Goal: Task Accomplishment & Management: Manage account settings

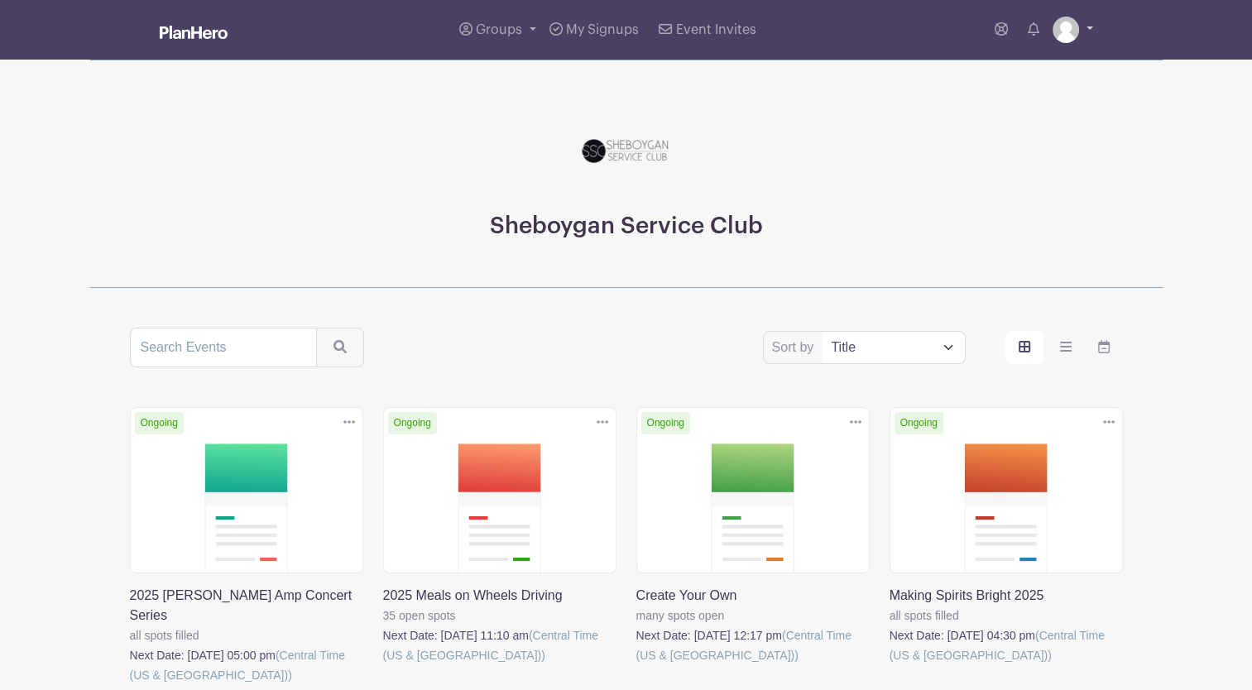
click at [1082, 23] on link at bounding box center [1072, 30] width 41 height 26
click at [996, 117] on link "Logout" at bounding box center [1026, 109] width 131 height 26
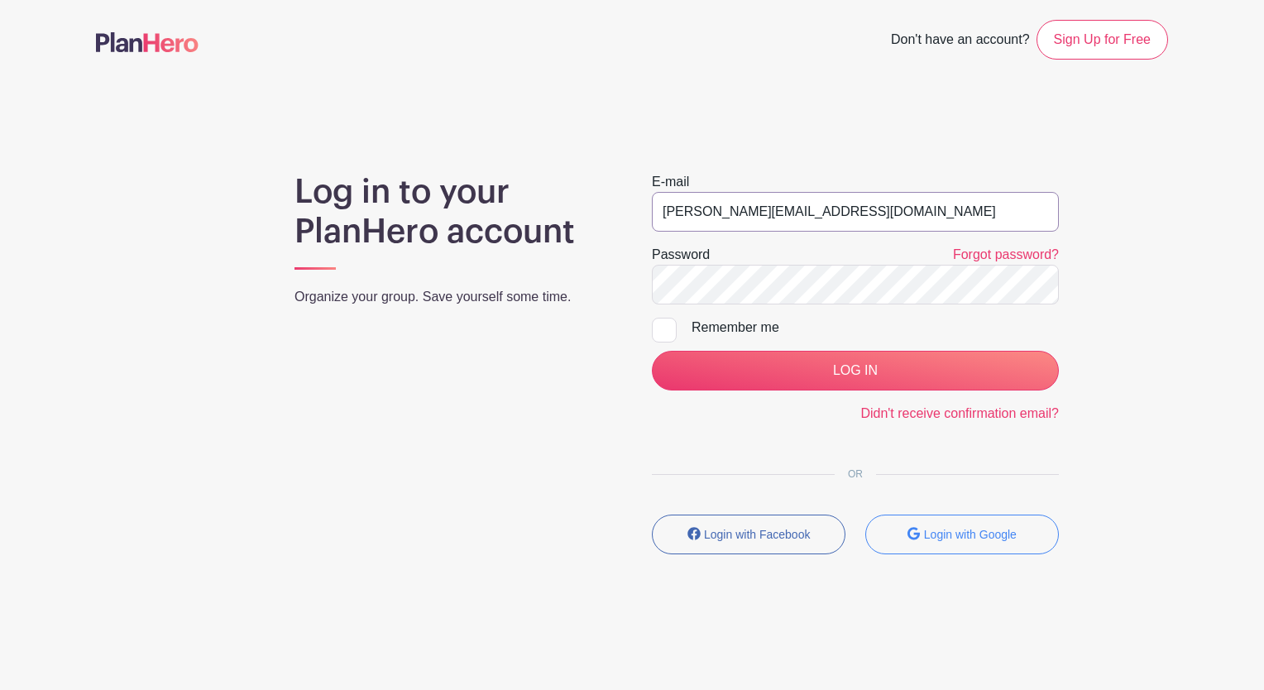
drag, startPoint x: 894, startPoint y: 217, endPoint x: 494, endPoint y: 188, distance: 401.5
click at [494, 188] on div "Log in to your PlanHero account Organize your group. Save yourself some time. E…" at bounding box center [632, 369] width 1072 height 395
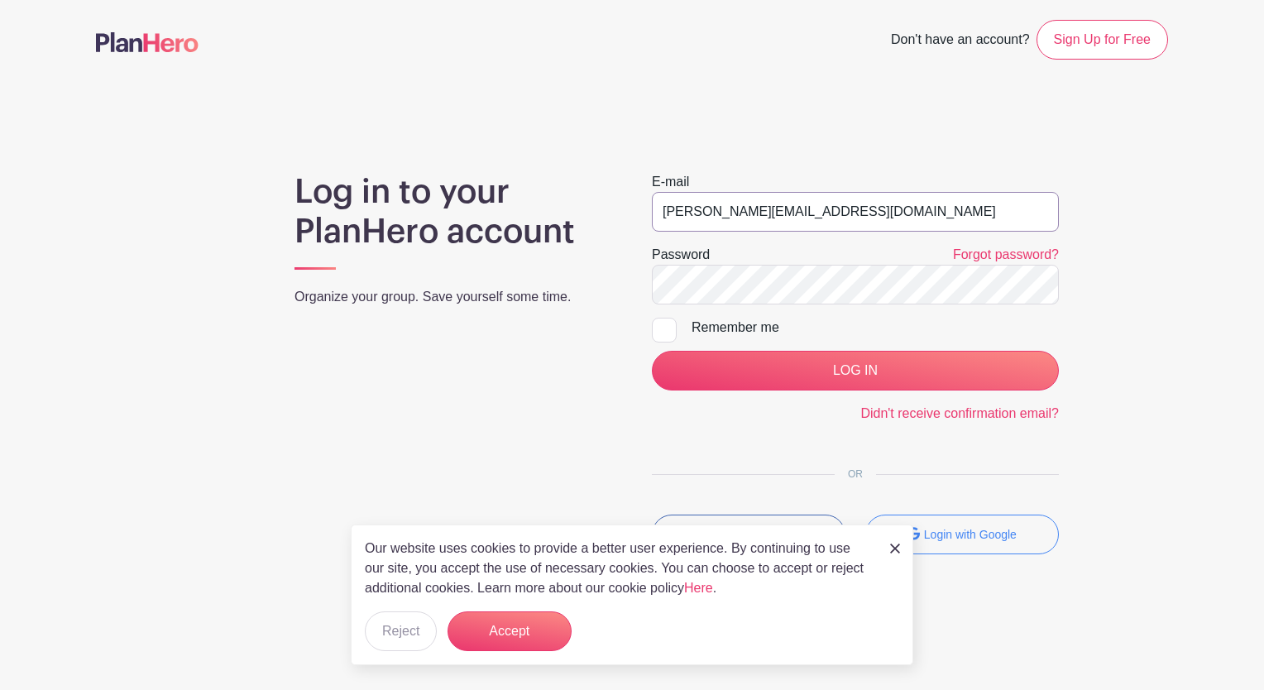
type input "media@sheboyganserviceclub.org"
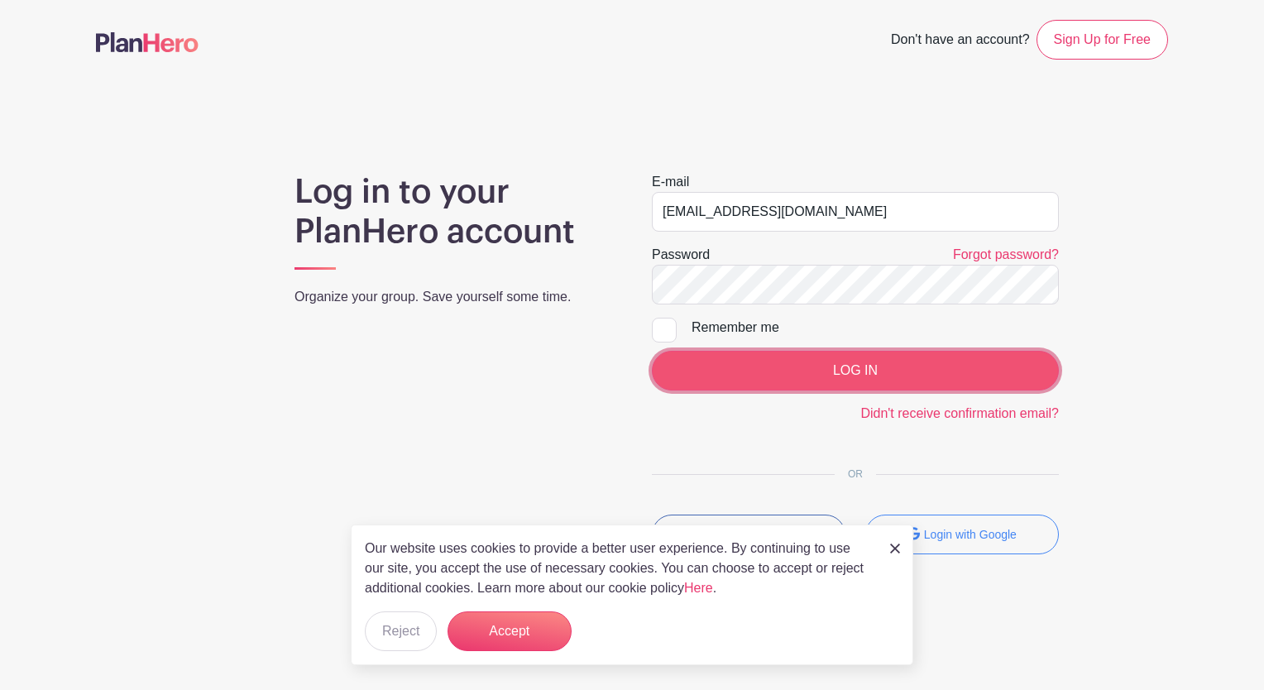
click at [896, 362] on input "LOG IN" at bounding box center [855, 371] width 407 height 40
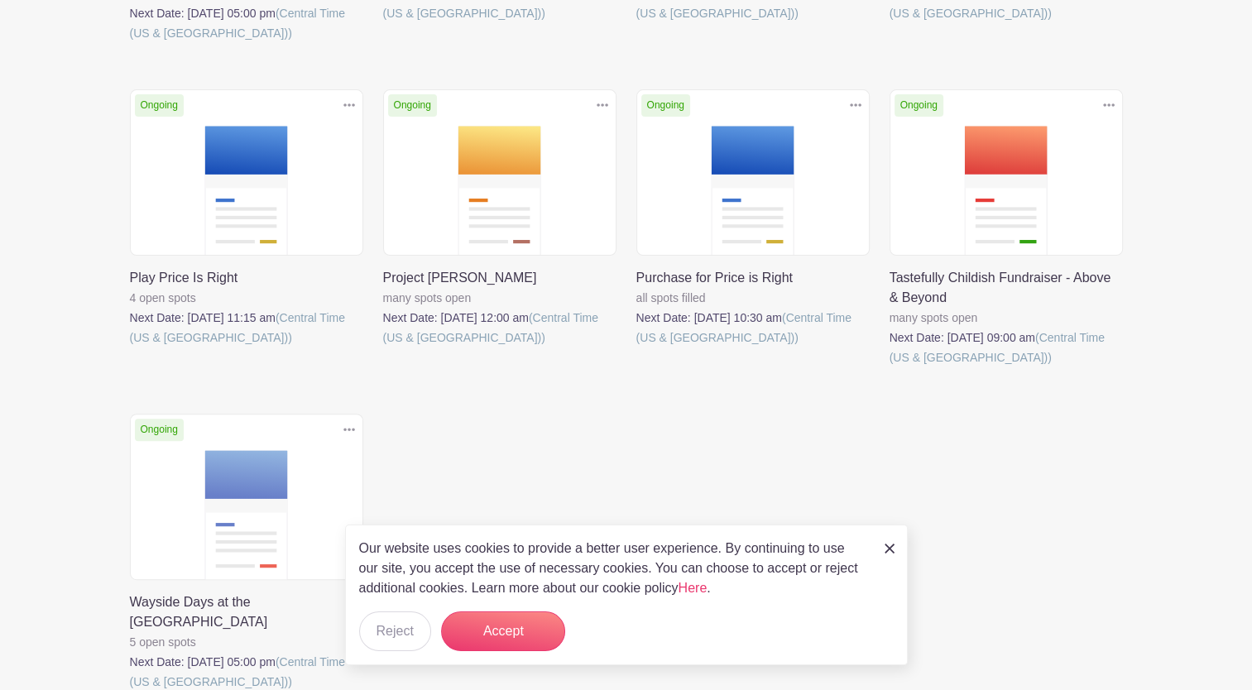
scroll to position [538, 0]
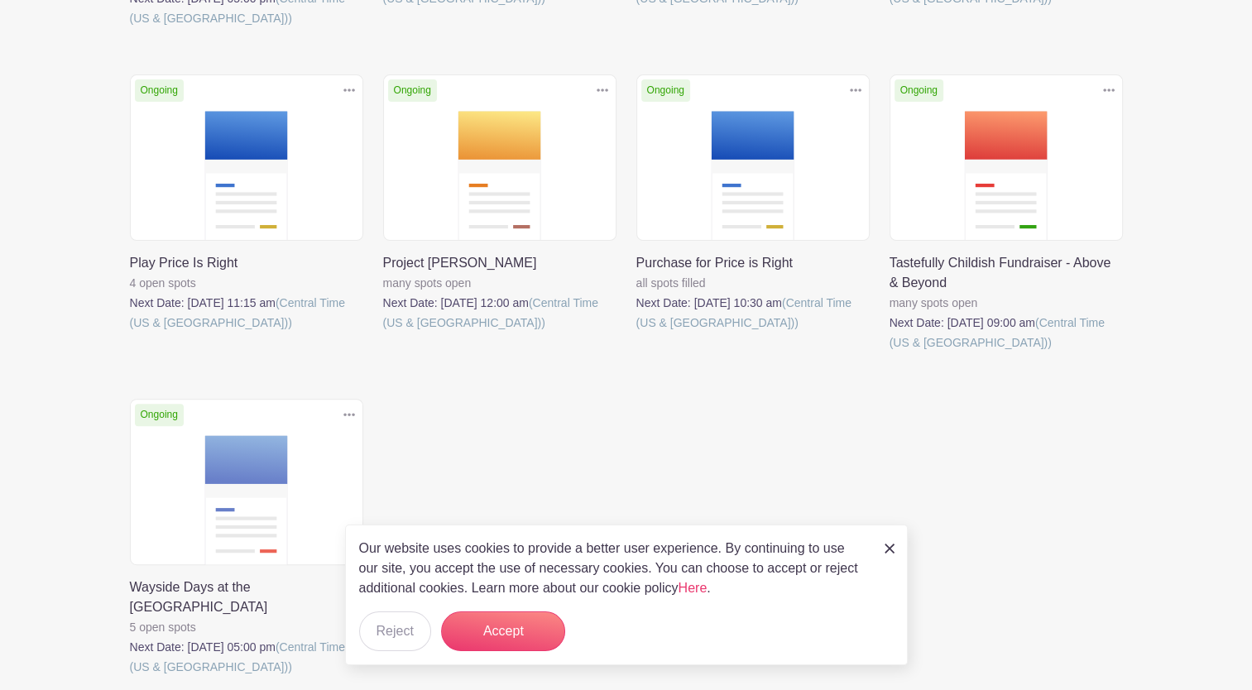
click at [889, 352] on link at bounding box center [889, 352] width 0 height 0
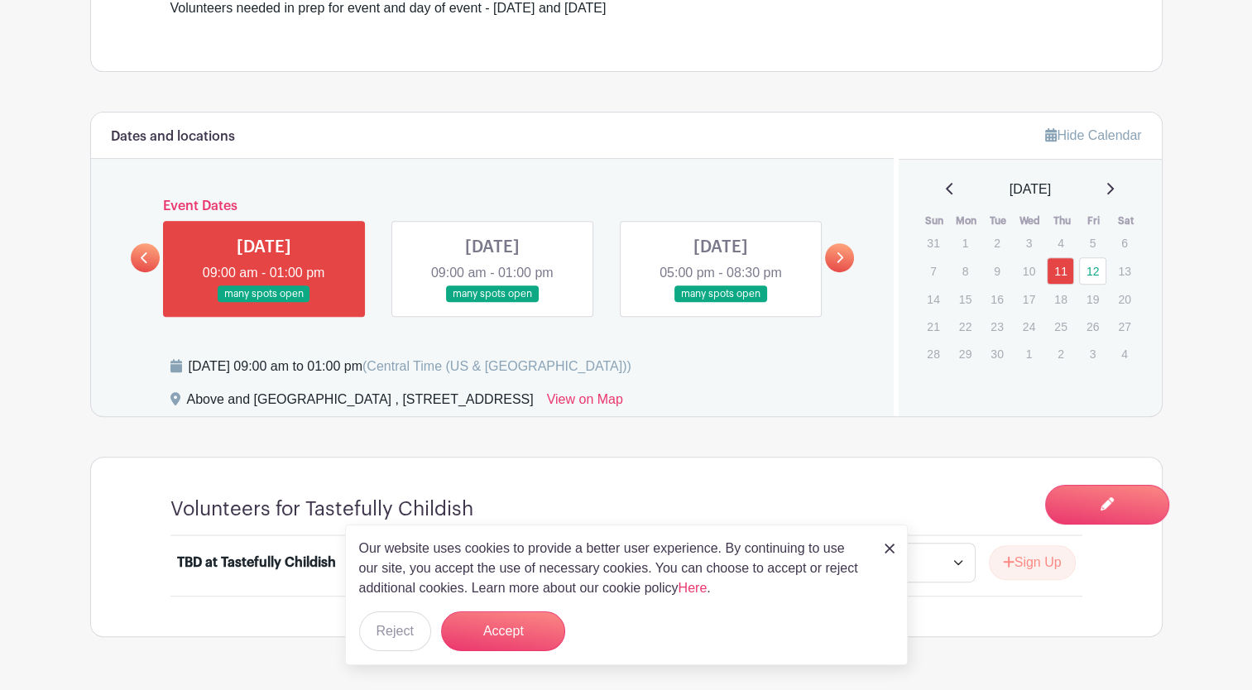
scroll to position [699, 0]
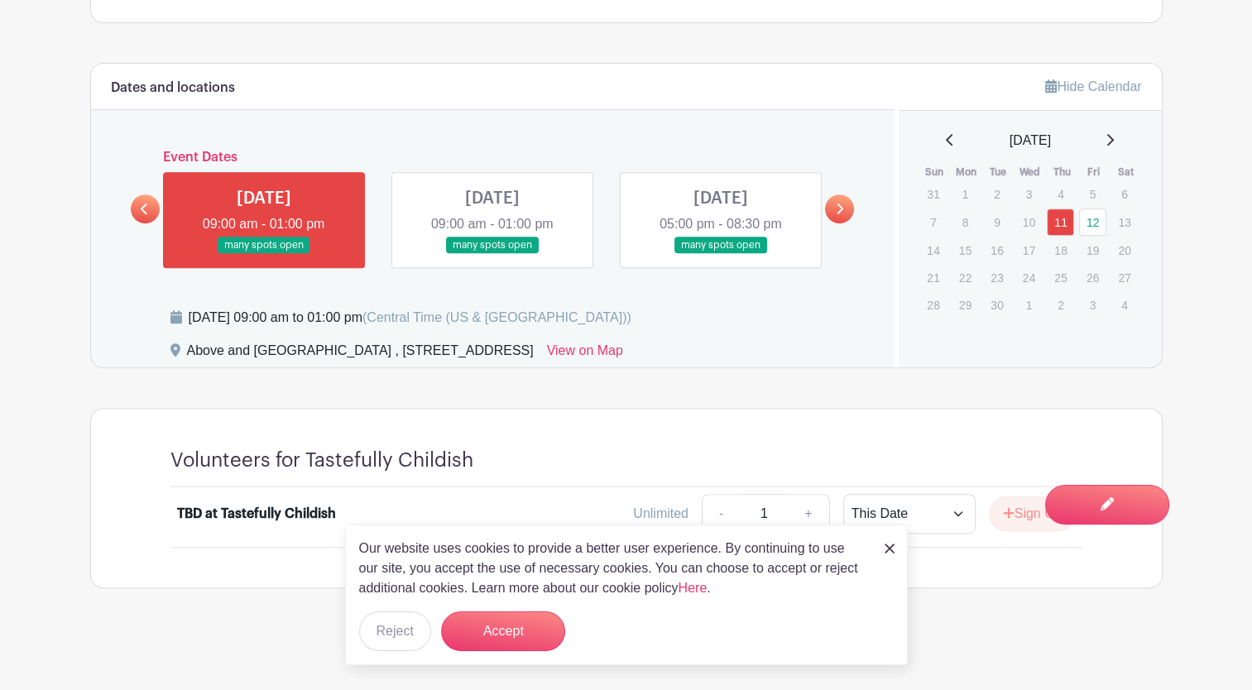
click at [891, 545] on img at bounding box center [889, 549] width 10 height 10
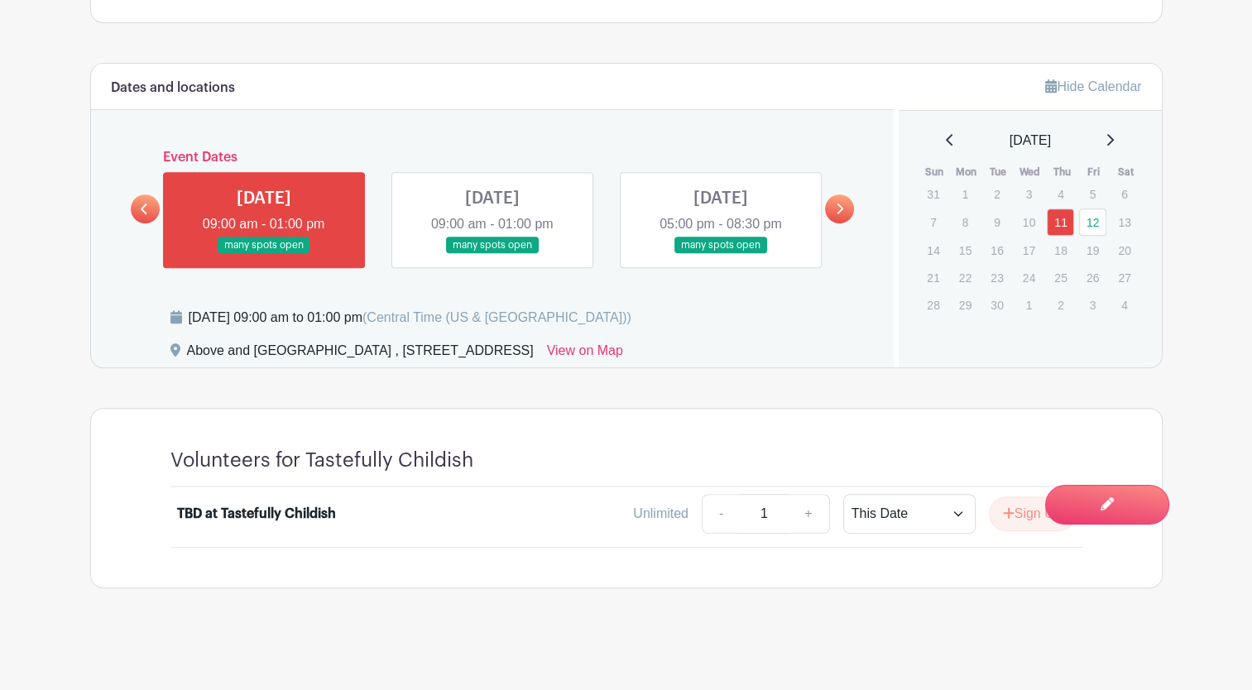
click at [492, 254] on link at bounding box center [492, 254] width 0 height 0
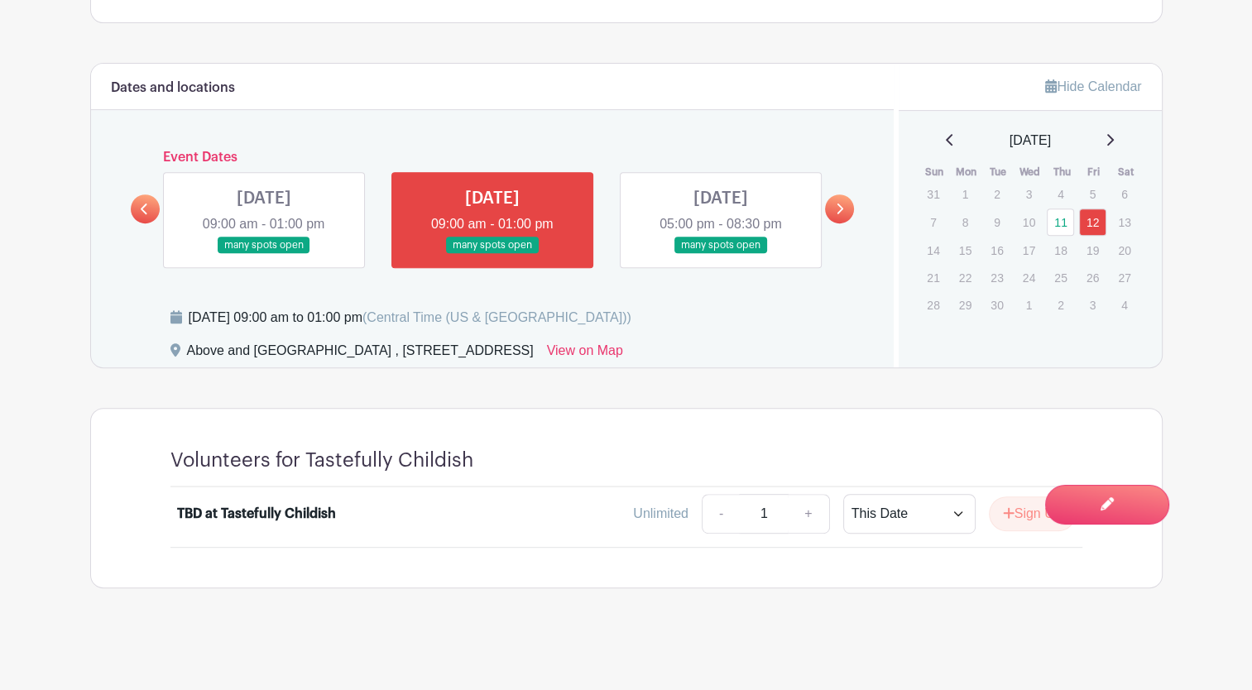
click at [721, 254] on link at bounding box center [721, 254] width 0 height 0
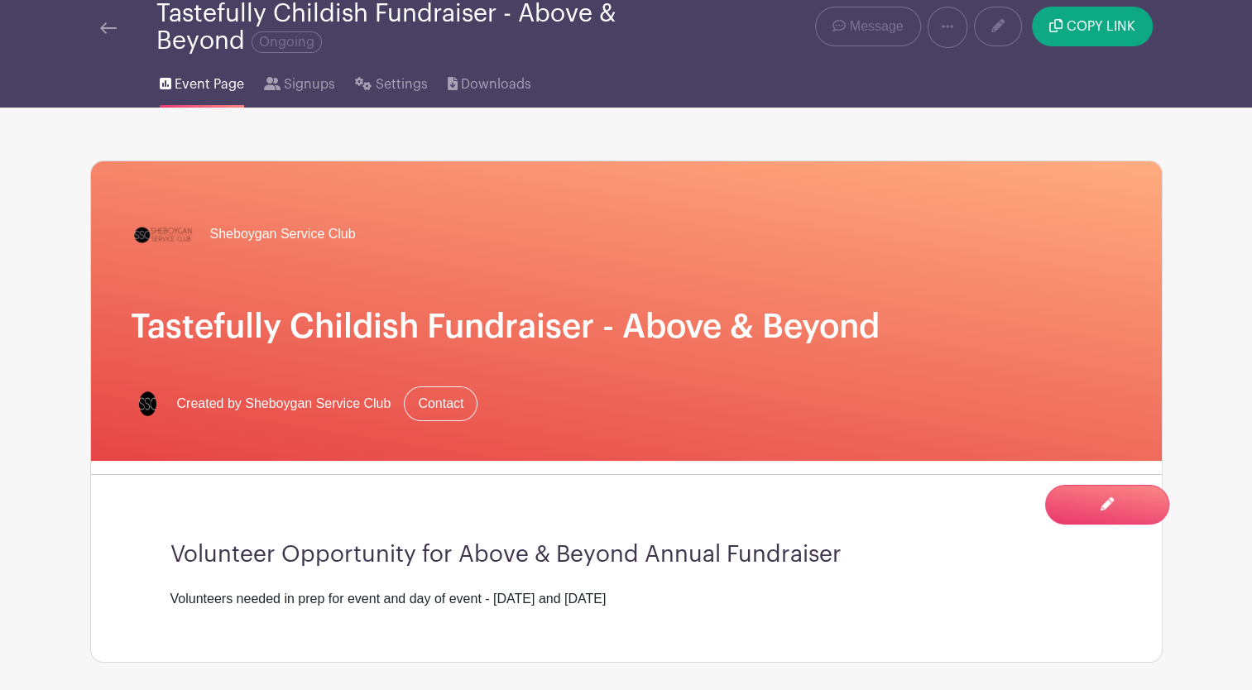
scroll to position [31, 0]
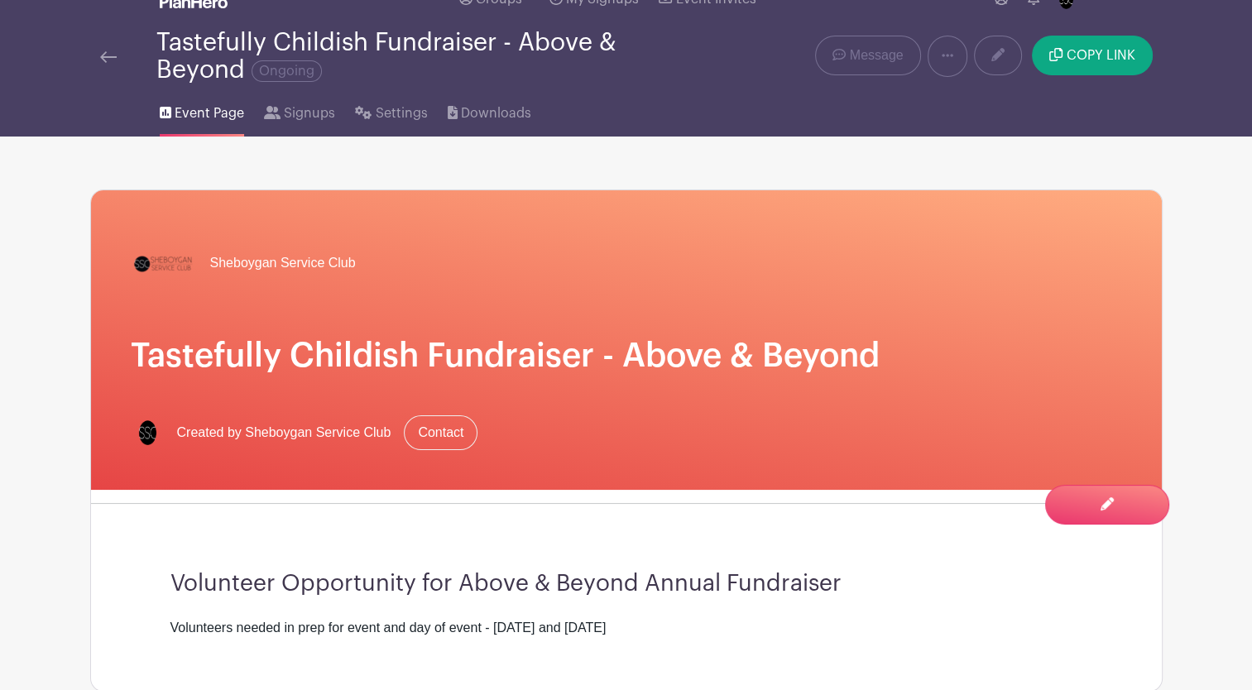
click at [95, 55] on div "Tastefully Childish Fundraiser - Above & Beyond Ongoing" at bounding box center [403, 56] width 626 height 55
click at [106, 58] on img at bounding box center [108, 57] width 17 height 12
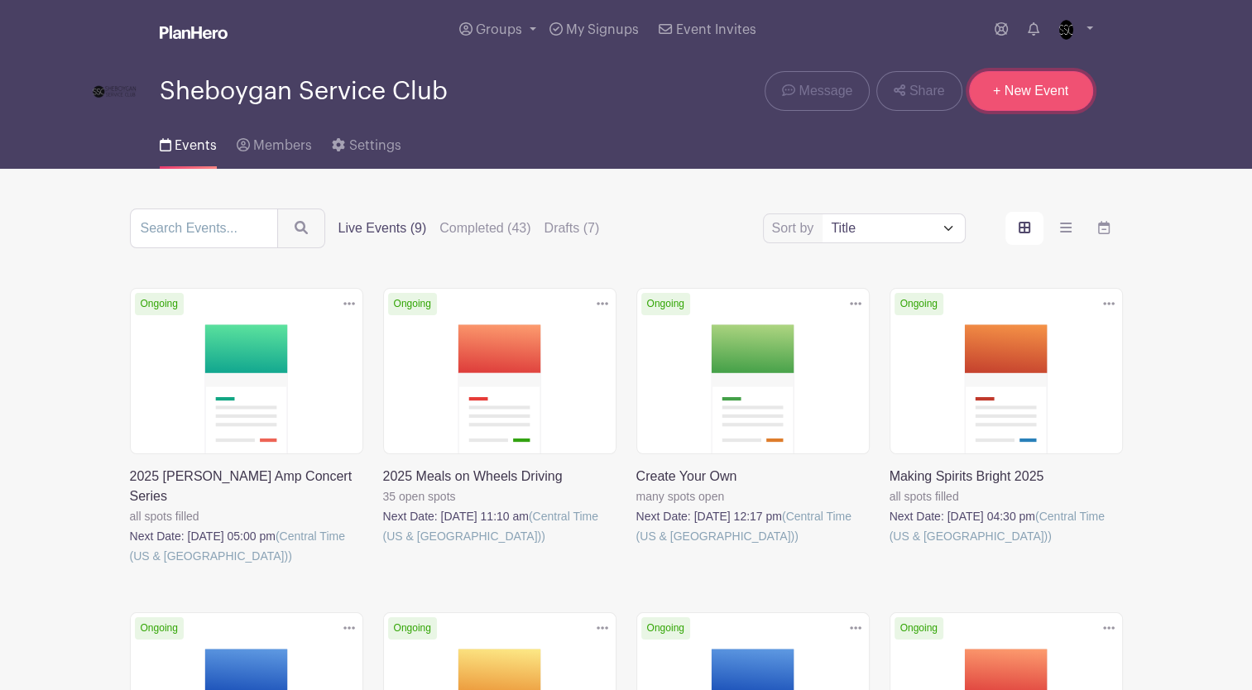
click at [1028, 96] on link "+ New Event" at bounding box center [1031, 91] width 124 height 40
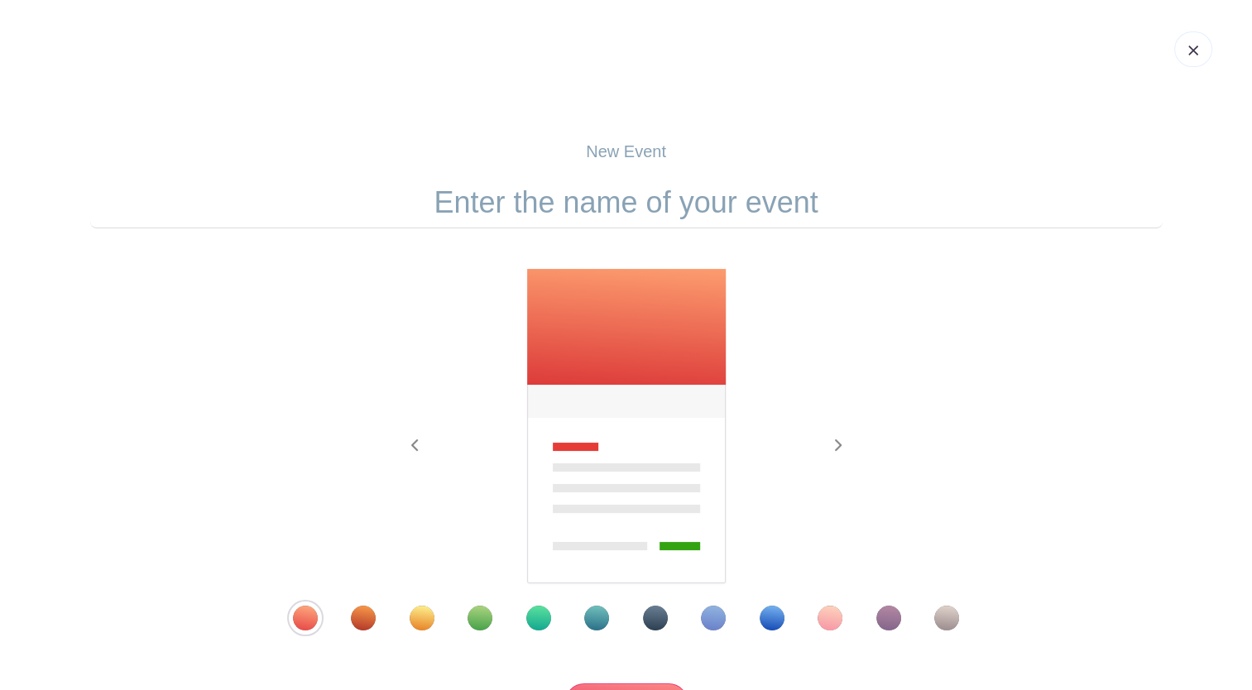
click at [894, 619] on div "Template 11" at bounding box center [888, 618] width 25 height 25
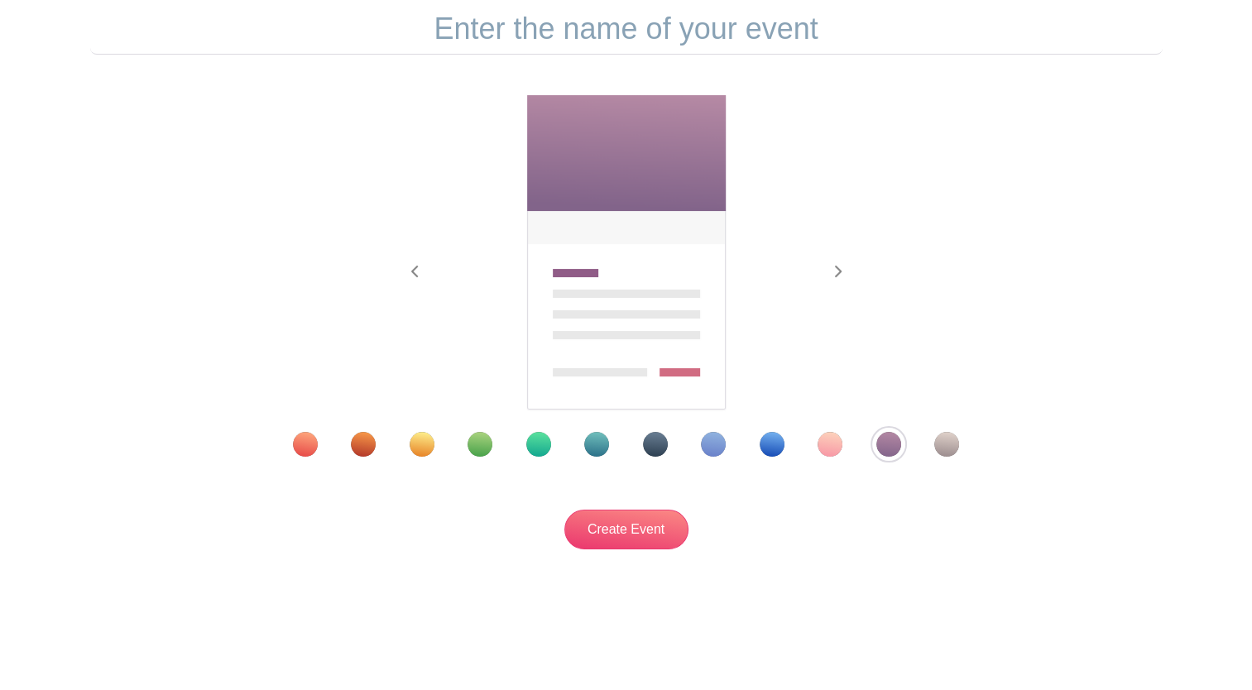
scroll to position [175, 0]
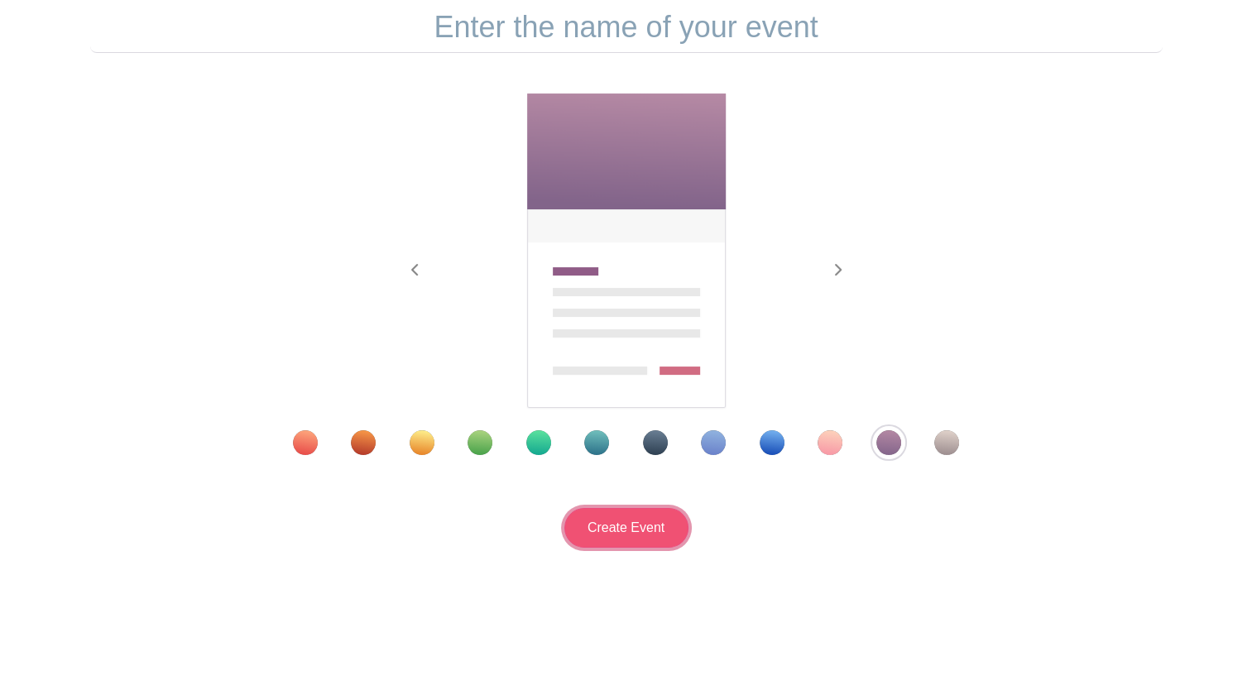
click at [616, 535] on input "Create Event" at bounding box center [626, 528] width 124 height 40
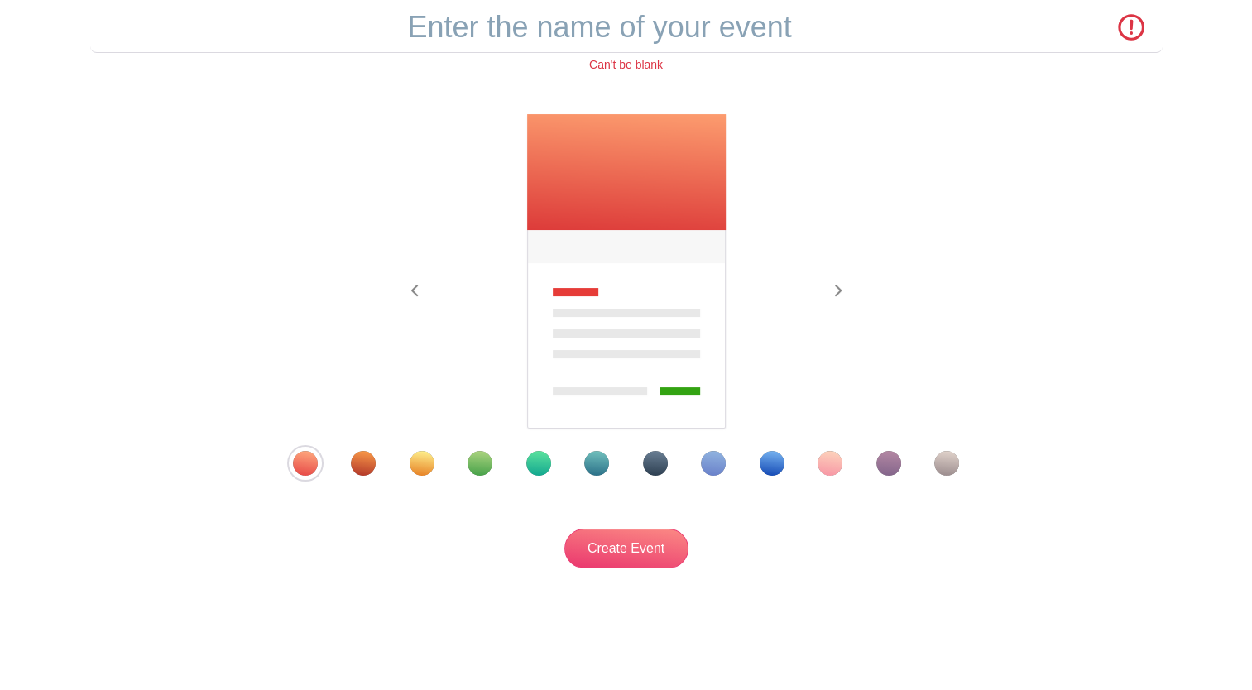
scroll to position [0, 0]
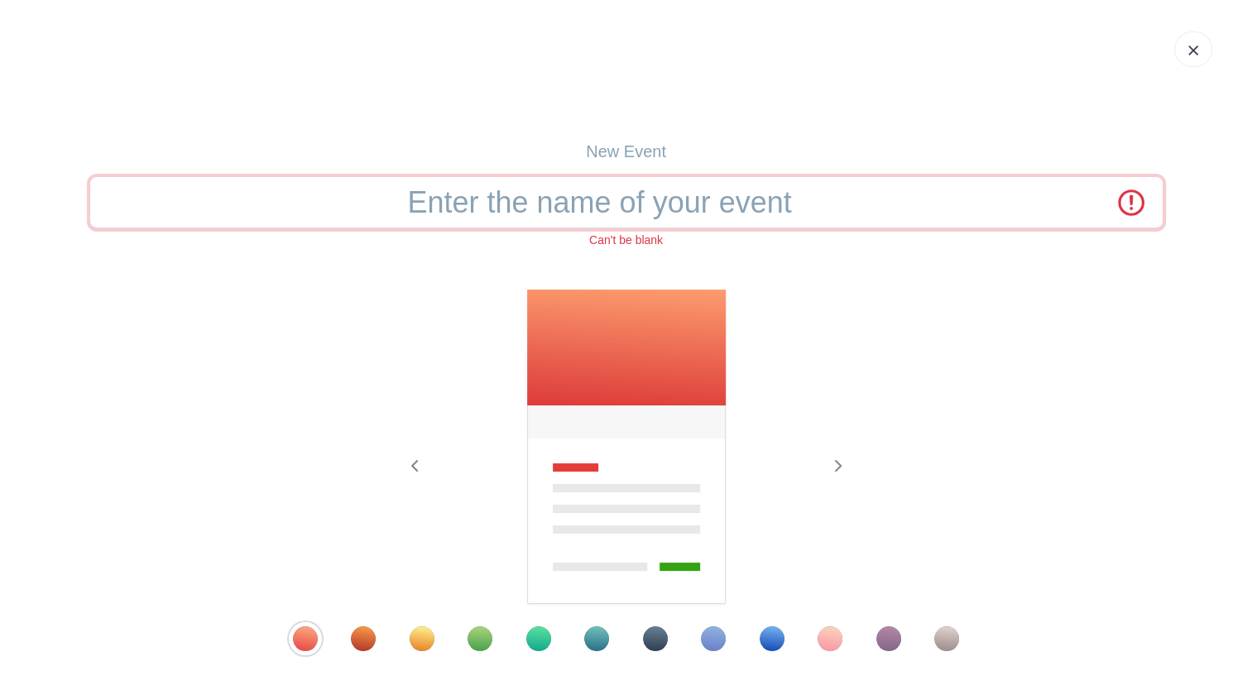
click at [643, 209] on input "text" at bounding box center [626, 202] width 1072 height 51
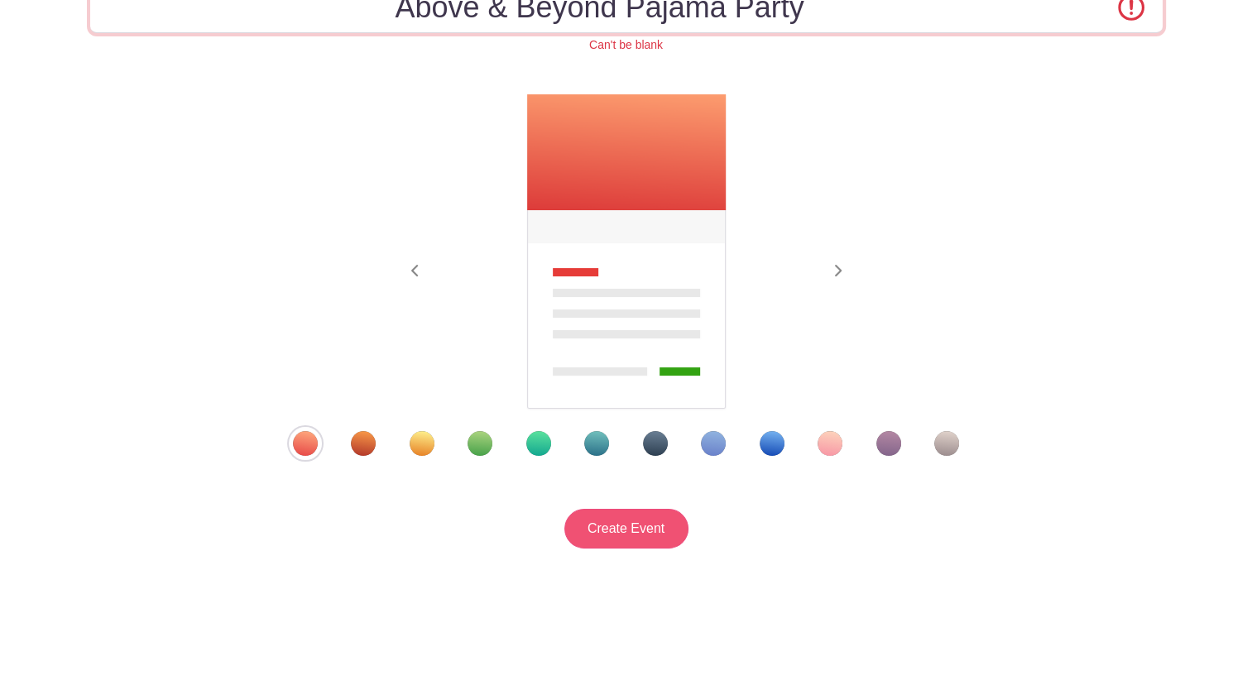
type input "Above & Beyond Pajama Party"
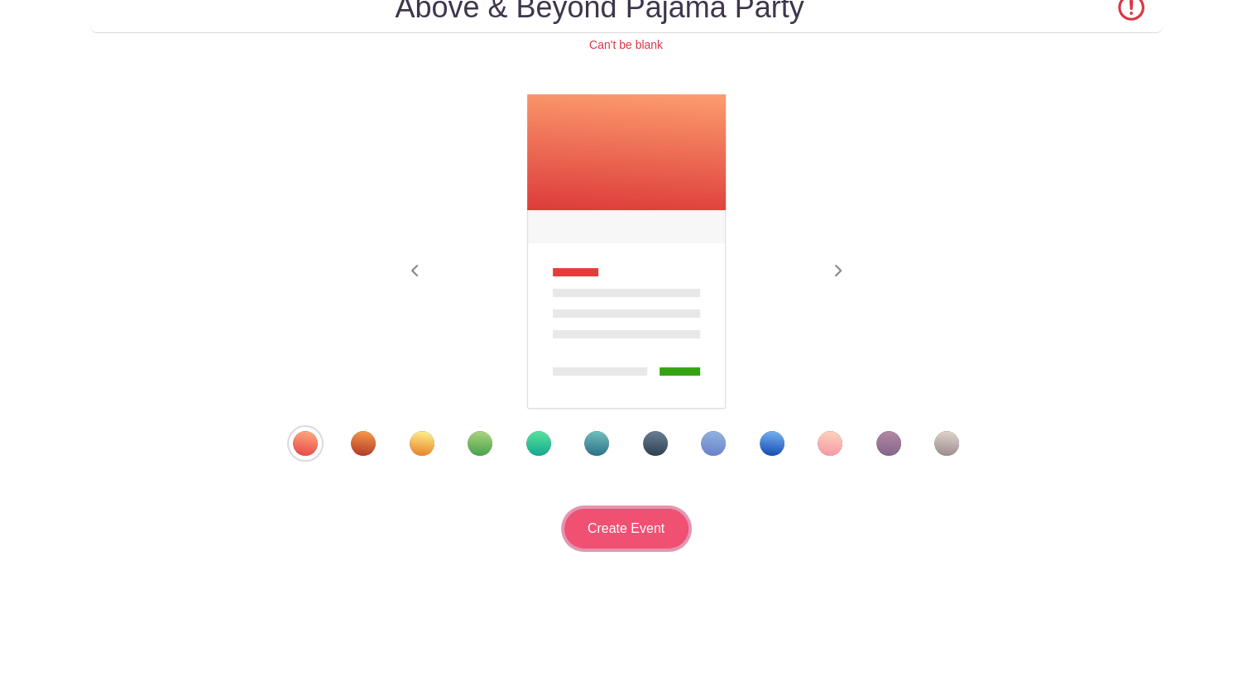
click at [643, 519] on input "Create Event" at bounding box center [626, 529] width 124 height 40
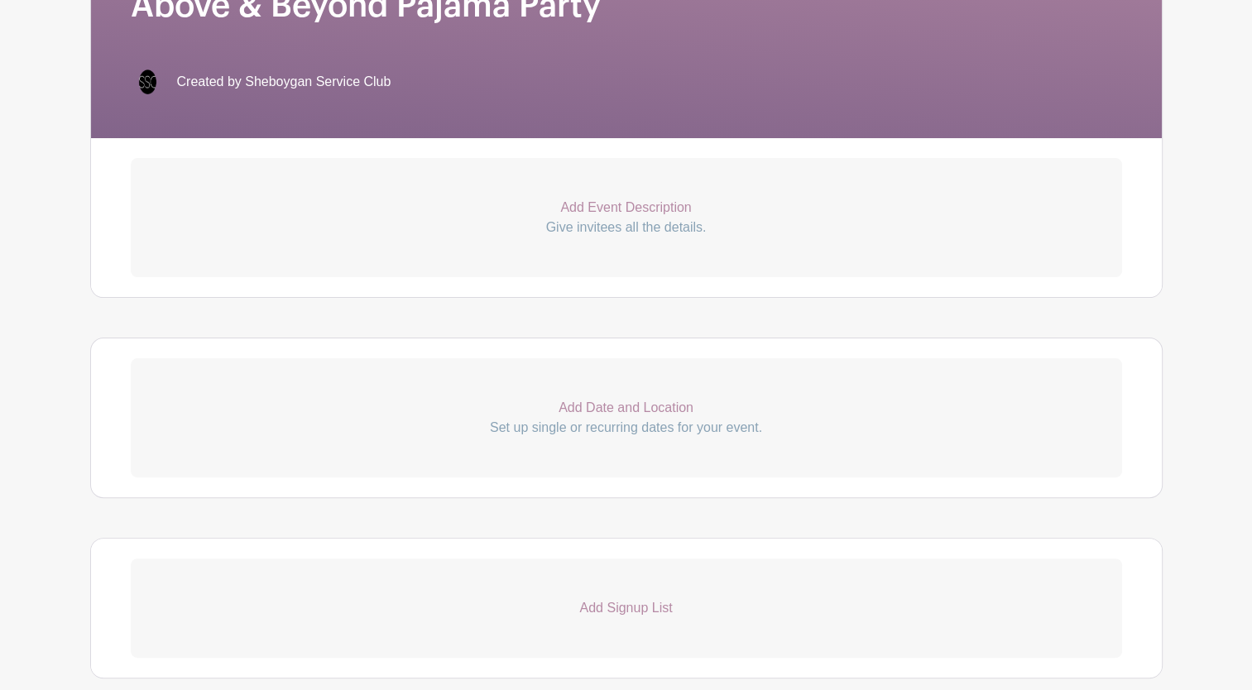
scroll to position [410, 0]
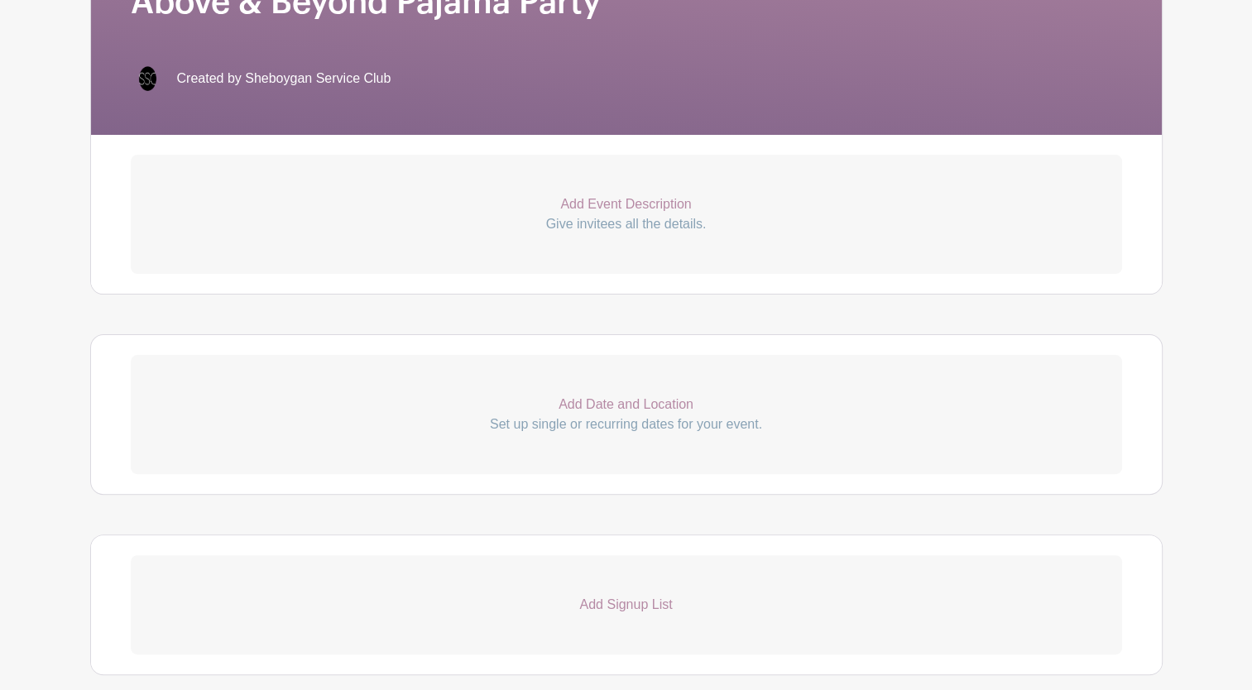
click at [642, 204] on p "Add Event Description" at bounding box center [626, 204] width 991 height 20
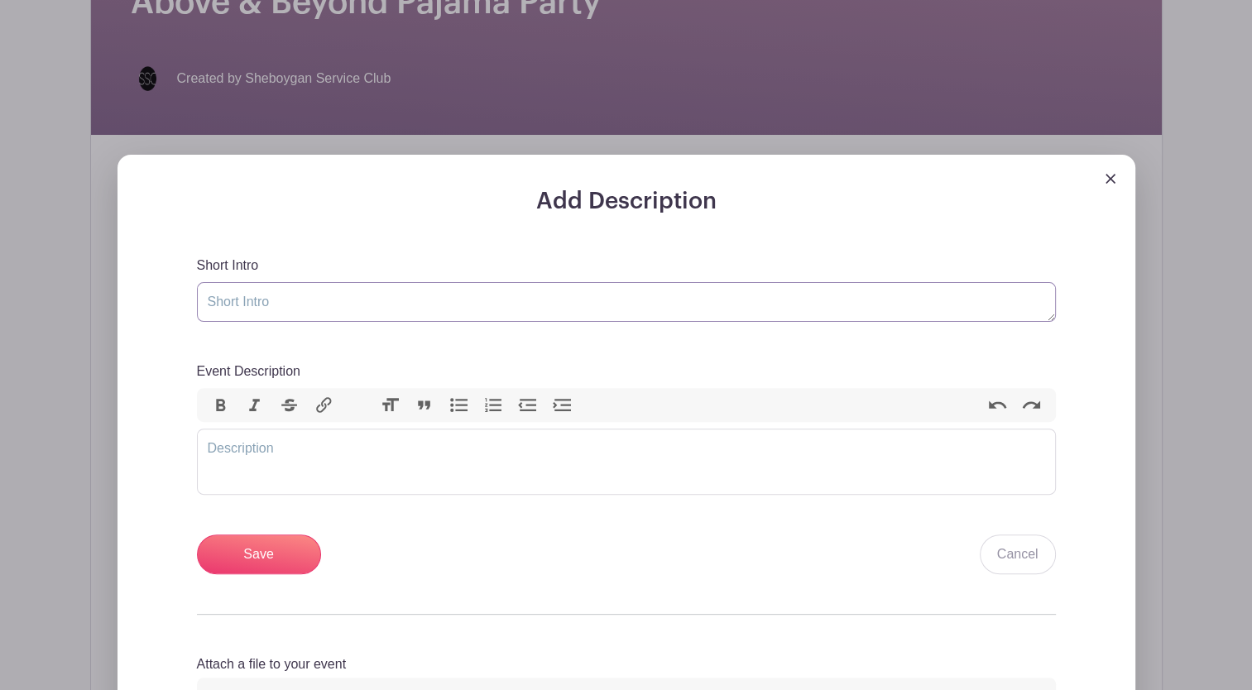
click at [229, 300] on textarea "Short Intro" at bounding box center [626, 302] width 859 height 40
type textarea "ABCM Members PJ Party - Volunteers Needed"
click at [218, 444] on trix-editor "Event Description" at bounding box center [626, 462] width 859 height 66
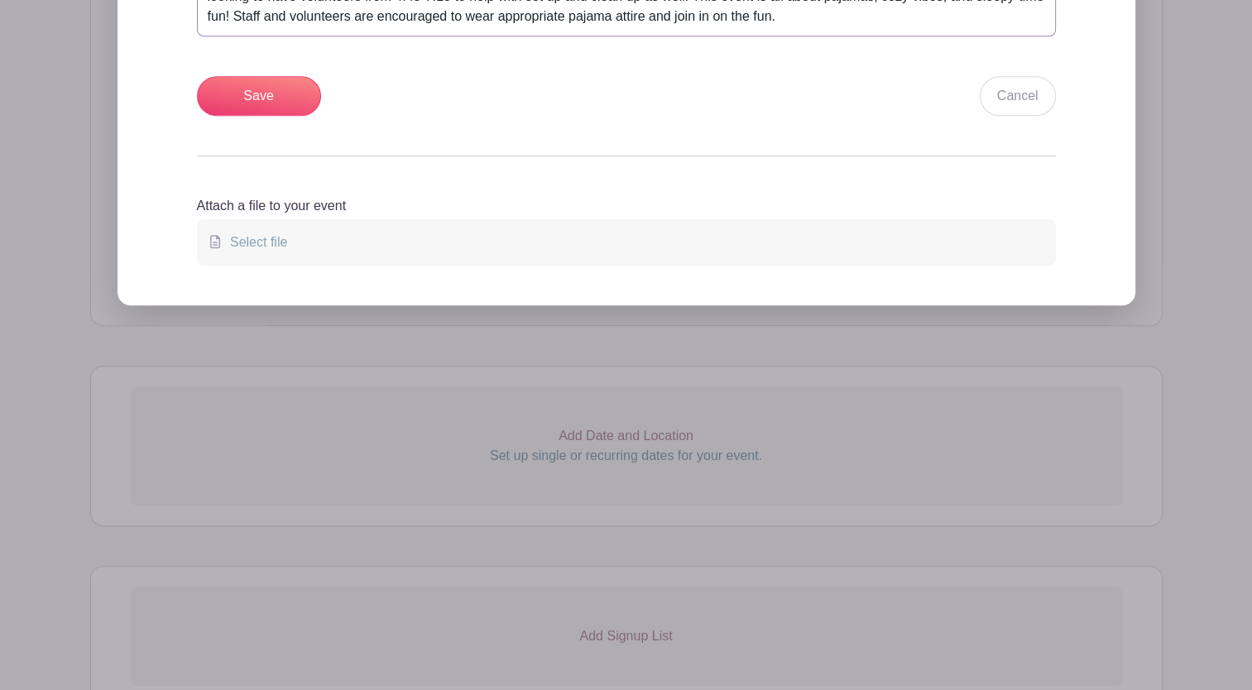
scroll to position [953, 0]
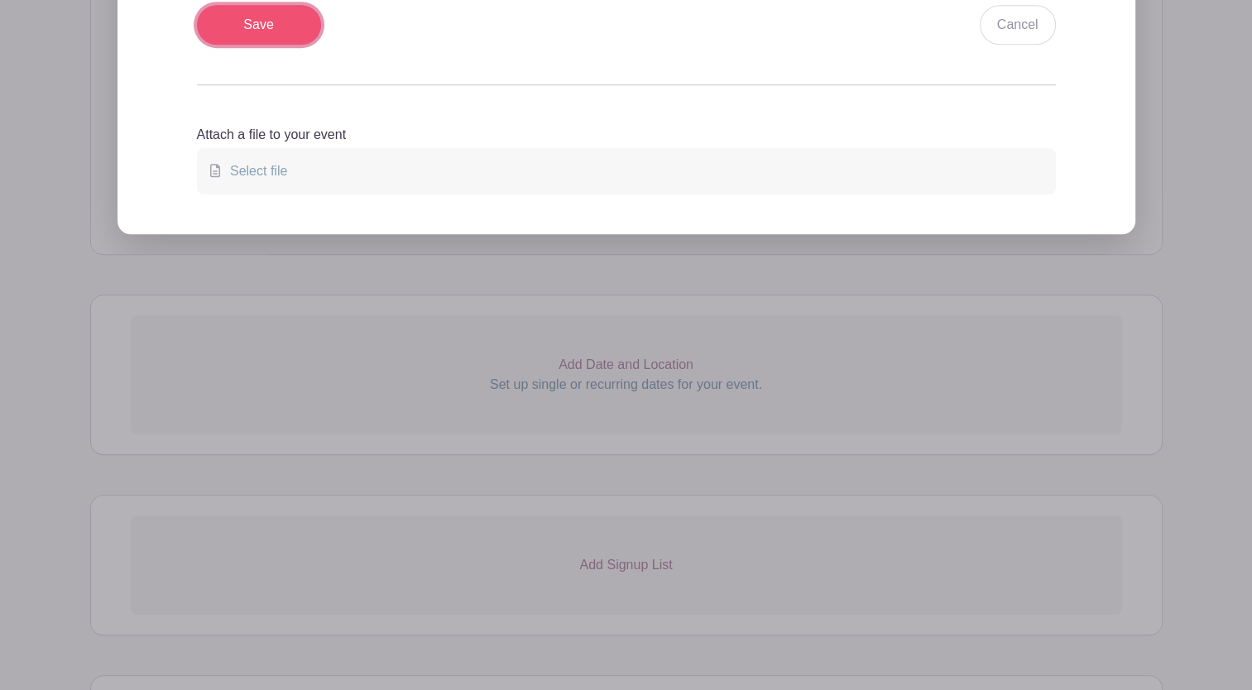
click at [253, 27] on input "Save" at bounding box center [259, 25] width 124 height 40
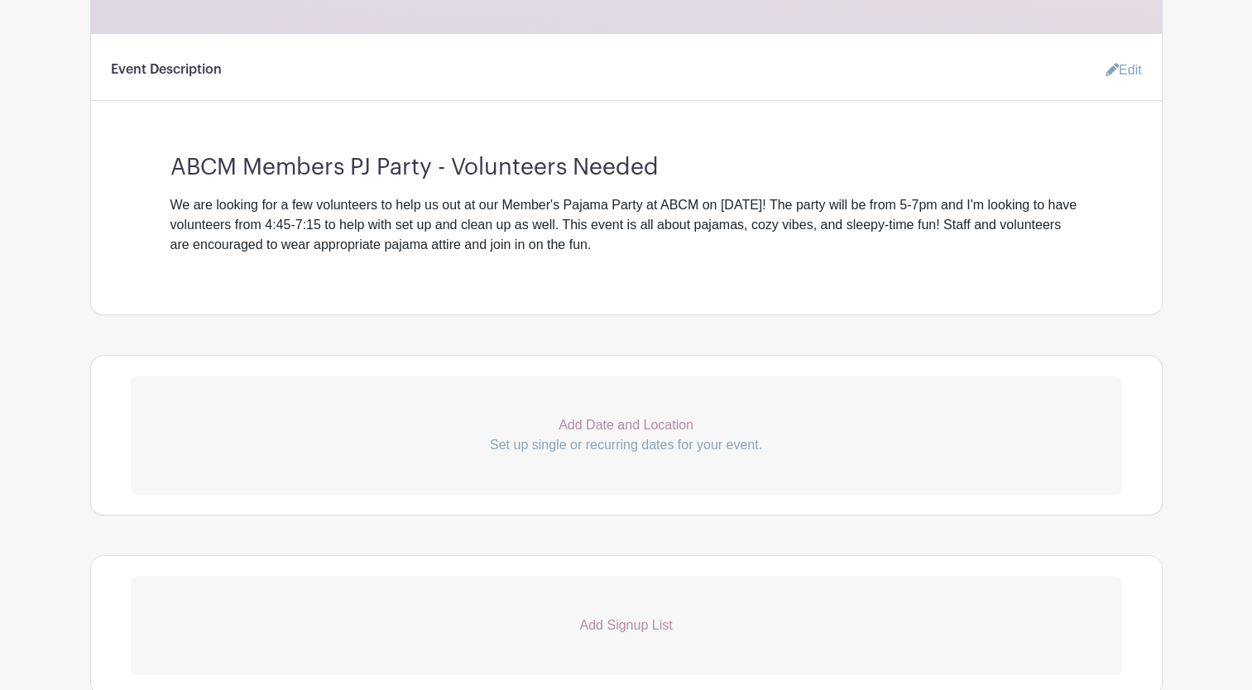
scroll to position [632, 0]
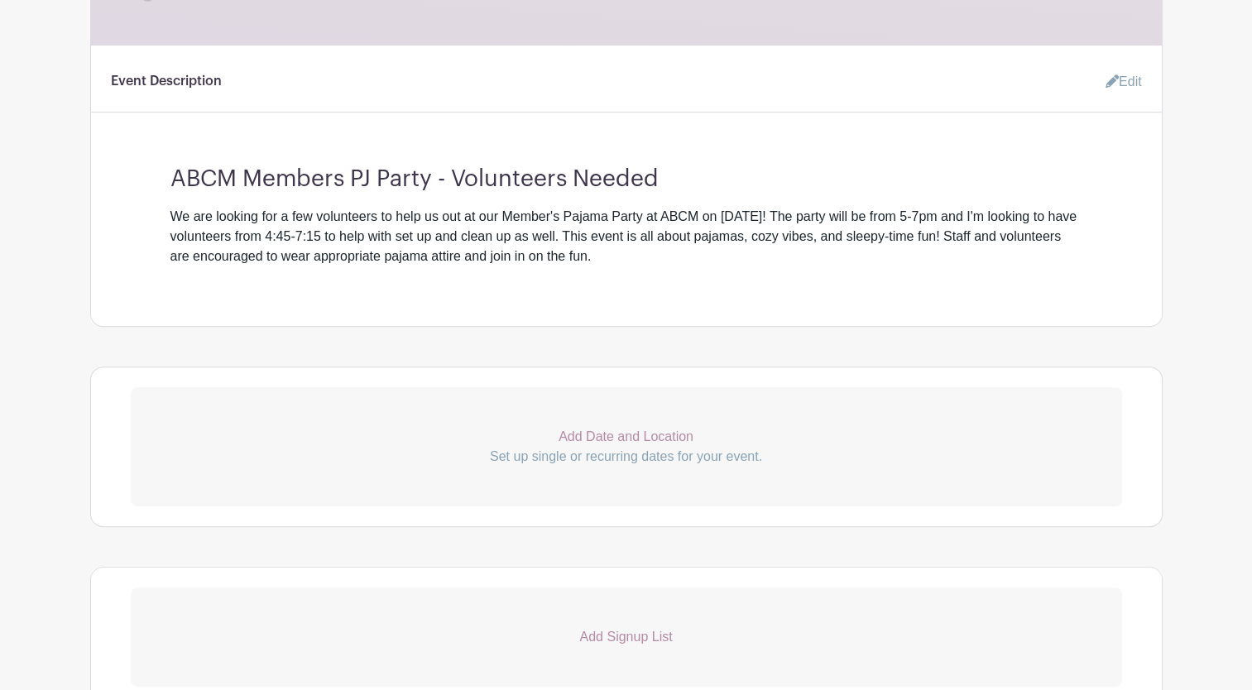
click at [626, 438] on p "Add Date and Location" at bounding box center [626, 437] width 991 height 20
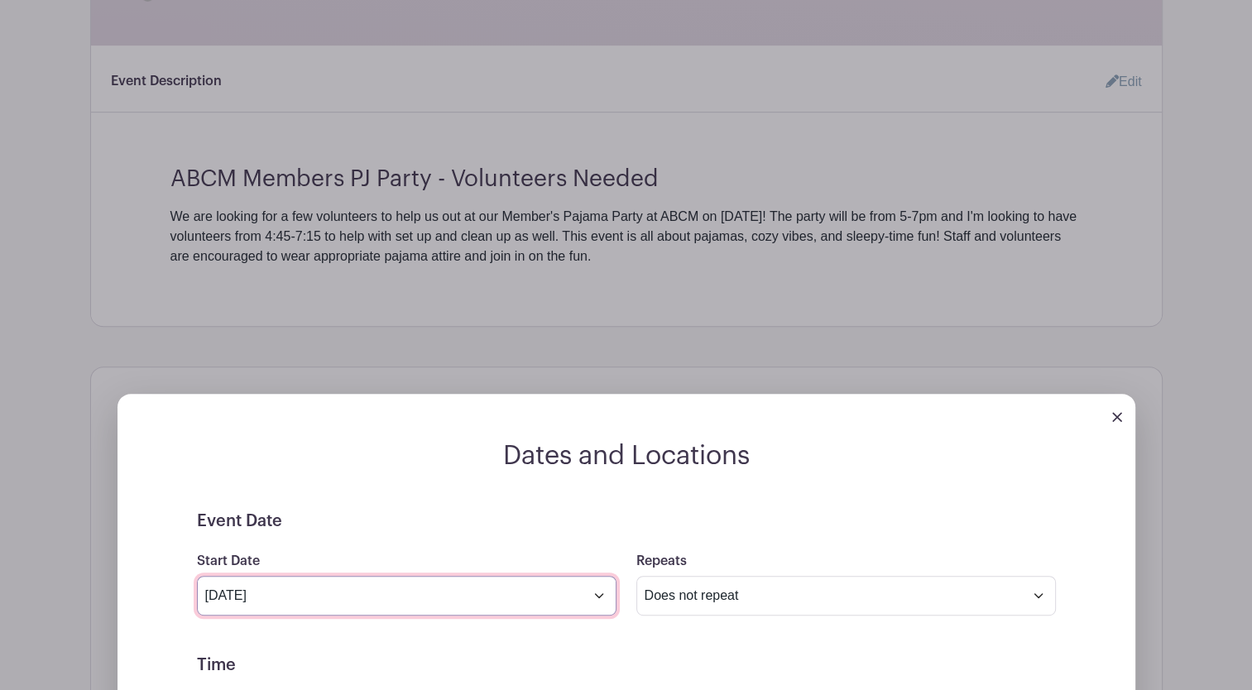
click at [602, 599] on input "Aug 14 2025" at bounding box center [406, 596] width 419 height 40
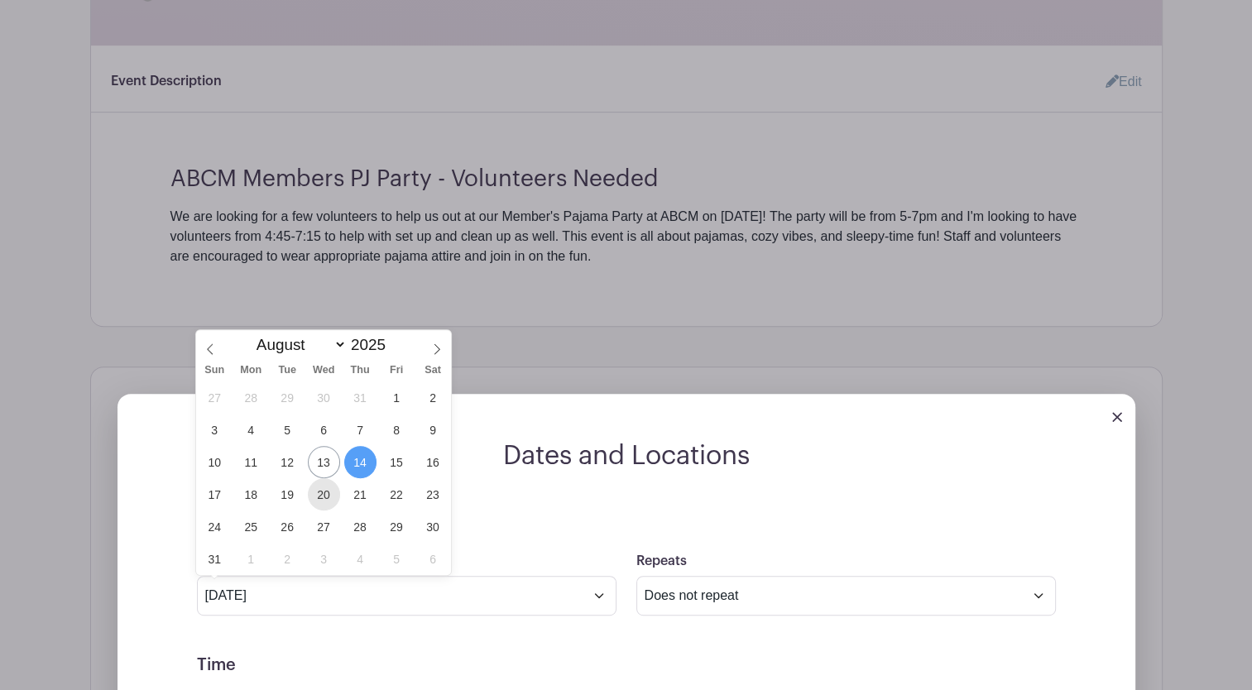
click at [318, 497] on span "20" at bounding box center [324, 494] width 32 height 32
type input "Aug 20 2025"
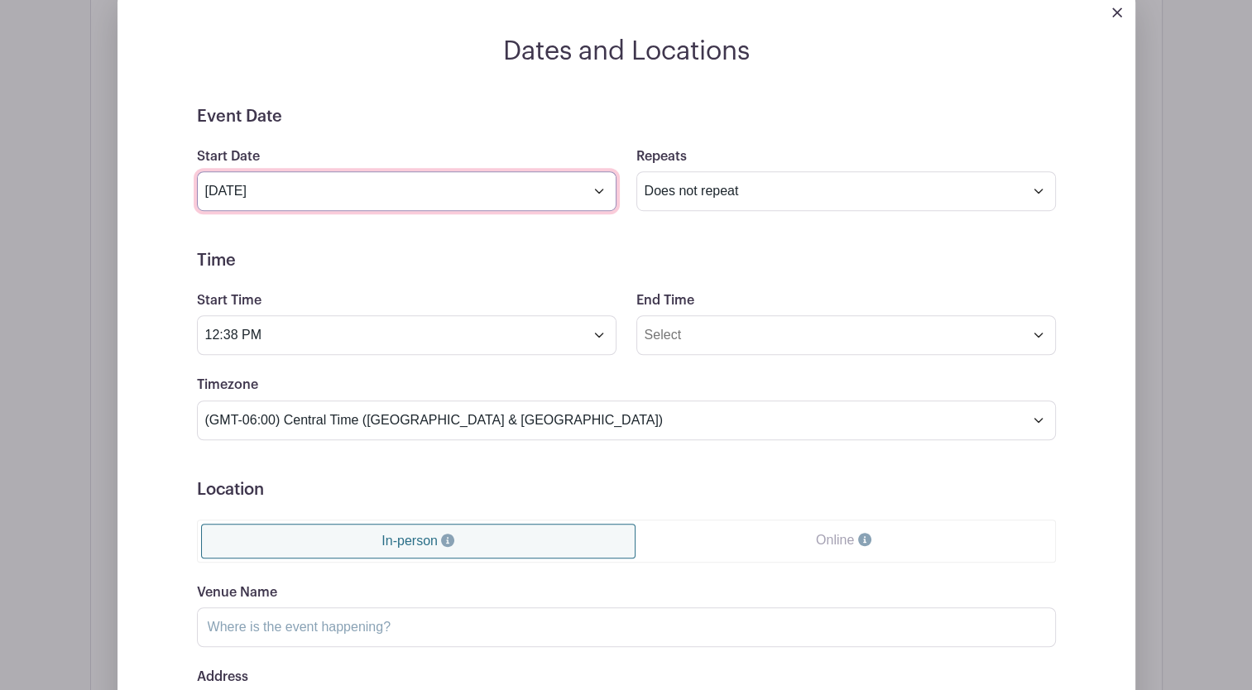
scroll to position [1039, 0]
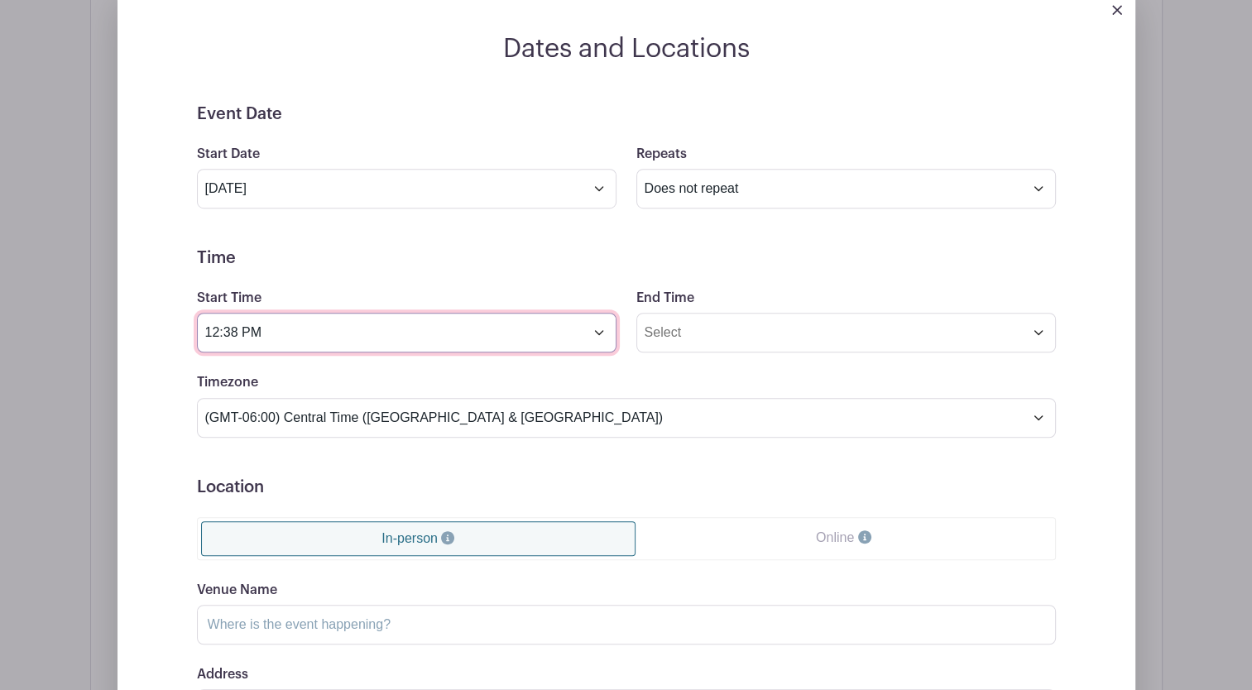
click at [605, 337] on input "12:38 PM" at bounding box center [406, 333] width 419 height 40
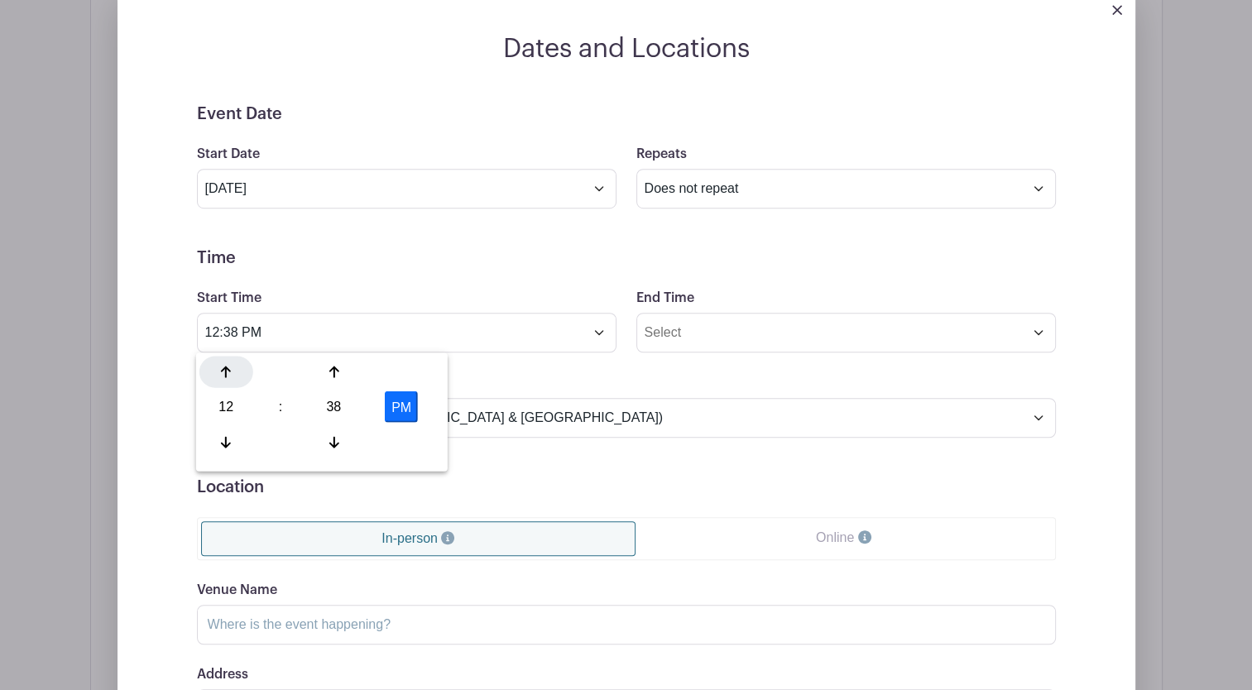
click at [227, 369] on icon at bounding box center [226, 371] width 10 height 13
click at [227, 370] on icon at bounding box center [226, 371] width 10 height 13
click at [337, 444] on icon at bounding box center [333, 442] width 10 height 12
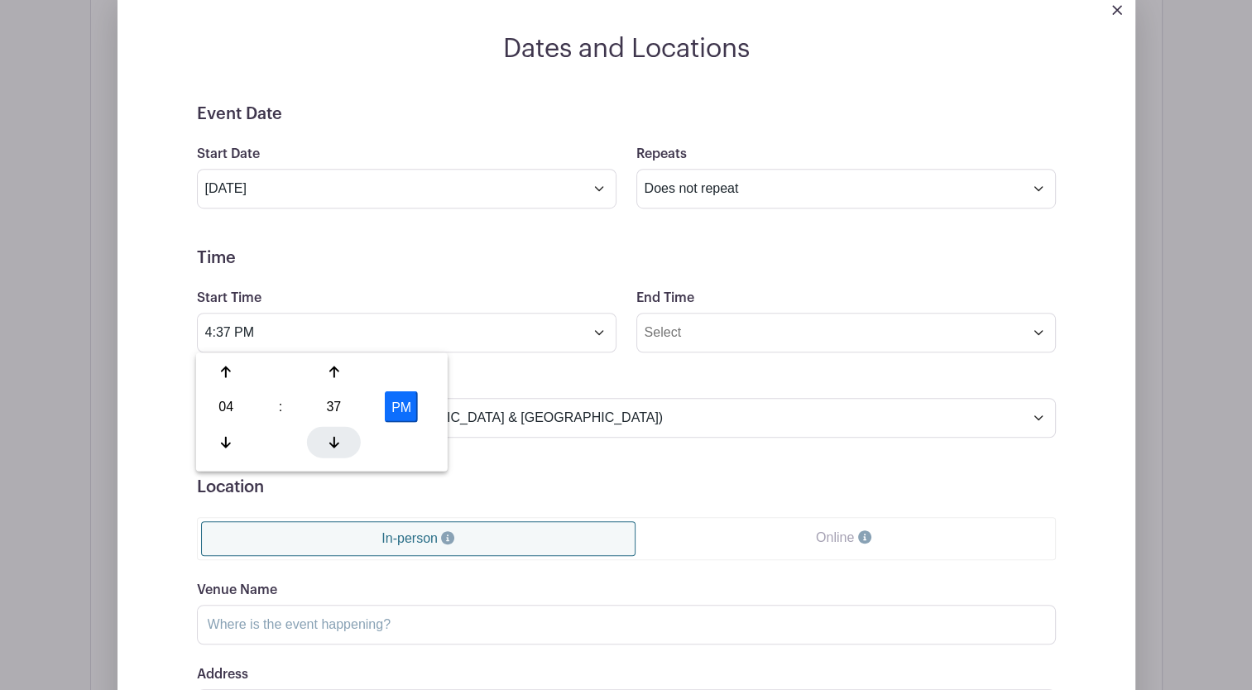
click at [337, 444] on icon at bounding box center [333, 442] width 10 height 12
click at [331, 370] on icon at bounding box center [333, 372] width 10 height 12
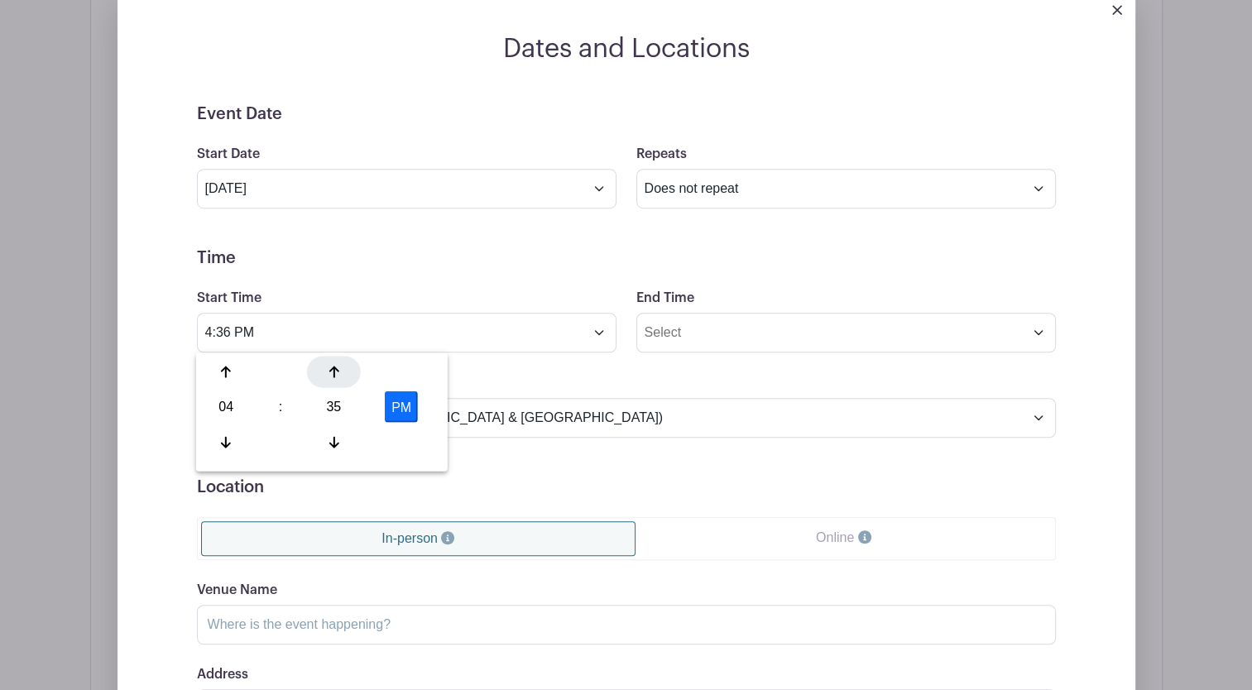
click at [331, 370] on icon at bounding box center [333, 372] width 10 height 12
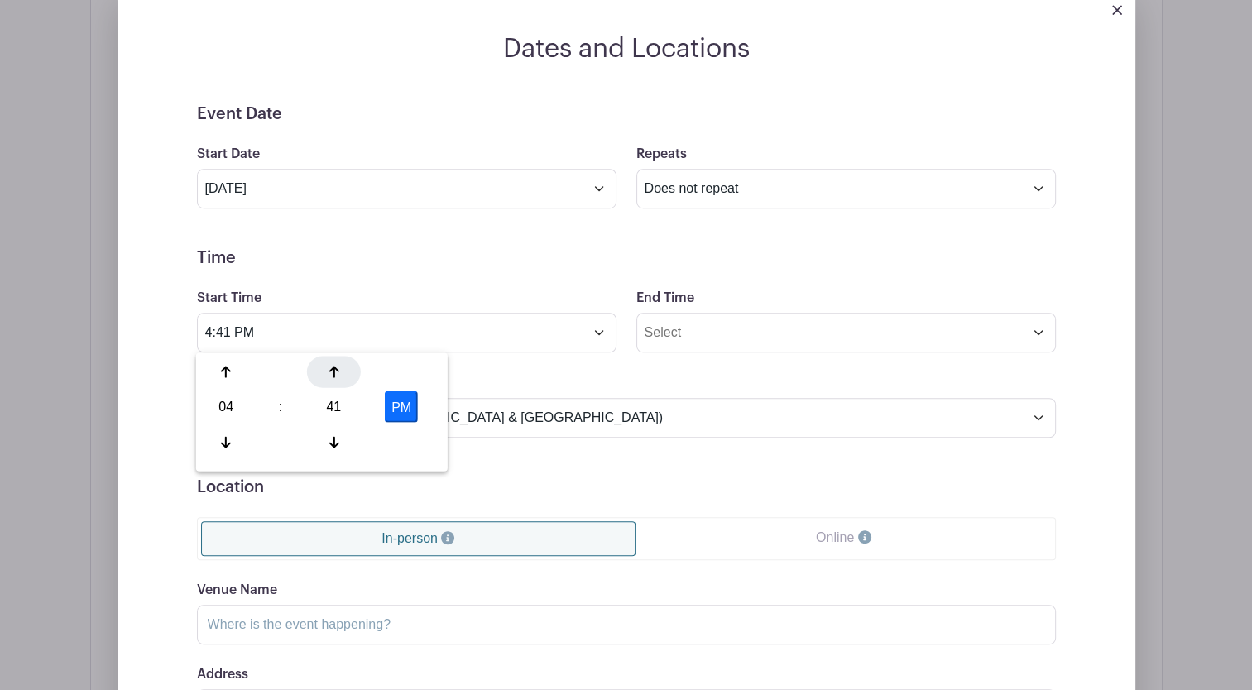
click at [331, 370] on icon at bounding box center [333, 372] width 10 height 12
type input "4:45 PM"
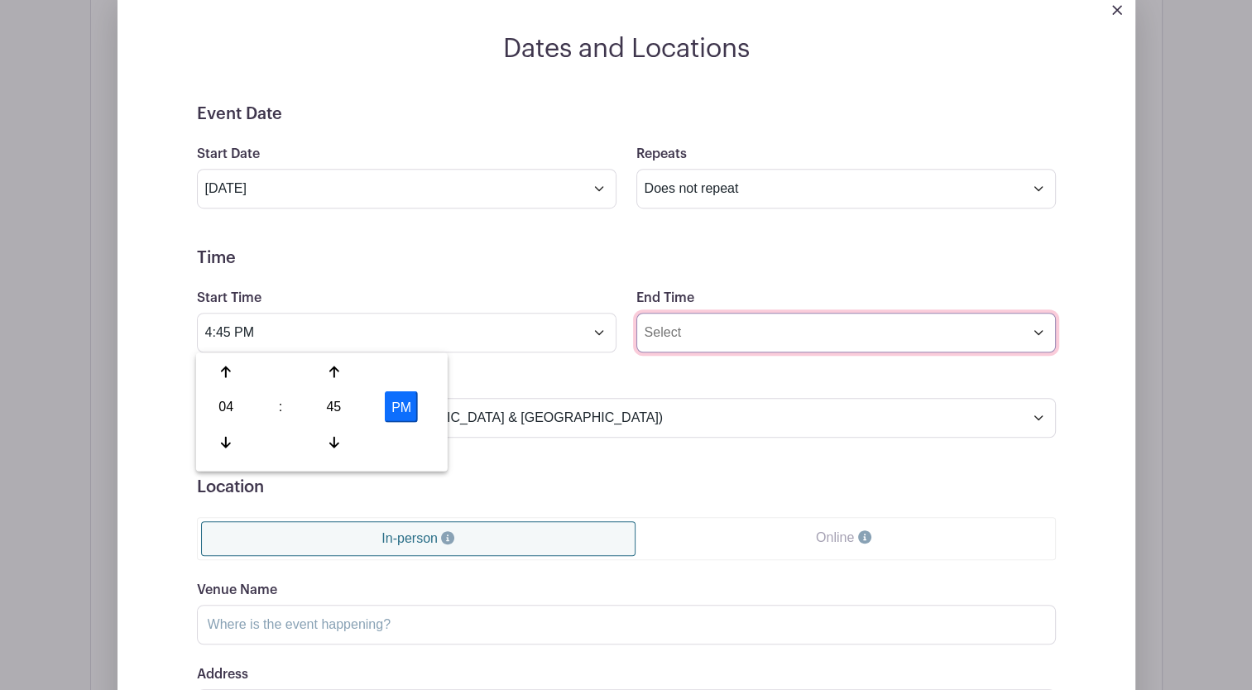
click at [1043, 336] on input "End Time" at bounding box center [845, 333] width 419 height 40
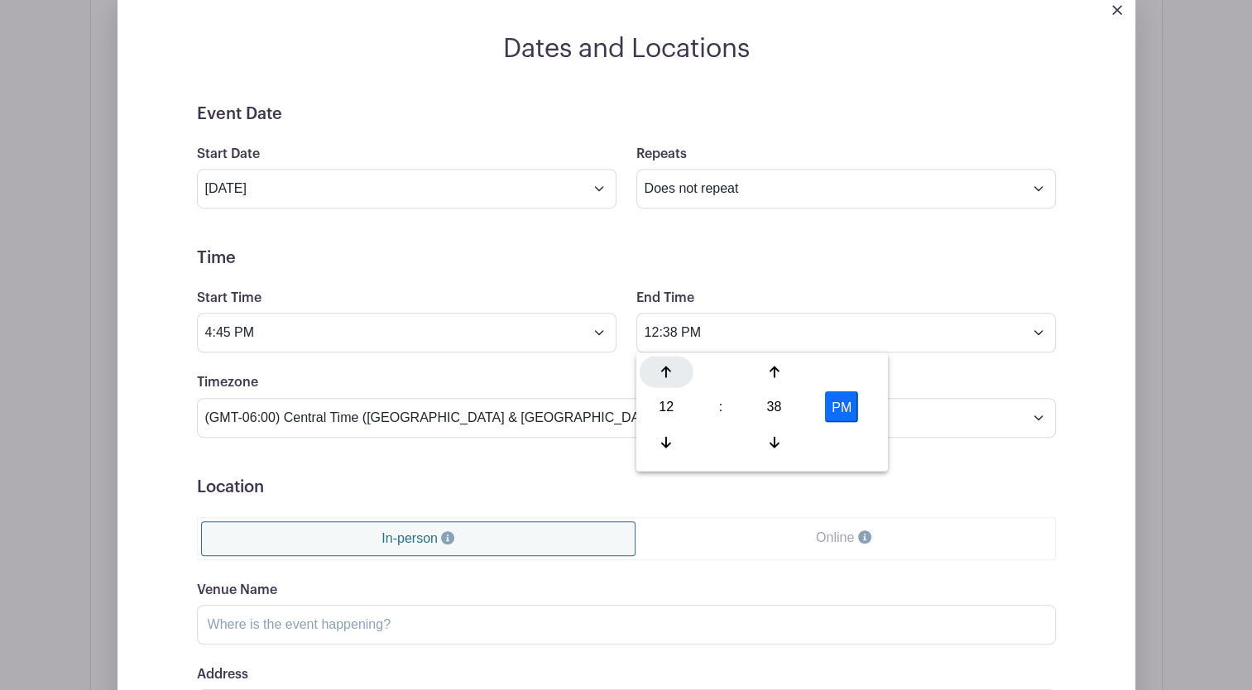
click at [669, 376] on icon at bounding box center [666, 371] width 10 height 13
click at [673, 438] on div at bounding box center [667, 441] width 54 height 31
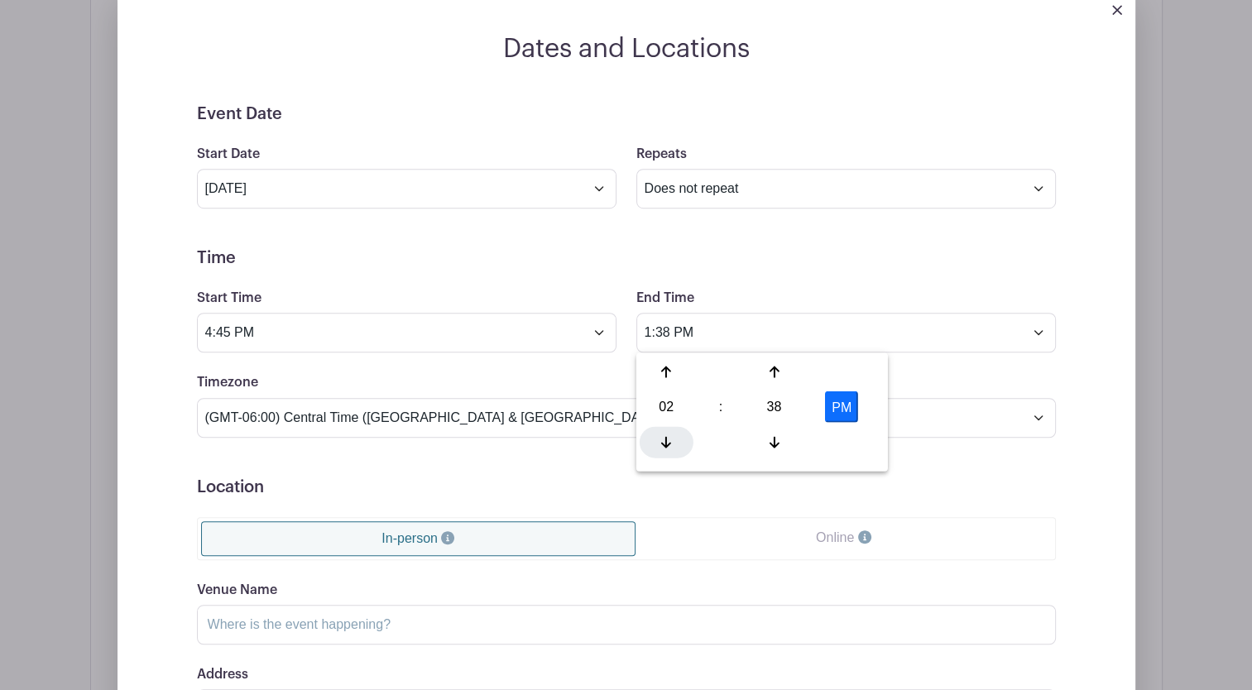
click at [673, 438] on div at bounding box center [667, 441] width 54 height 31
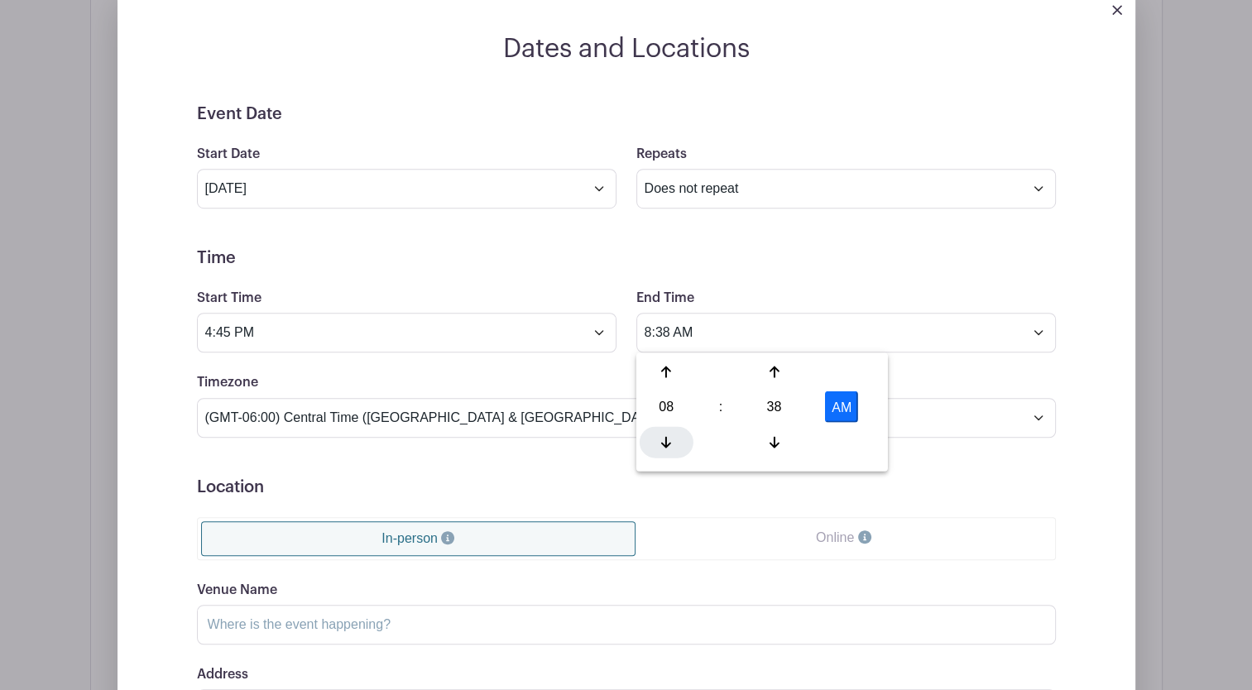
click at [673, 438] on div at bounding box center [667, 441] width 54 height 31
click at [782, 446] on div at bounding box center [774, 441] width 54 height 31
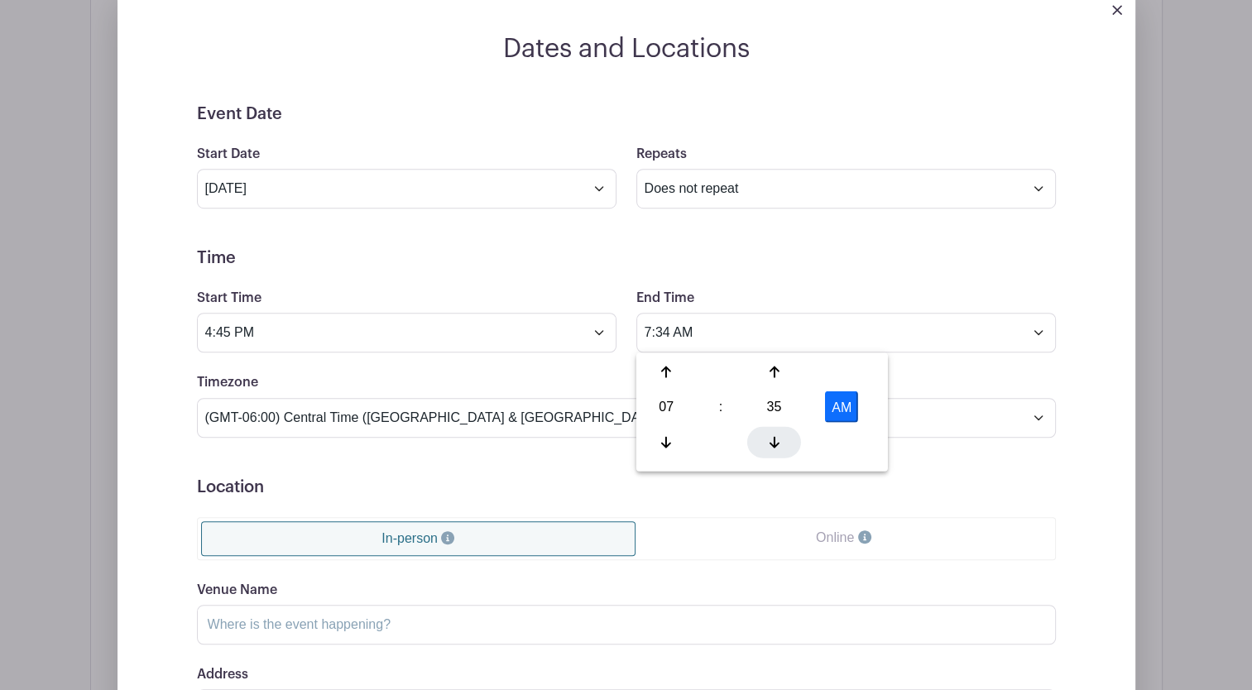
click at [782, 446] on div at bounding box center [774, 441] width 54 height 31
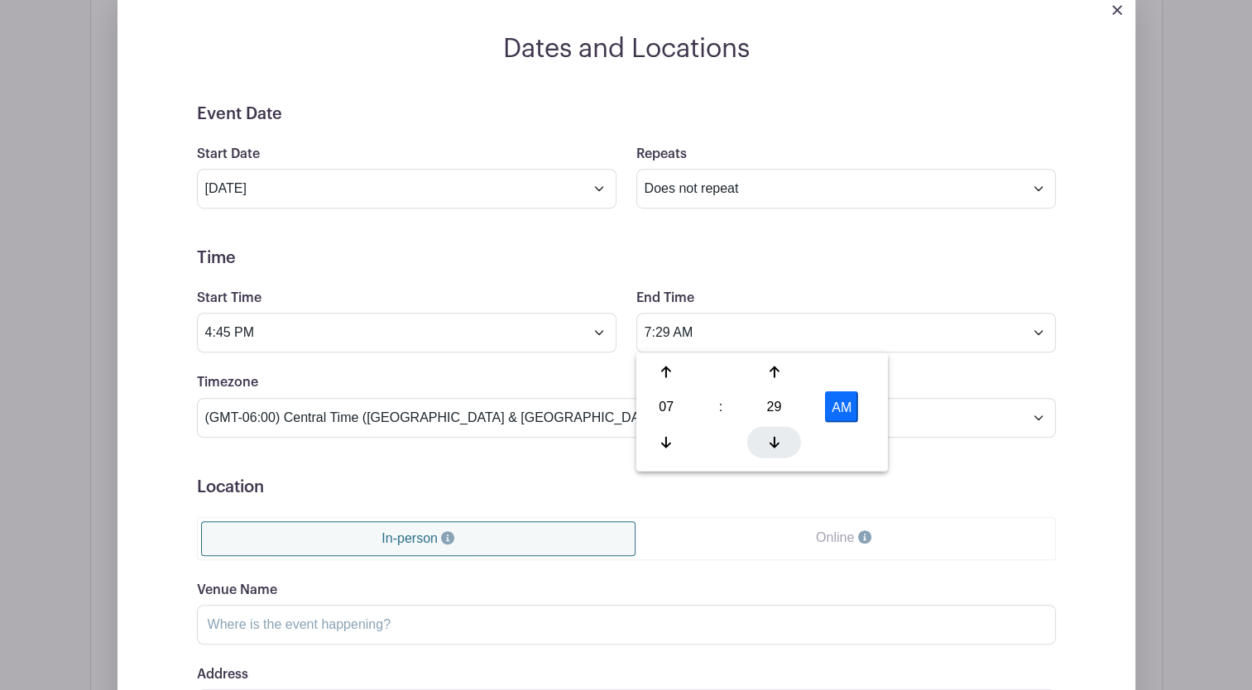
click at [782, 446] on div at bounding box center [774, 441] width 54 height 31
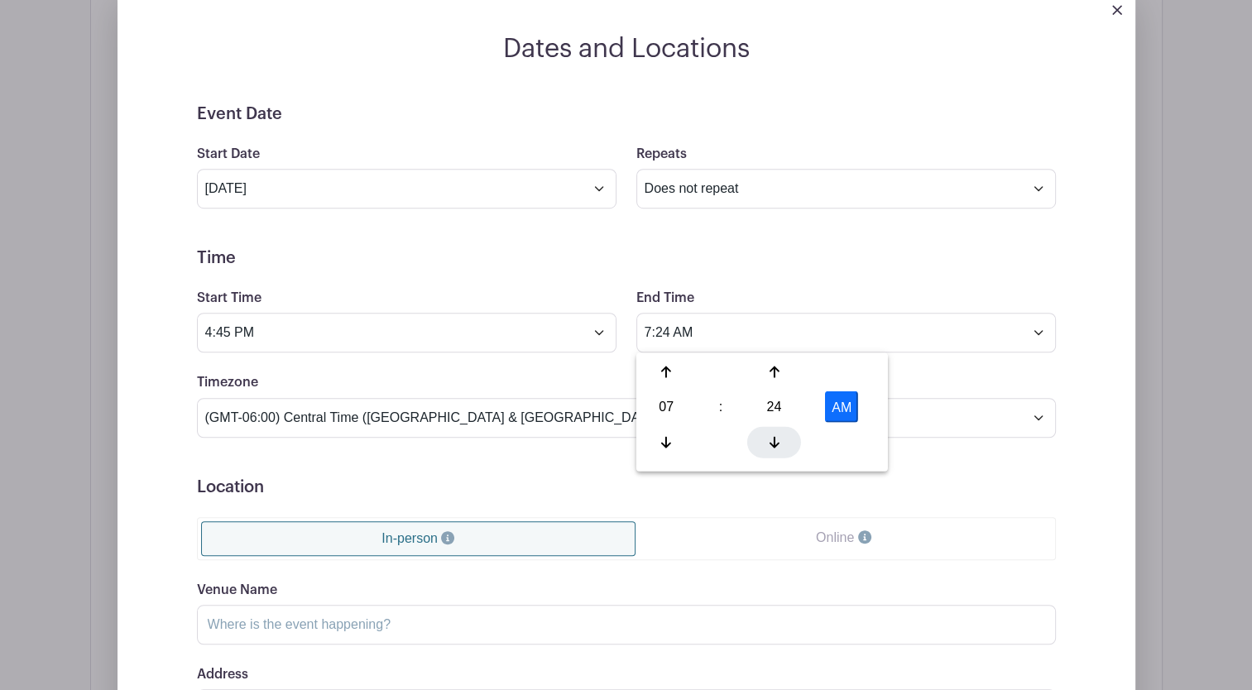
click at [782, 446] on div at bounding box center [774, 441] width 54 height 31
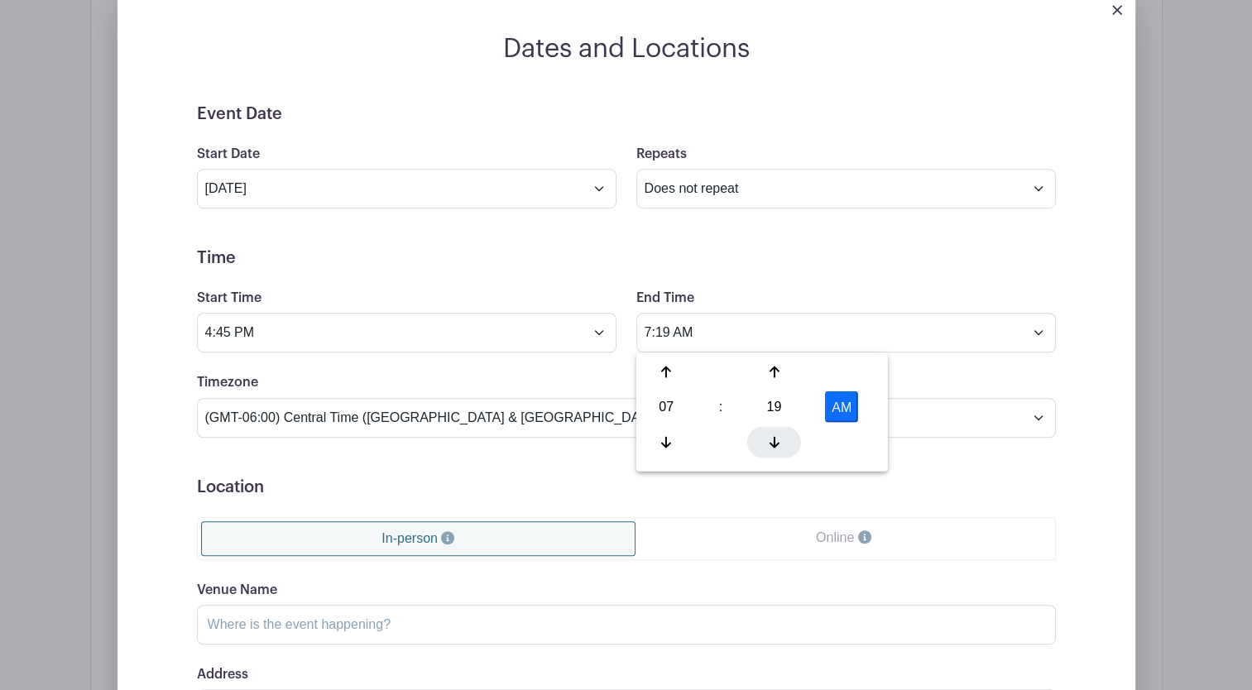
click at [782, 446] on div at bounding box center [774, 441] width 54 height 31
type input "7:15 AM"
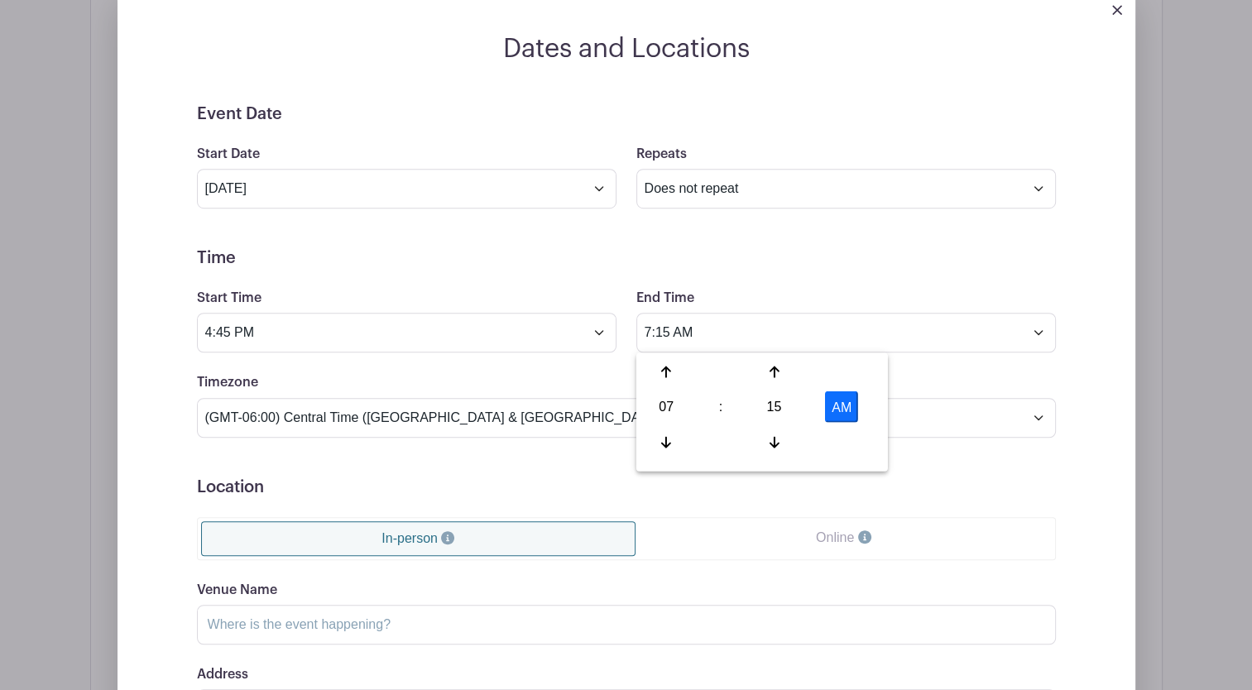
click at [1053, 487] on h5 "Location" at bounding box center [626, 487] width 859 height 20
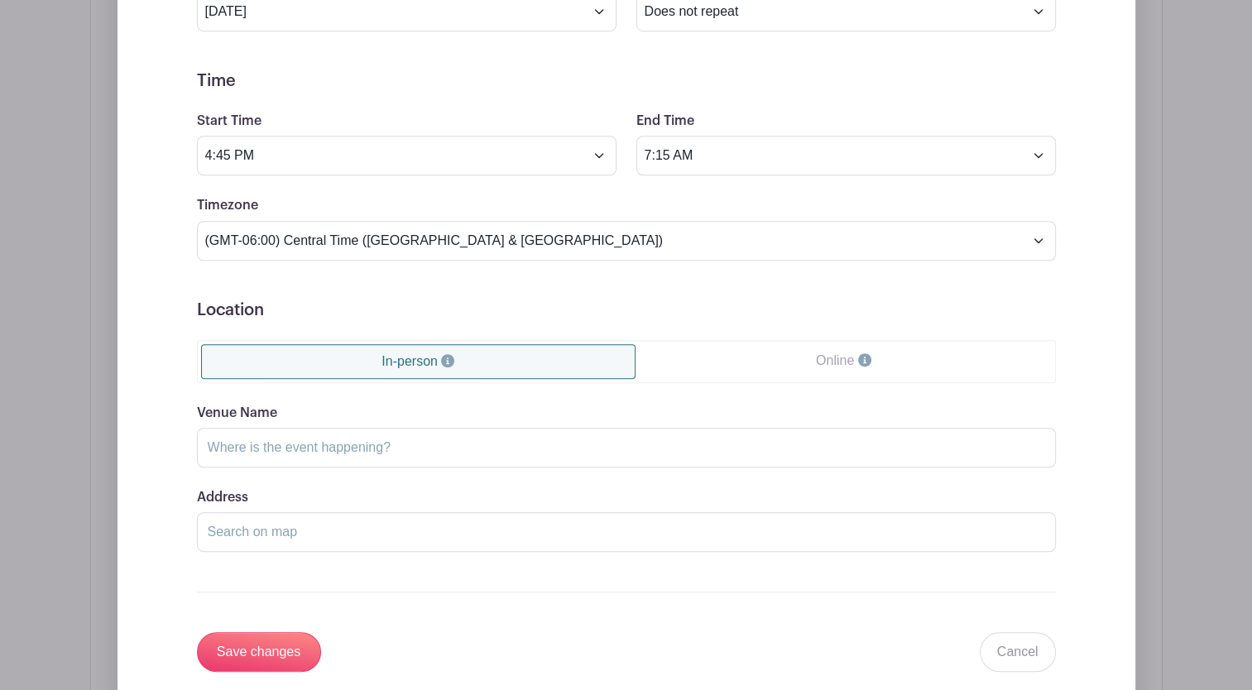
scroll to position [1294, 0]
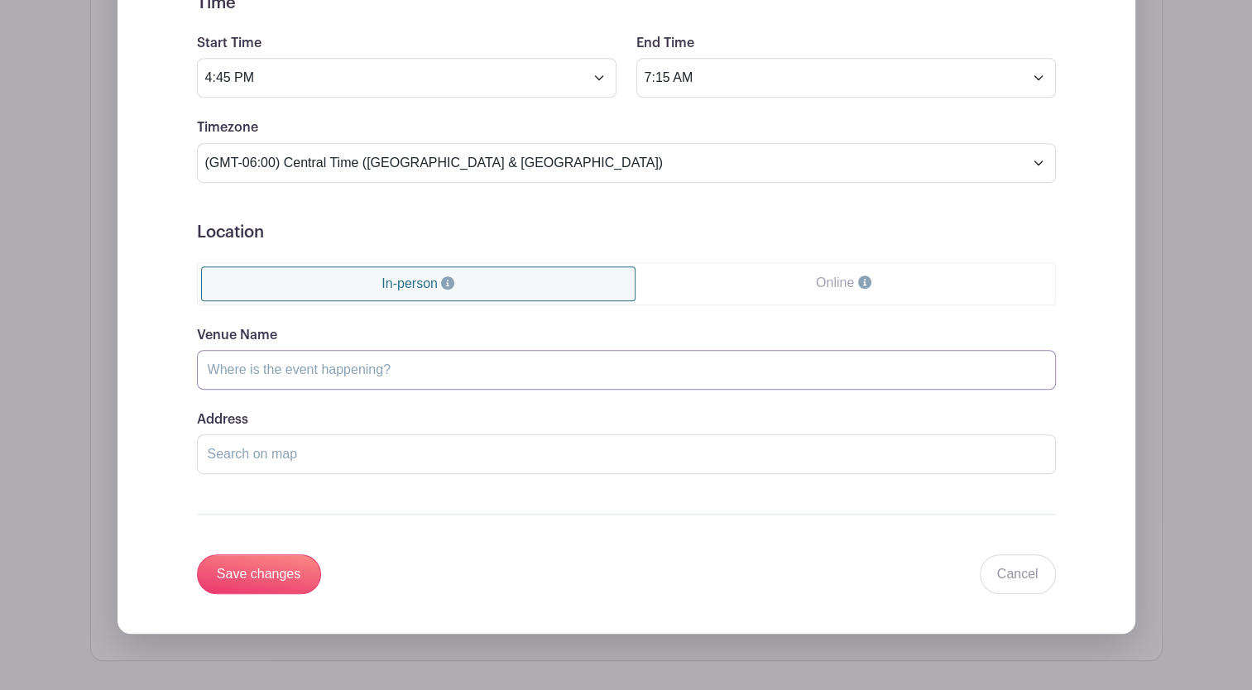
click at [434, 368] on input "Venue Name" at bounding box center [626, 370] width 859 height 40
type input "Above and Beyond Children's Museum"
click at [331, 458] on input "Address" at bounding box center [626, 454] width 859 height 40
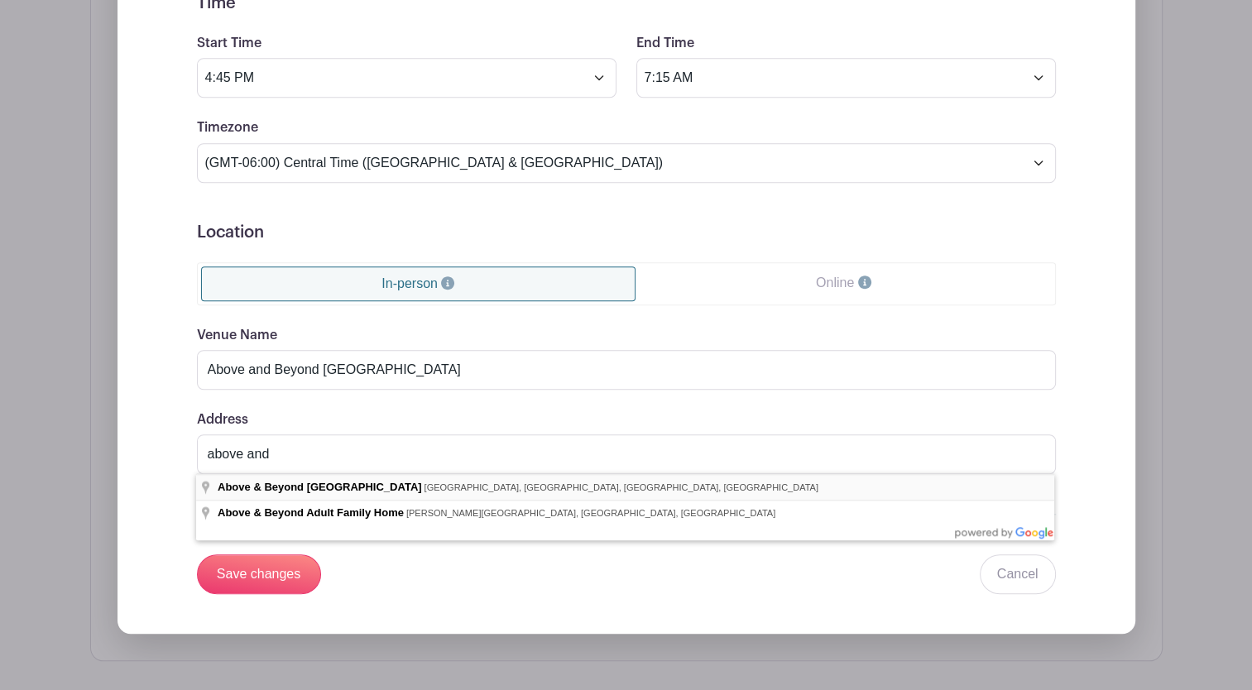
type input "Above & Beyond Children's Museum, North 8th Street, Sheboygan, WI, USA"
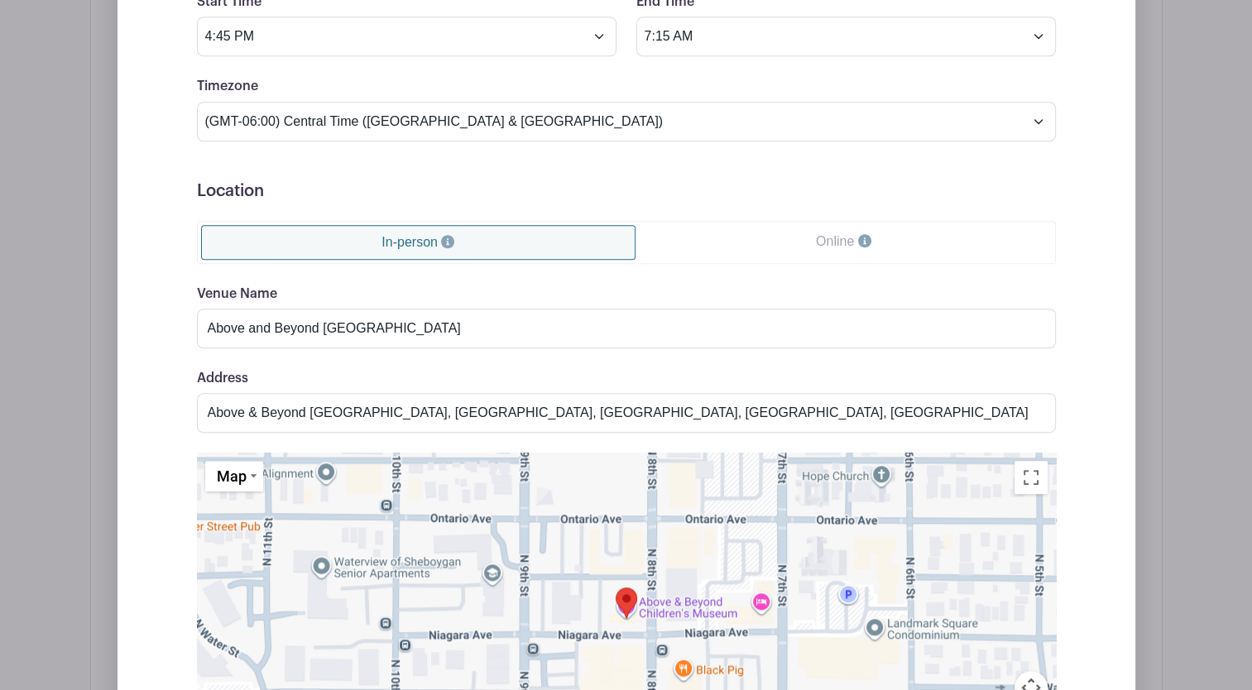
scroll to position [1330, 0]
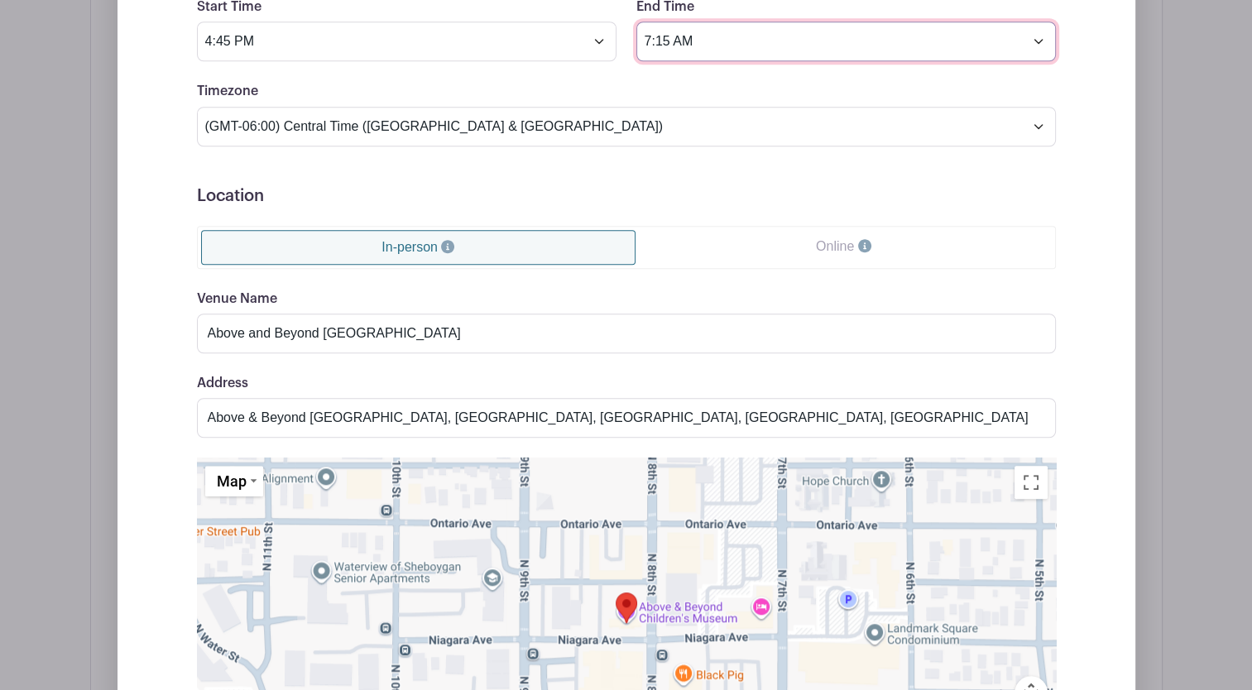
click at [1043, 41] on input "7:15 AM" at bounding box center [845, 42] width 419 height 40
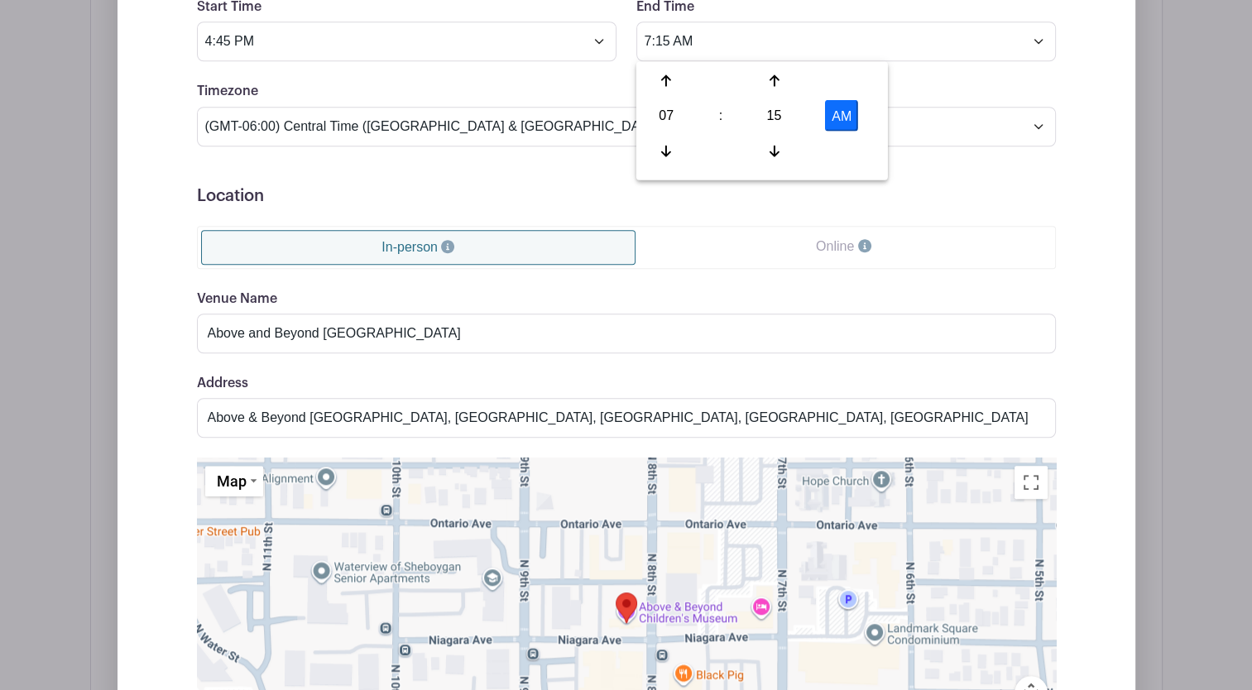
click at [841, 110] on button "AM" at bounding box center [841, 115] width 33 height 31
type input "7:15 PM"
click at [1115, 286] on div "Dates and Locations Event Date Start Date Aug 20 2025 Repeats Does not repeat D…" at bounding box center [626, 355] width 1018 height 1226
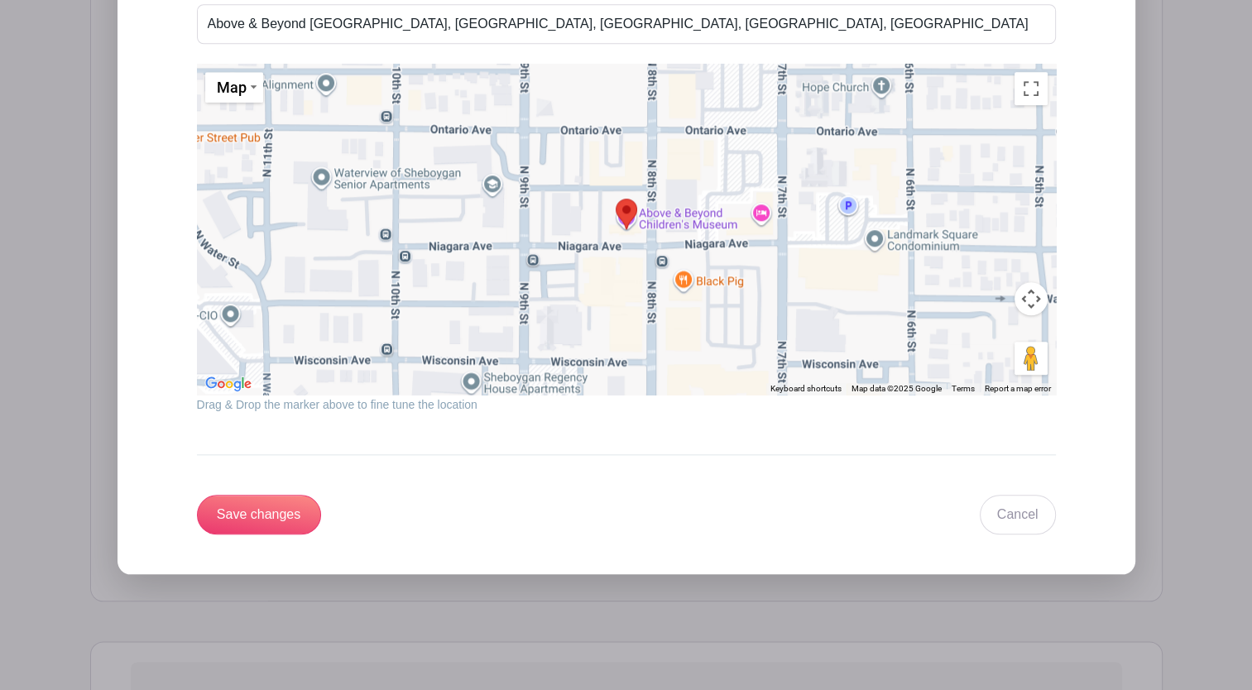
scroll to position [1937, 0]
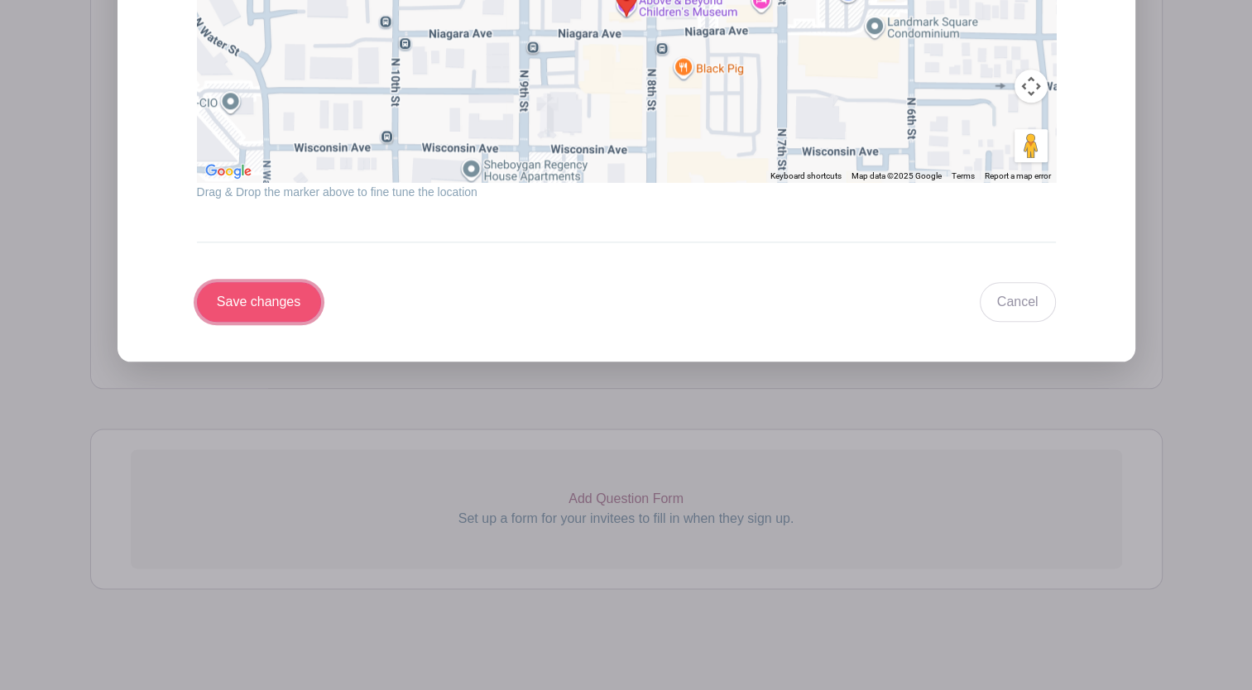
click at [264, 297] on input "Save changes" at bounding box center [259, 302] width 124 height 40
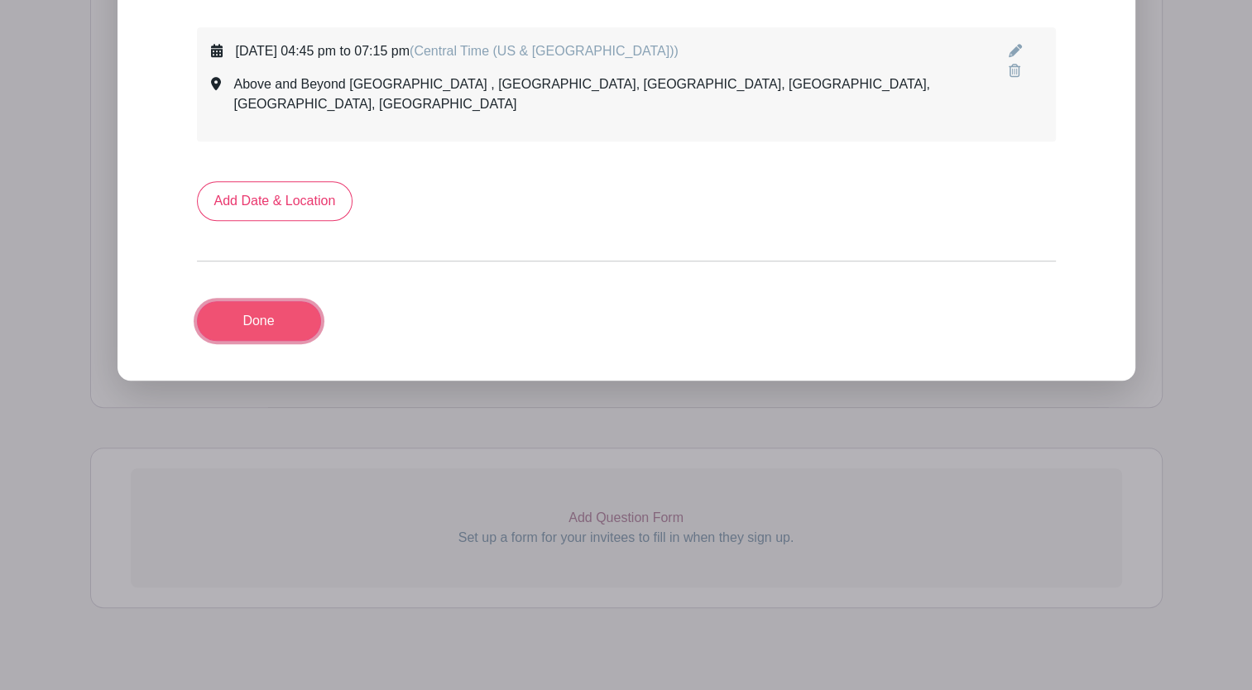
click at [252, 301] on link "Done" at bounding box center [259, 321] width 124 height 40
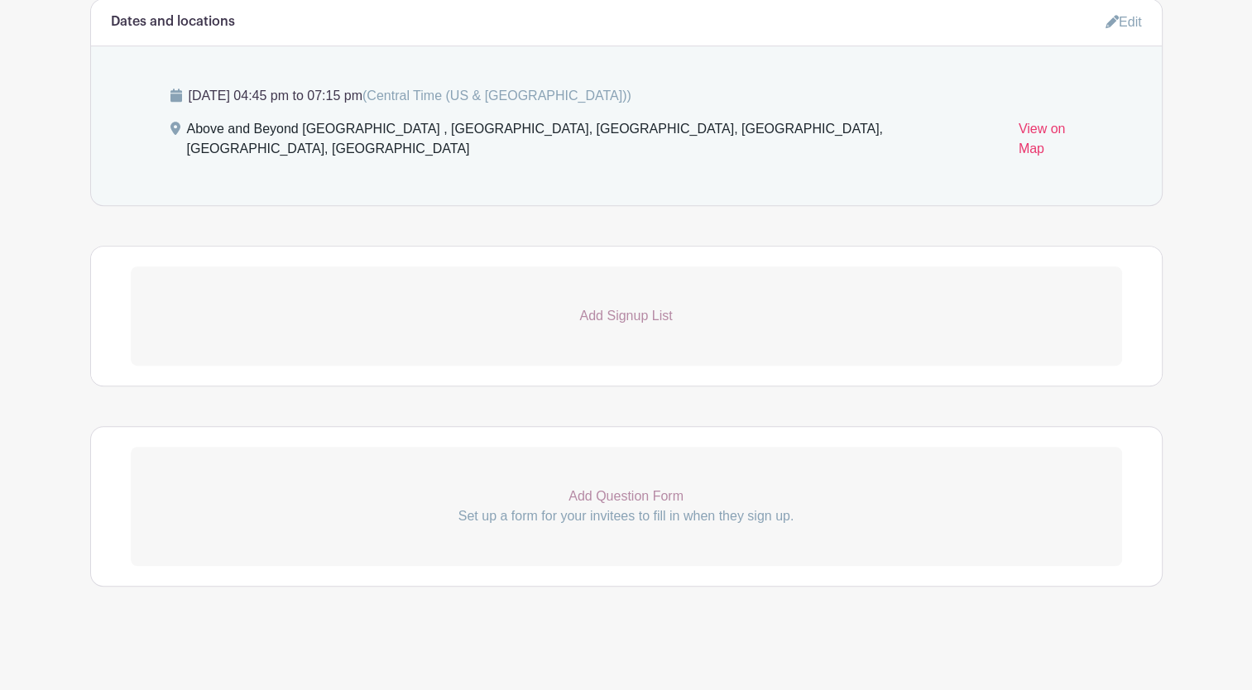
scroll to position [846, 0]
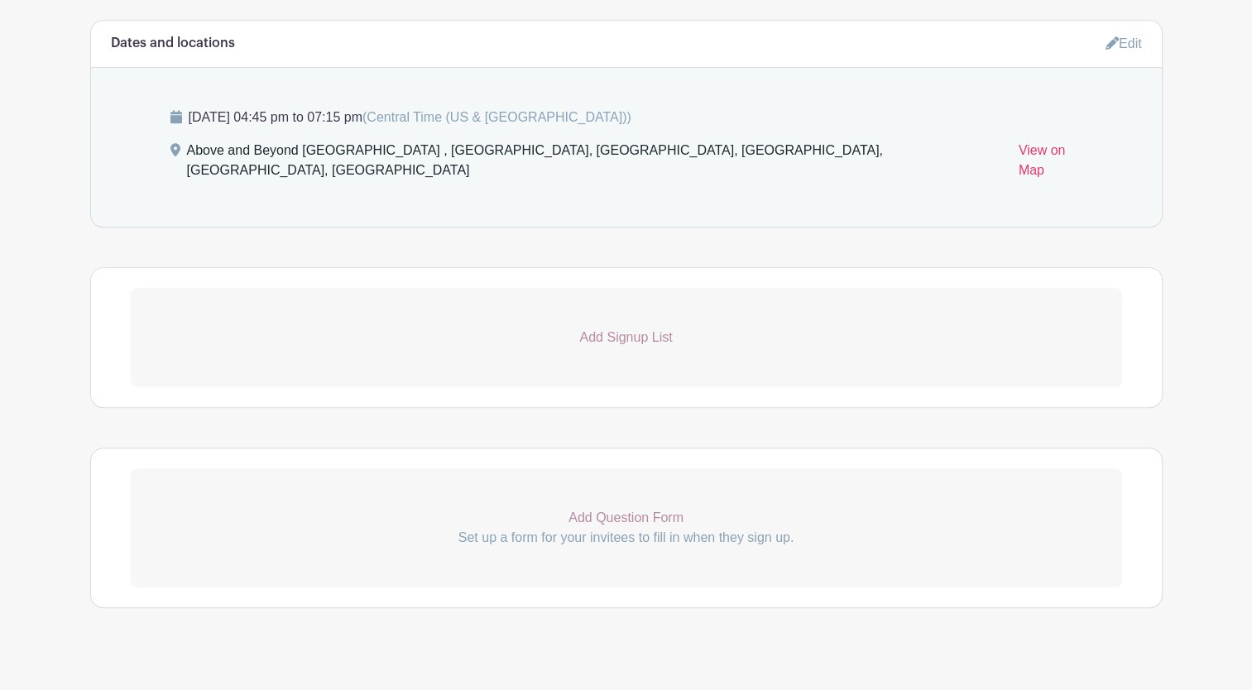
click at [600, 328] on p "Add Signup List" at bounding box center [626, 338] width 991 height 20
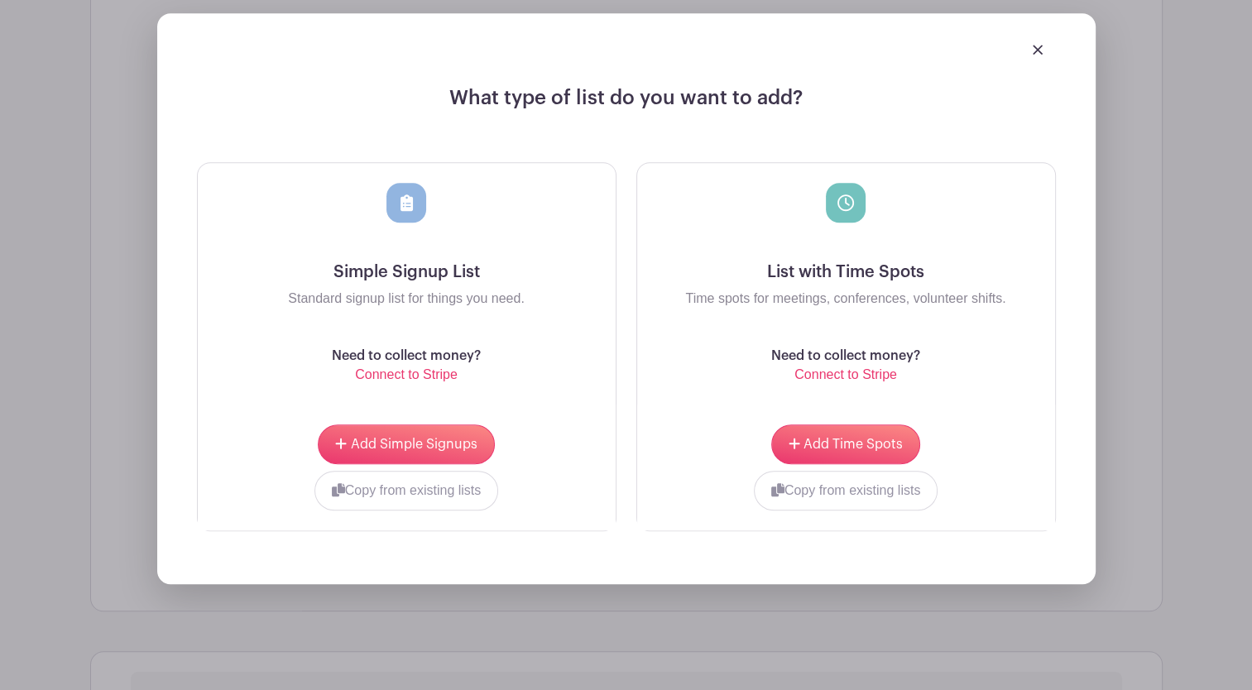
scroll to position [1170, 0]
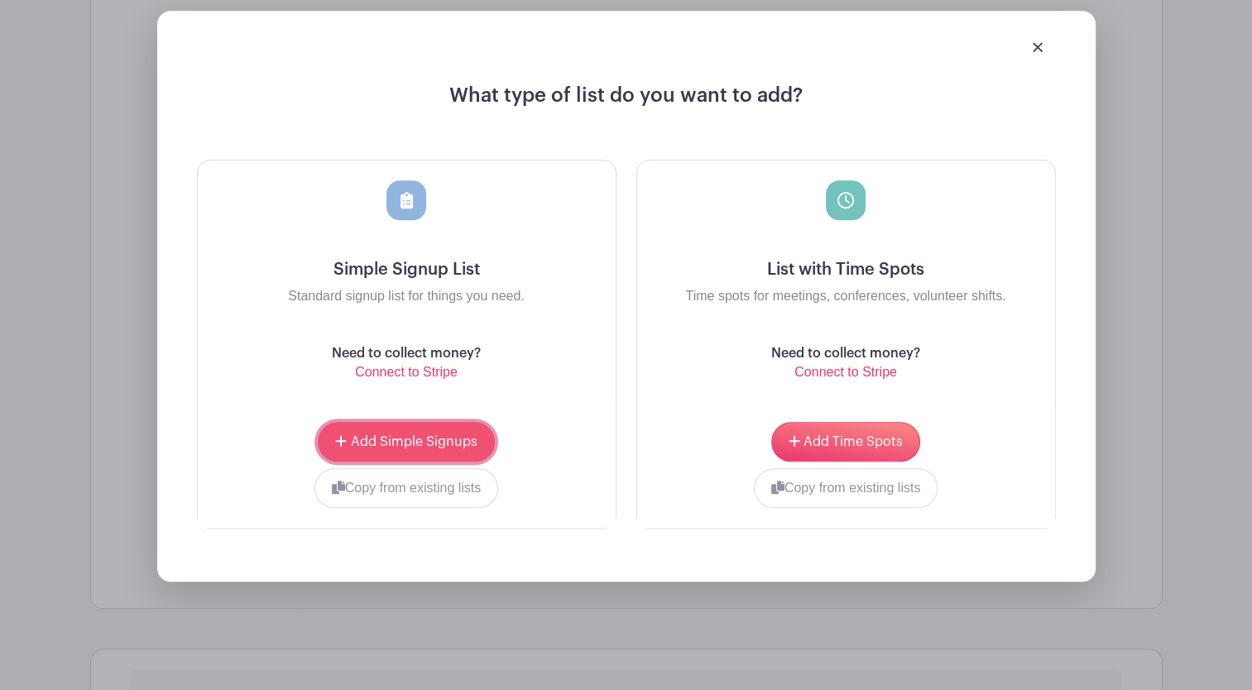
click at [424, 435] on span "Add Simple Signups" at bounding box center [414, 441] width 127 height 13
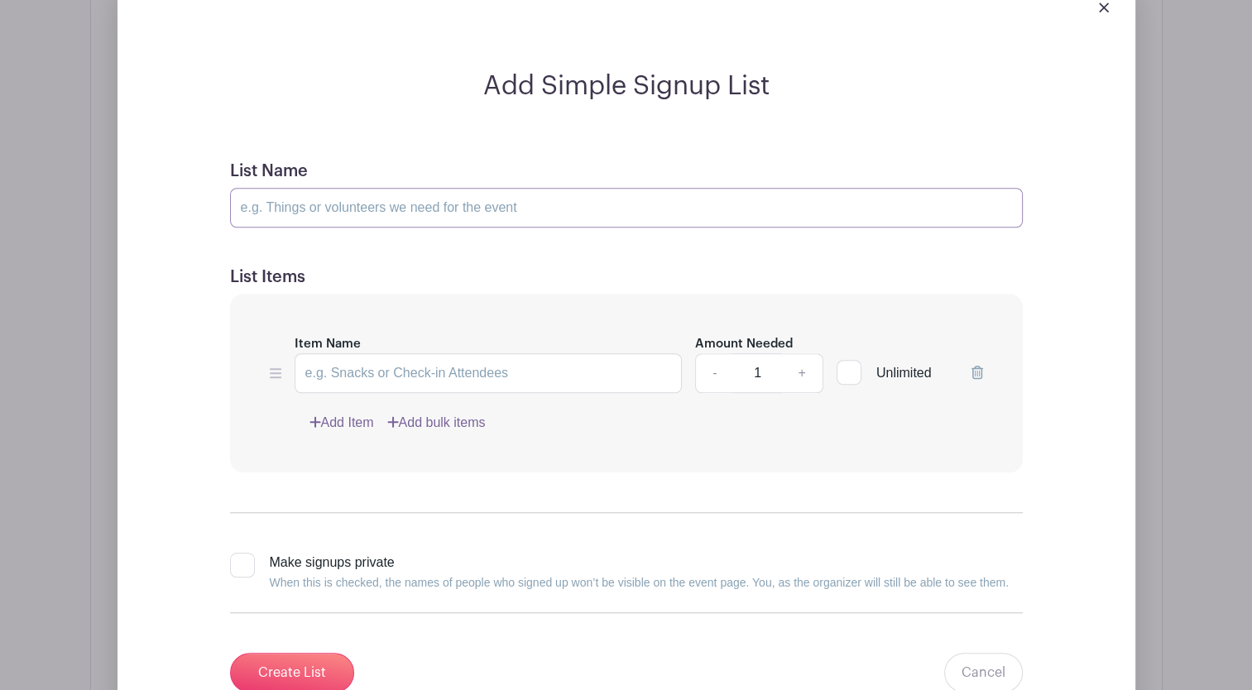
click at [383, 188] on input "List Name" at bounding box center [626, 208] width 793 height 40
type input "A"
type input "Volunteer Help at ABCM PJ PARTY"
click at [367, 356] on input "Item Name" at bounding box center [489, 373] width 388 height 40
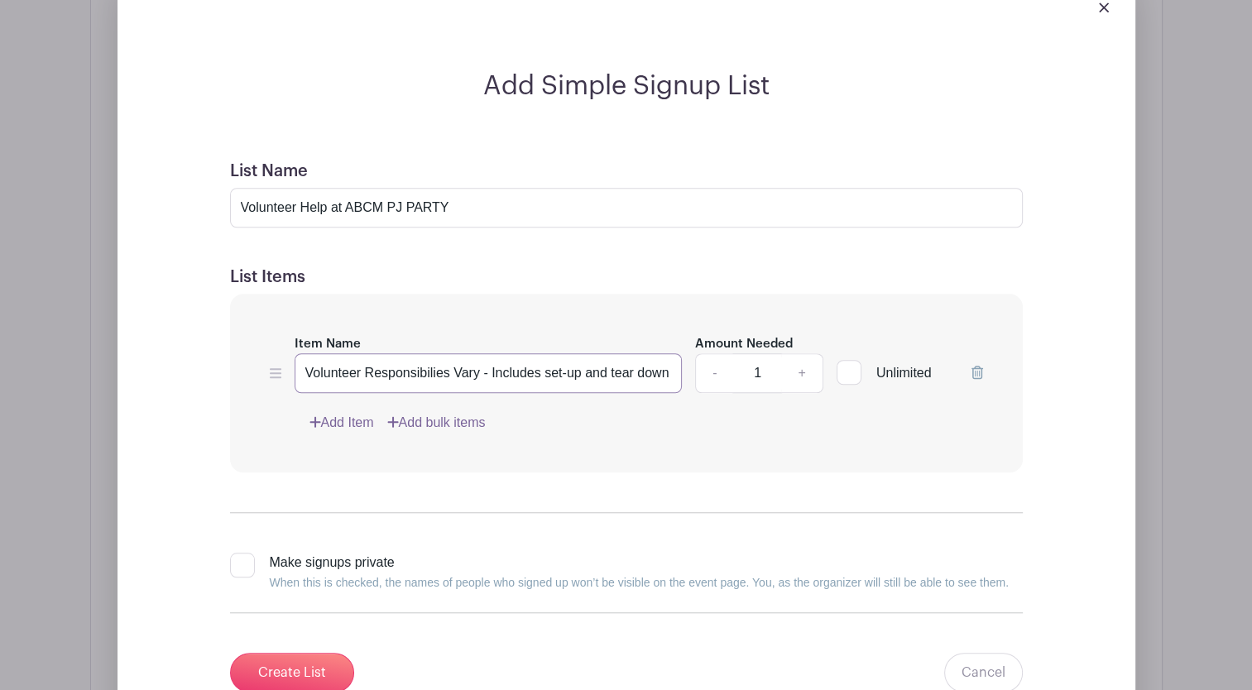
scroll to position [0, 0]
click at [373, 353] on input "Volunteer Responsibilies Vary - Includes set-up and tear down" at bounding box center [489, 373] width 388 height 40
drag, startPoint x: 311, startPoint y: 355, endPoint x: 433, endPoint y: 300, distance: 133.3
click at [433, 300] on div "Item Name Volunteer responsibilies vary - includes set-up and tear down Amount …" at bounding box center [626, 384] width 793 height 180
click at [311, 353] on input "Volunteer responsibilies vary - includes set-up and tear down" at bounding box center [489, 373] width 388 height 40
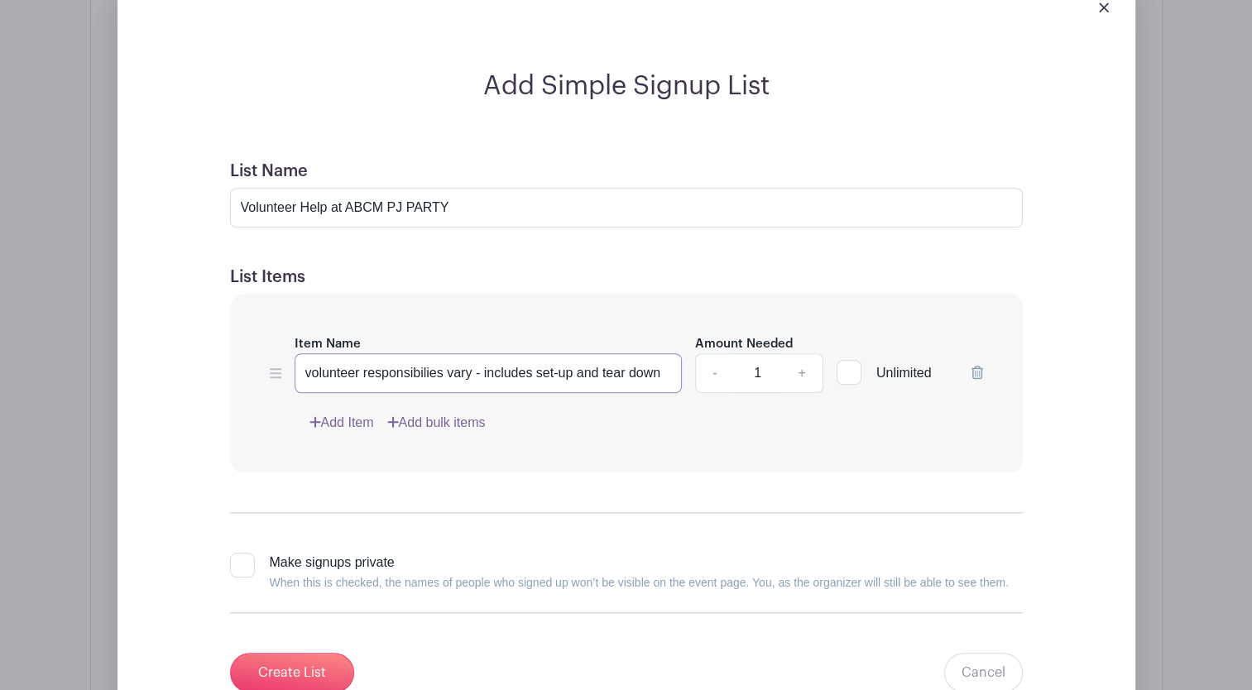
type input "volunteer responsibilies vary - includes set-up and tear down"
click at [848, 360] on div at bounding box center [848, 372] width 25 height 25
click at [847, 363] on input "Unlimited" at bounding box center [841, 368] width 11 height 11
checkbox input "true"
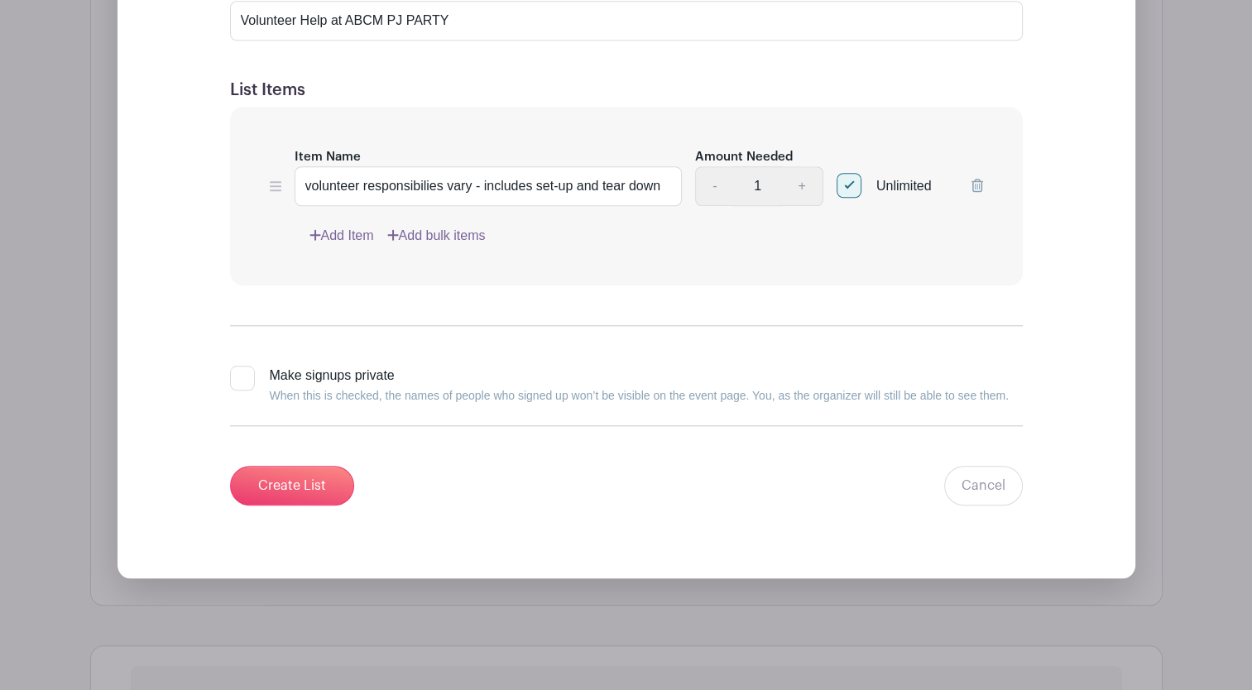
scroll to position [1499, 0]
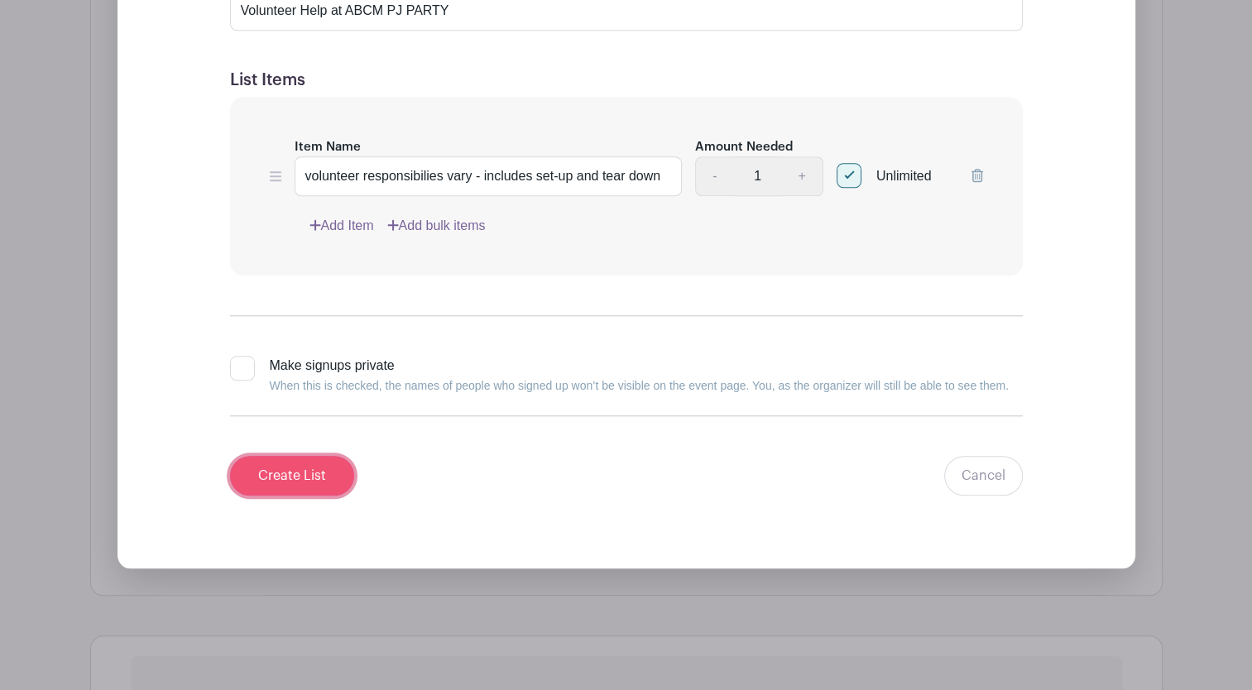
click at [288, 456] on input "Create List" at bounding box center [292, 476] width 124 height 40
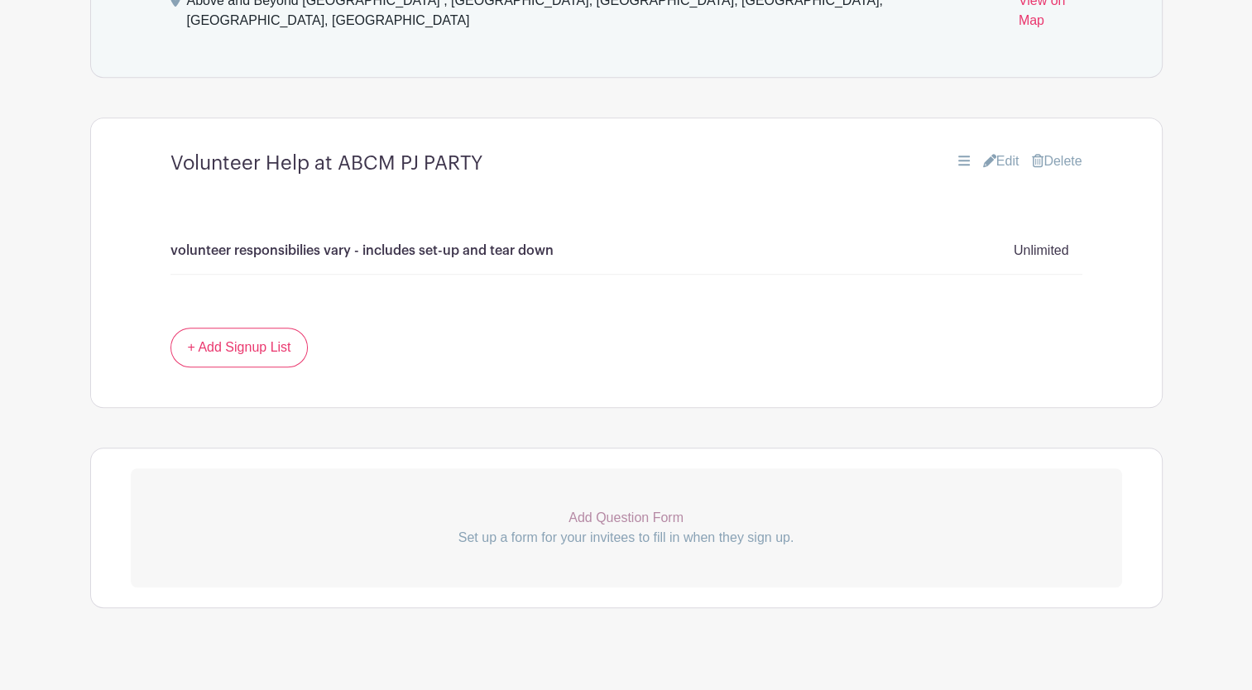
scroll to position [106, 0]
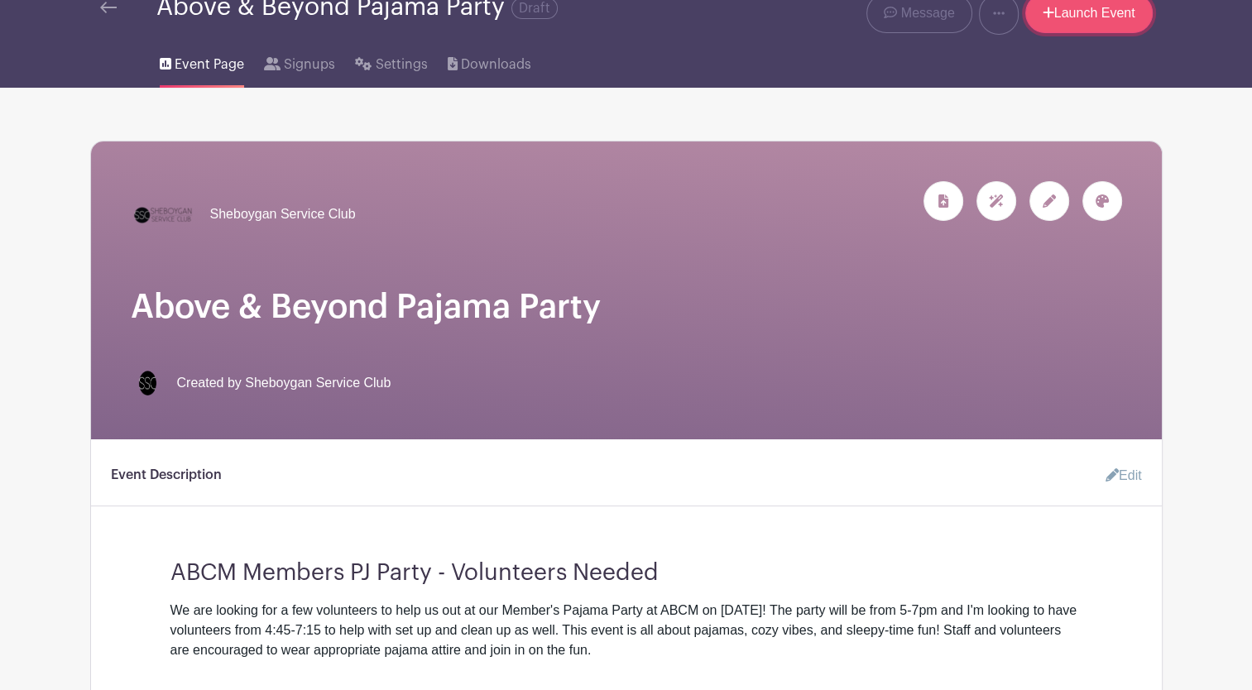
click at [1079, 17] on link "Launch Event" at bounding box center [1088, 13] width 127 height 40
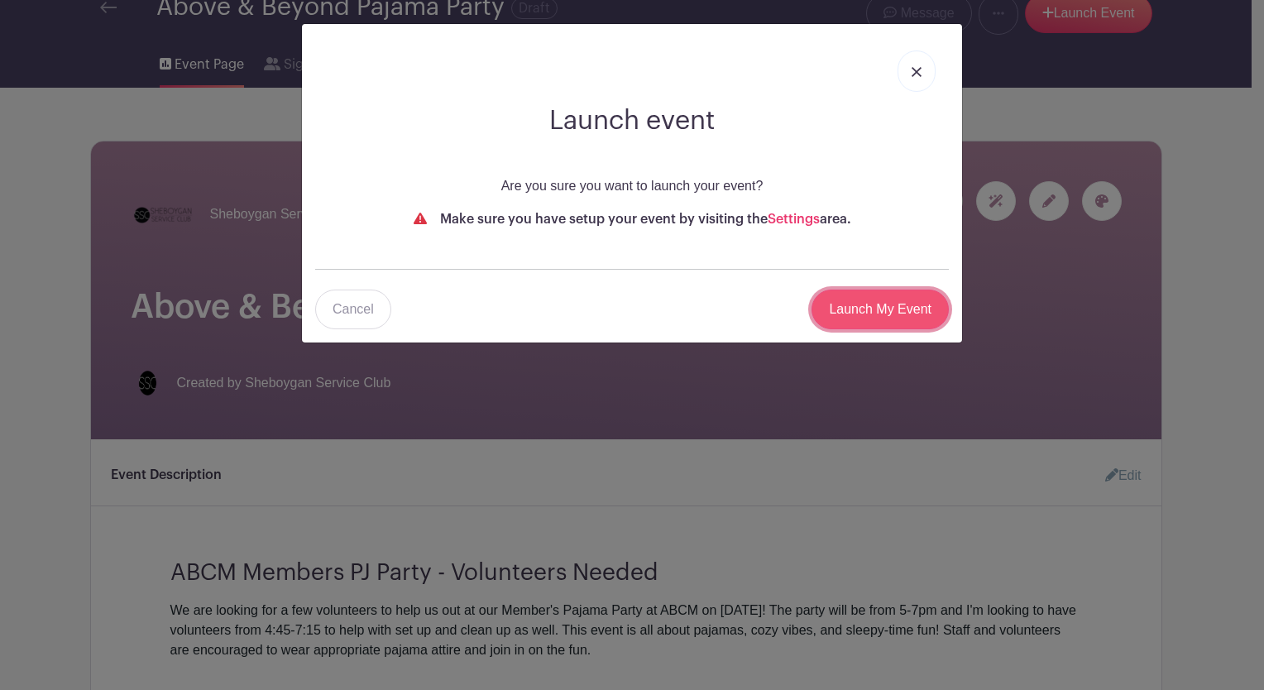
click at [885, 318] on input "Launch My Event" at bounding box center [880, 310] width 137 height 40
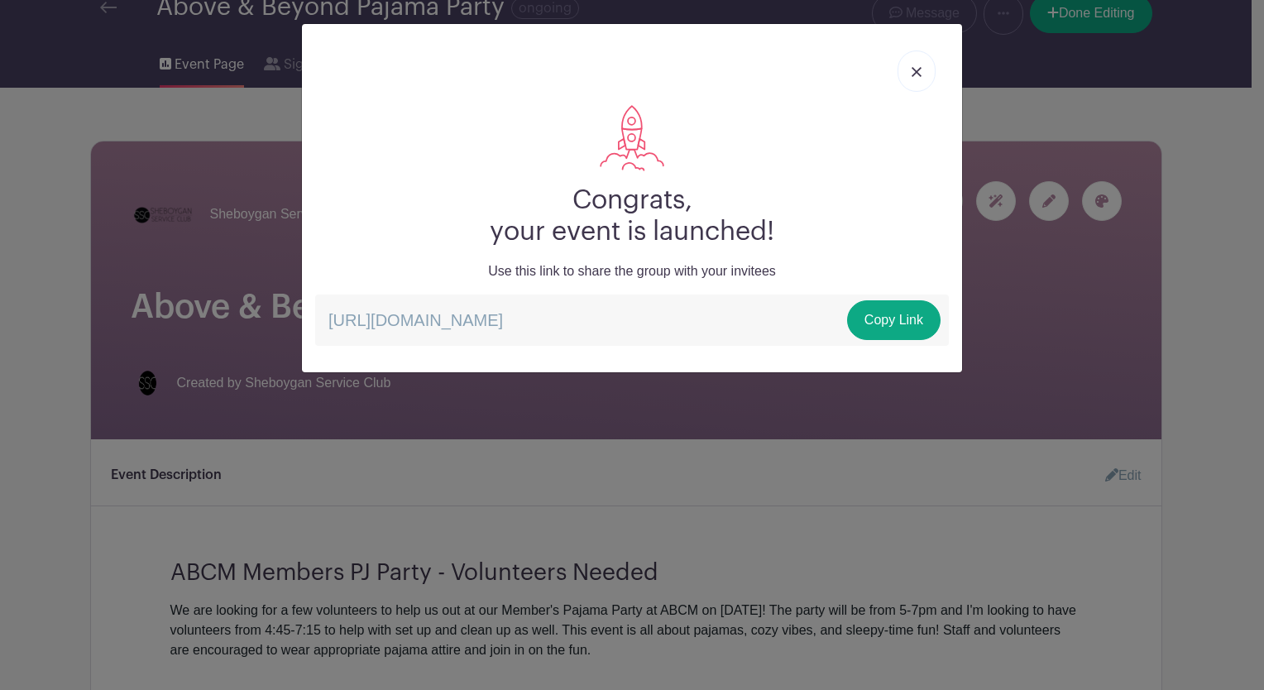
click at [1220, 177] on div "Congrats, your event is launched! Use this link to share the group with your in…" at bounding box center [632, 345] width 1264 height 690
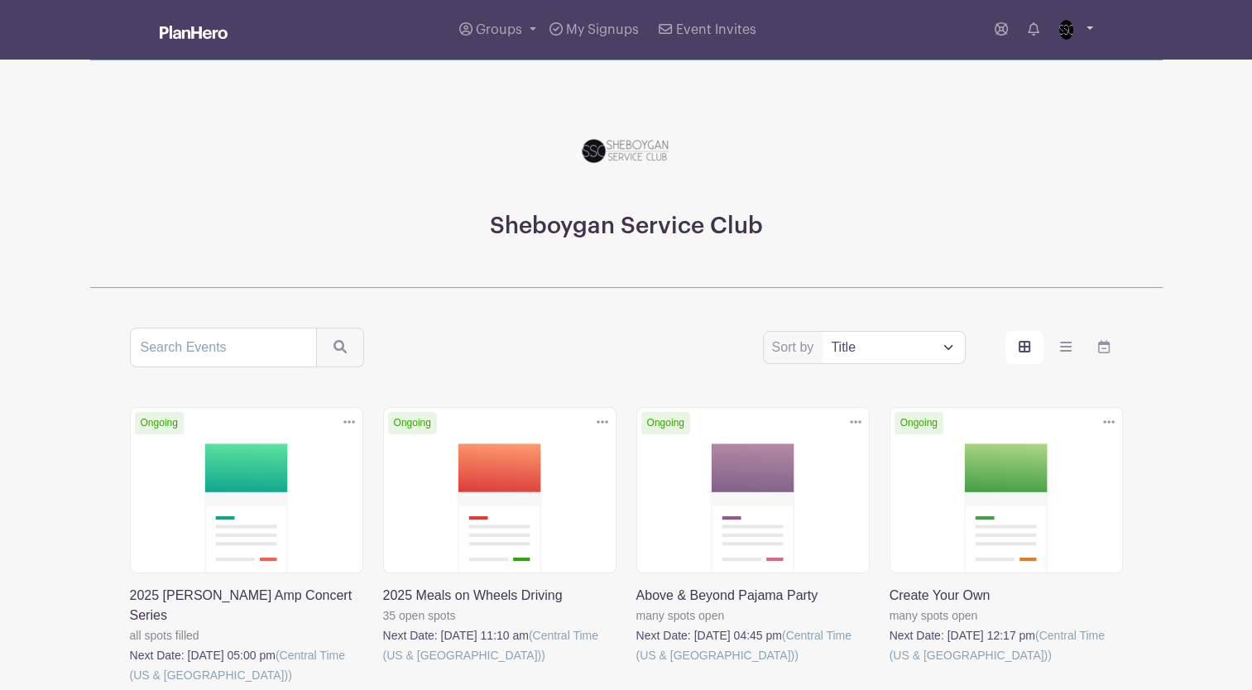
click at [1085, 28] on link at bounding box center [1072, 30] width 41 height 26
click at [1009, 105] on link "Logout" at bounding box center [1026, 109] width 131 height 26
click at [1009, 105] on div "Sheboygan Service Club" at bounding box center [626, 174] width 1072 height 228
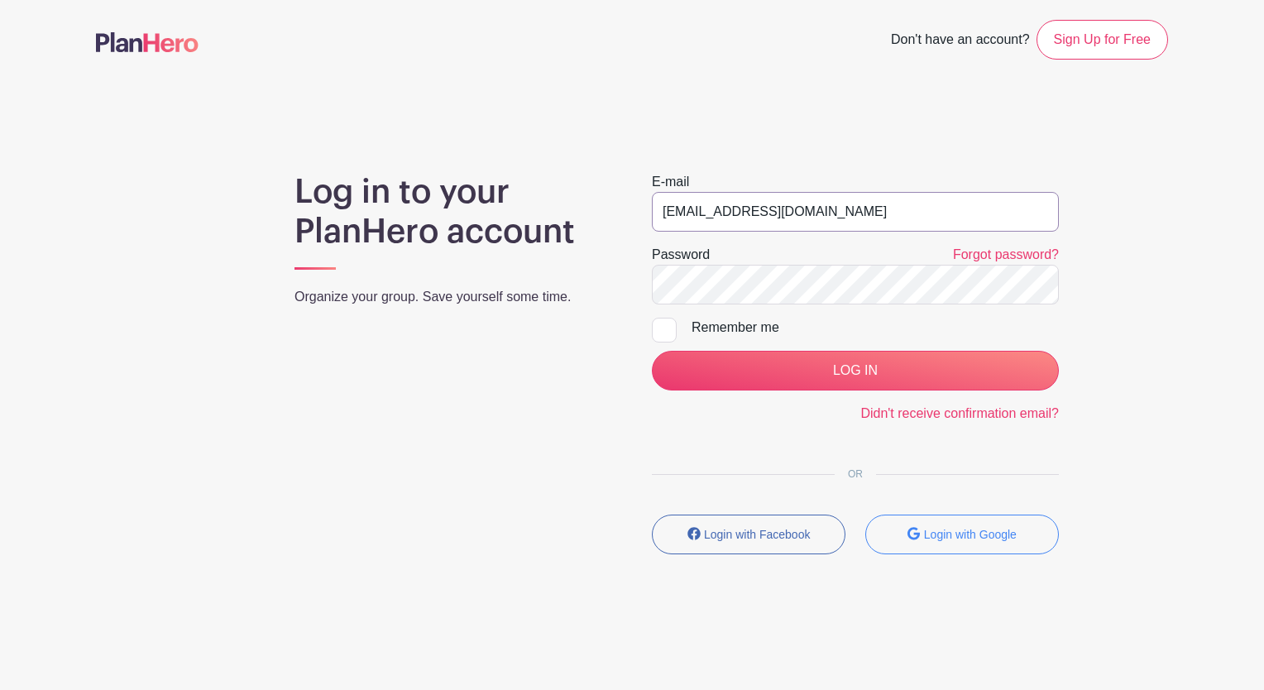
click at [767, 213] on input "media@sheboyganserviceclub.org" at bounding box center [855, 212] width 407 height 40
type input "emilyn@sheboyganserviceclub.org"
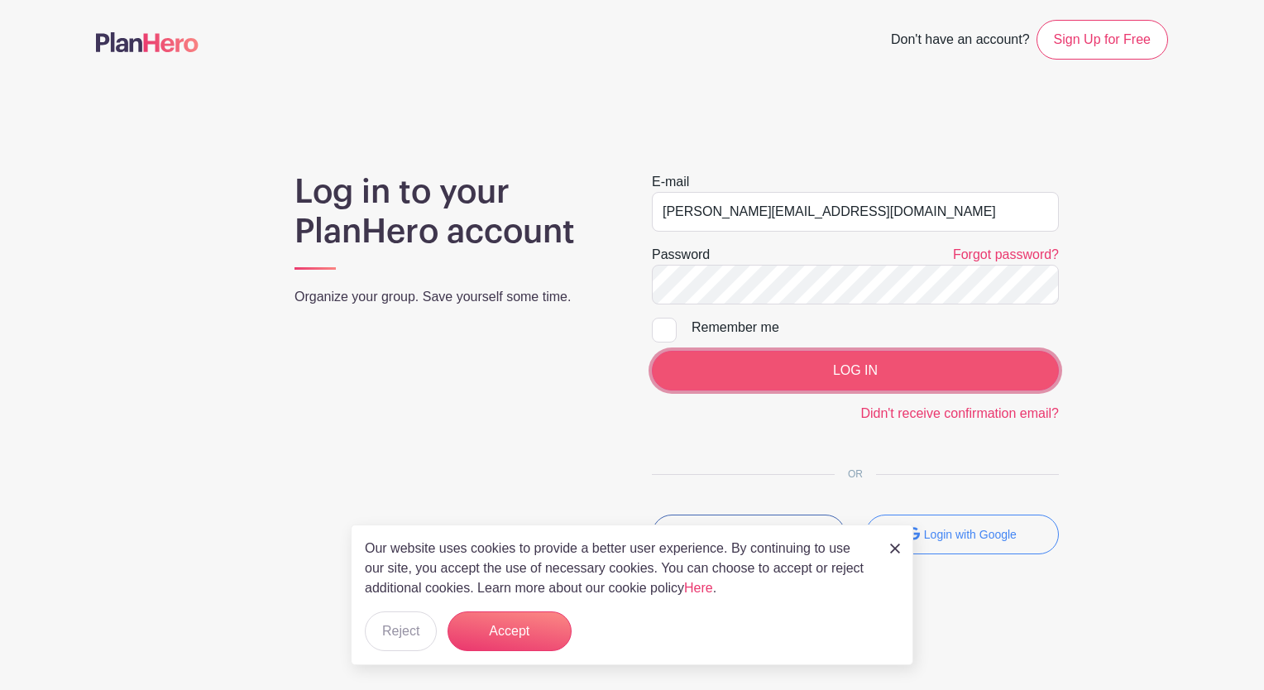
click at [860, 369] on input "LOG IN" at bounding box center [855, 371] width 407 height 40
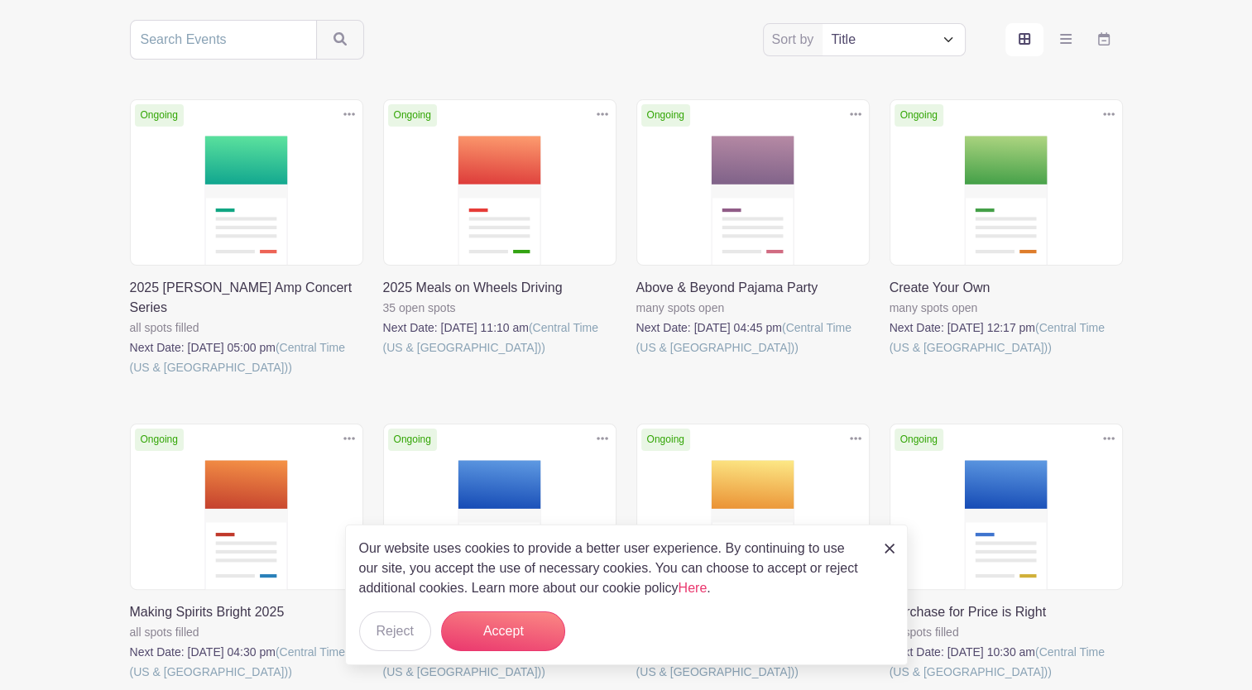
scroll to position [340, 0]
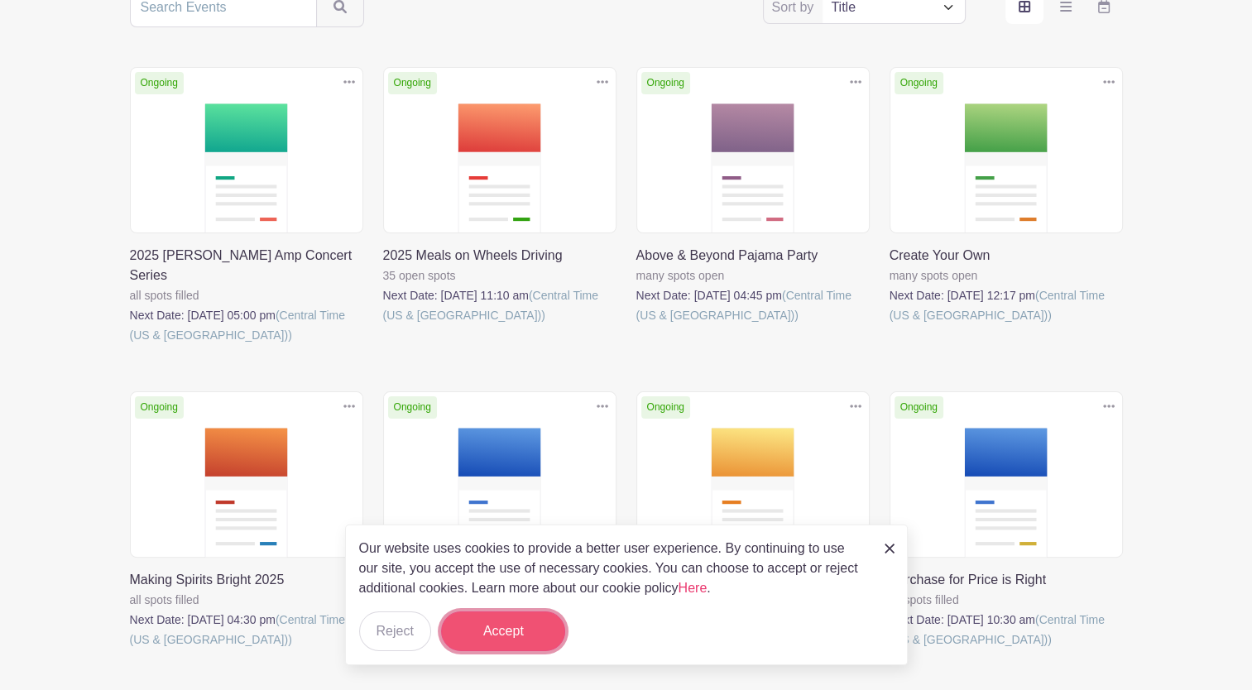
click at [496, 629] on button "Accept" at bounding box center [503, 631] width 124 height 40
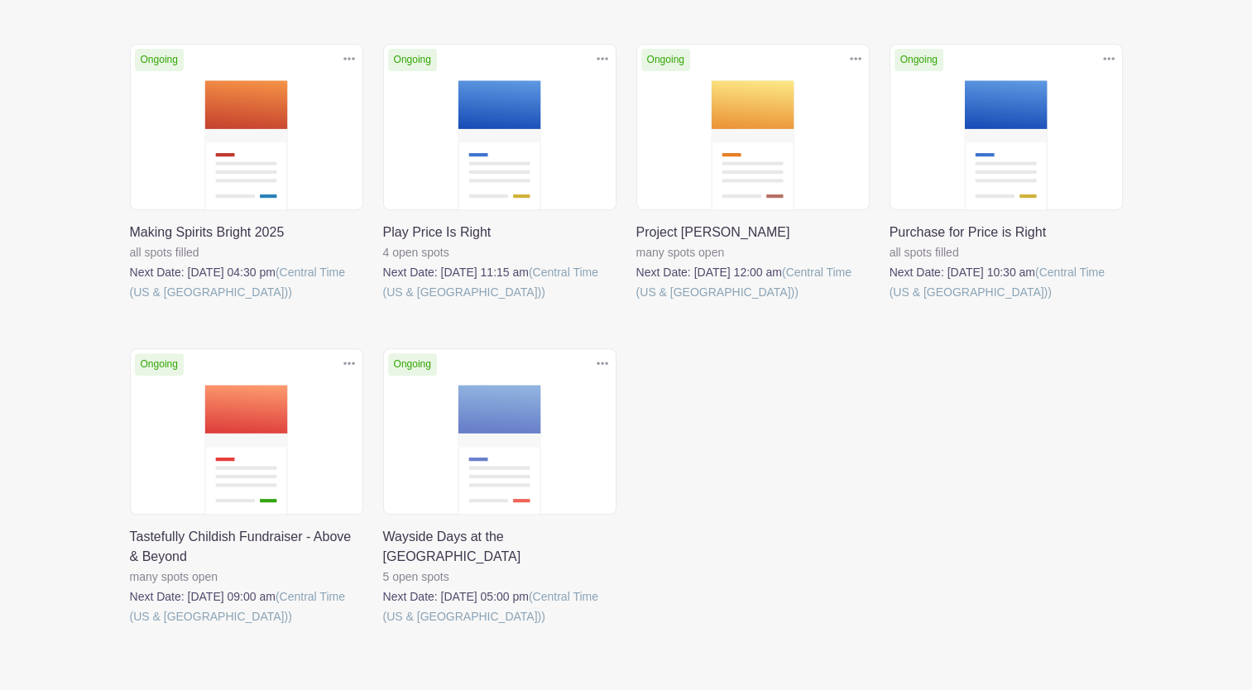
scroll to position [731, 0]
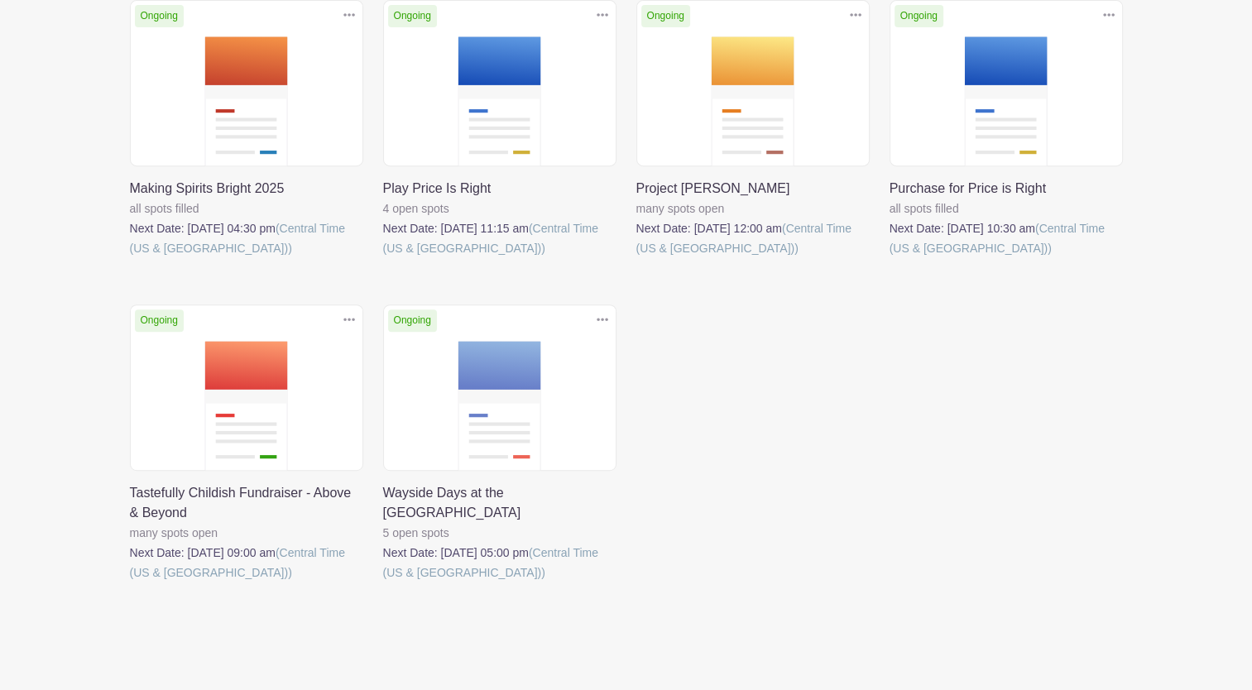
click at [383, 582] on link at bounding box center [383, 582] width 0 height 0
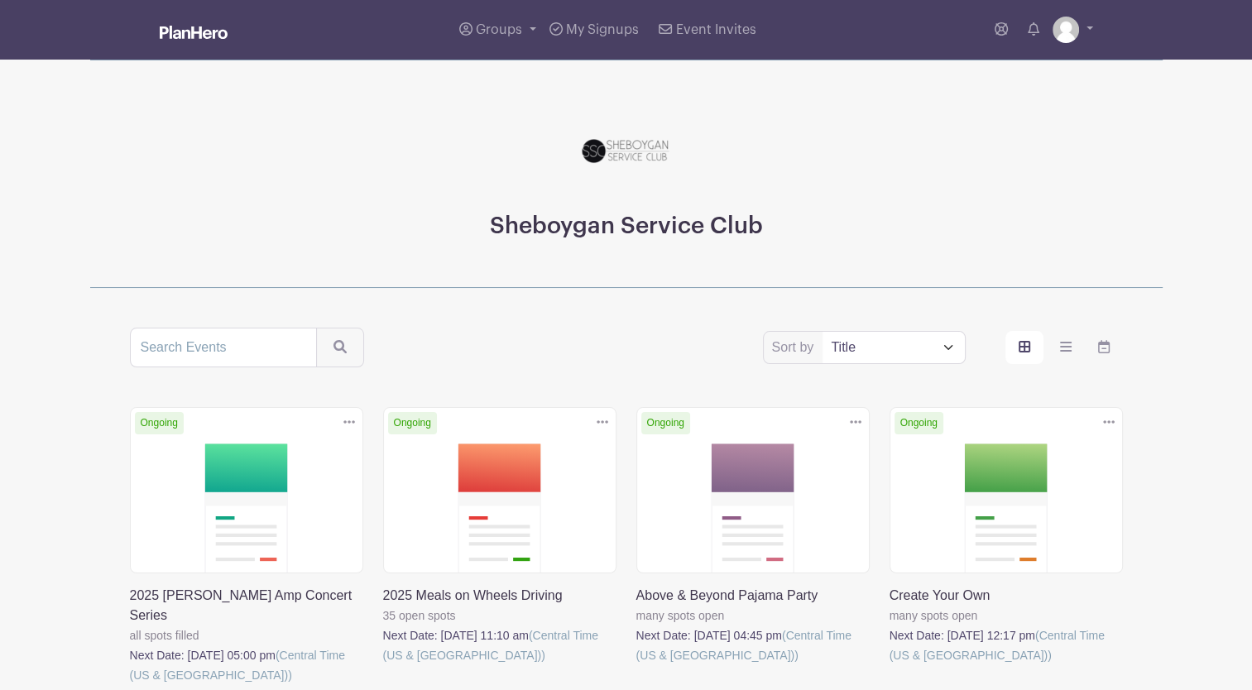
click at [130, 685] on link at bounding box center [130, 685] width 0 height 0
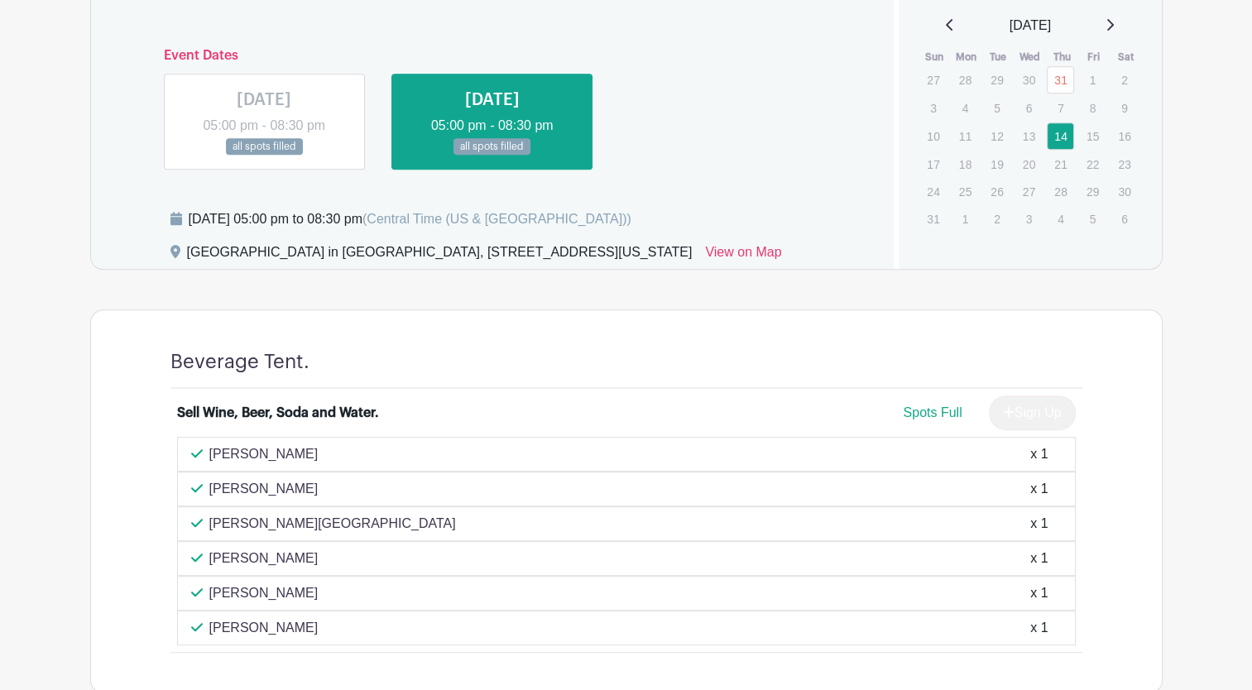
scroll to position [829, 0]
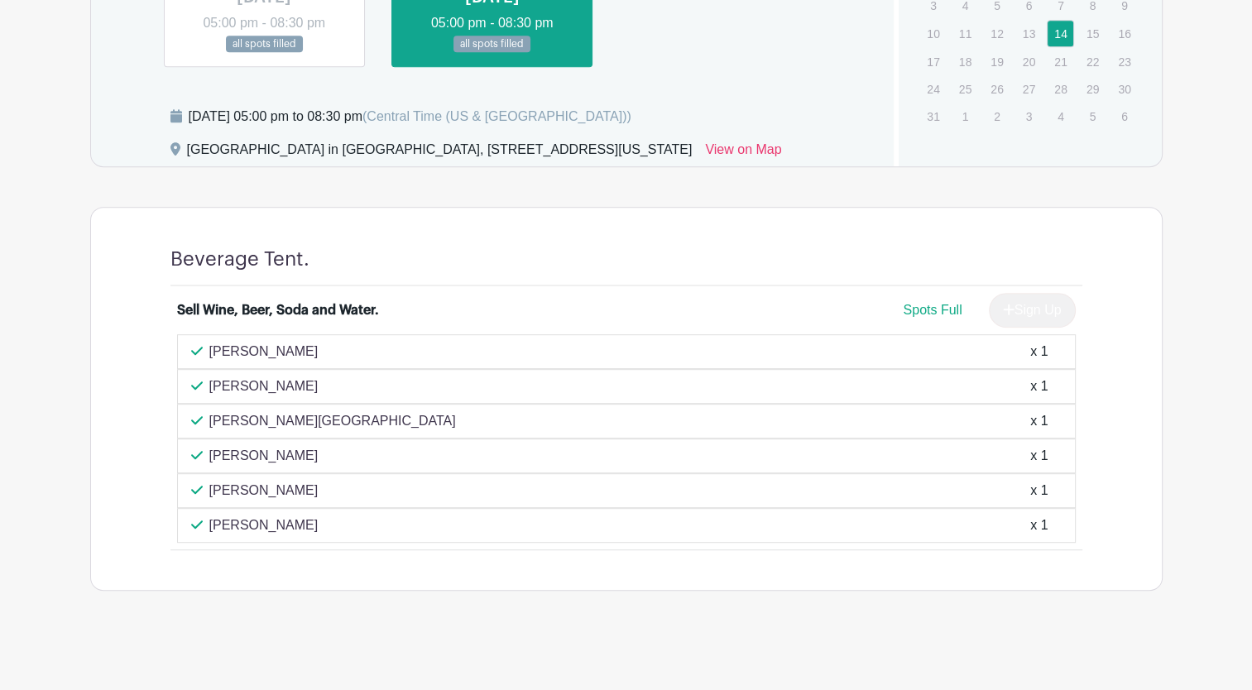
click at [205, 462] on div "Emily Nelson x 1" at bounding box center [626, 456] width 870 height 20
click at [242, 455] on p "[PERSON_NAME]" at bounding box center [263, 456] width 109 height 20
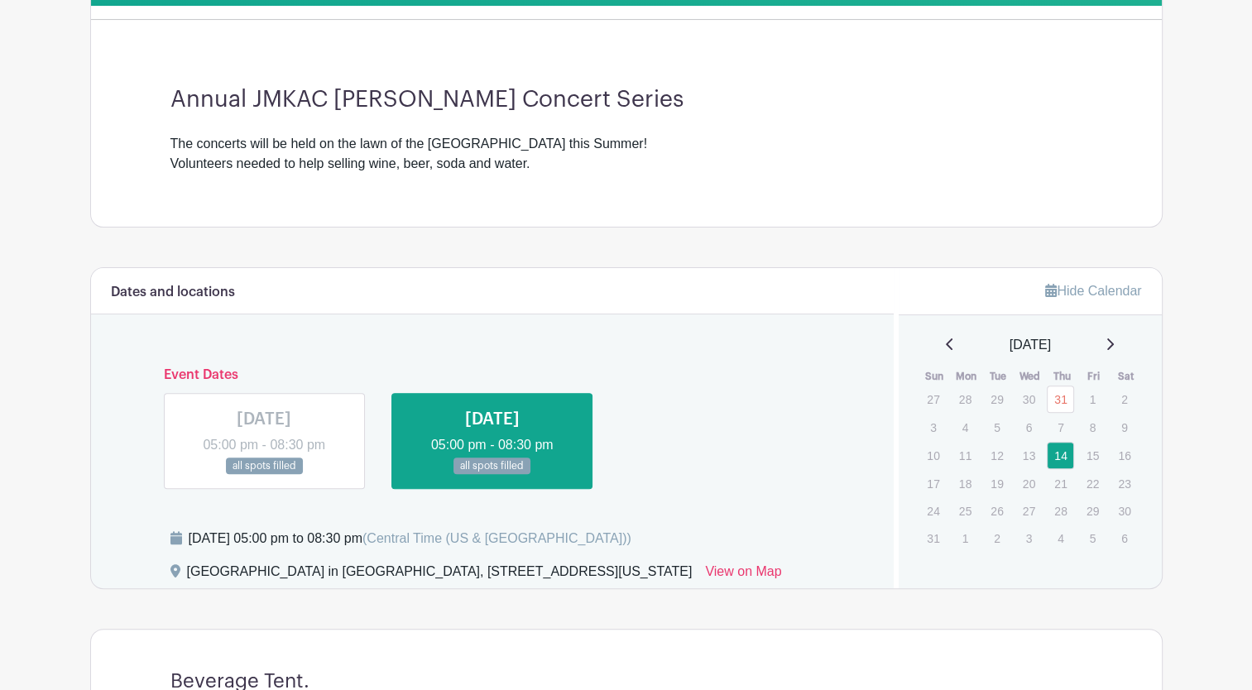
scroll to position [410, 0]
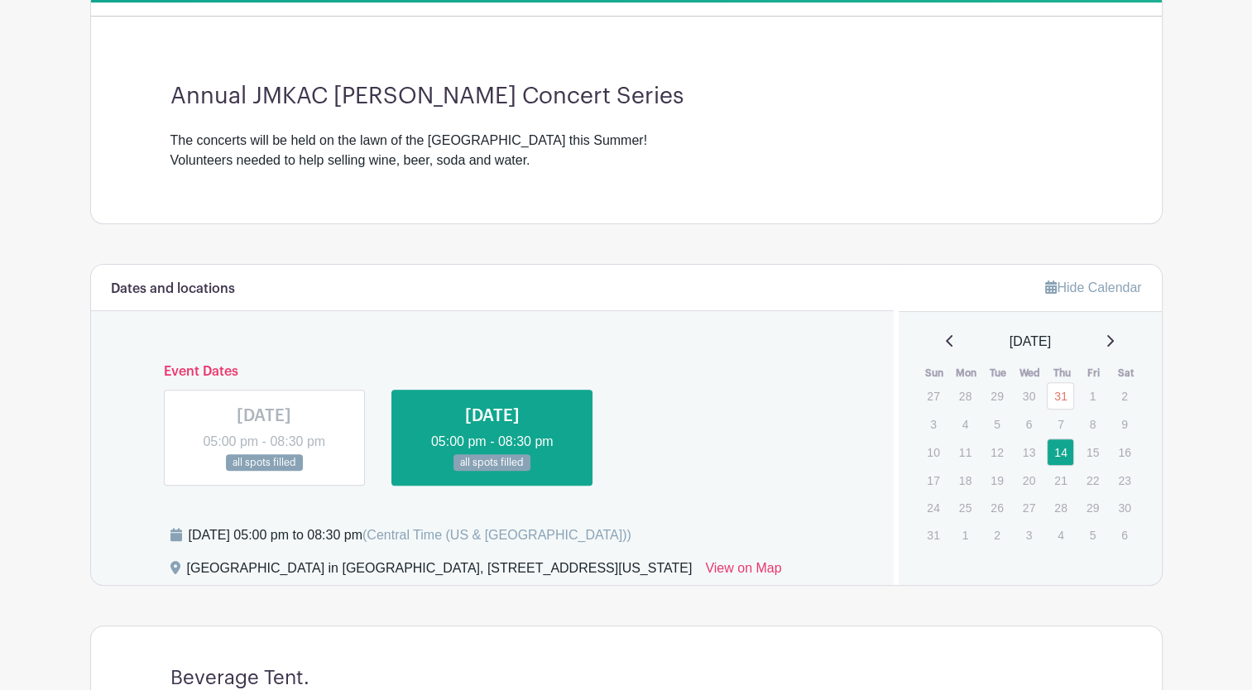
click at [492, 472] on link at bounding box center [492, 472] width 0 height 0
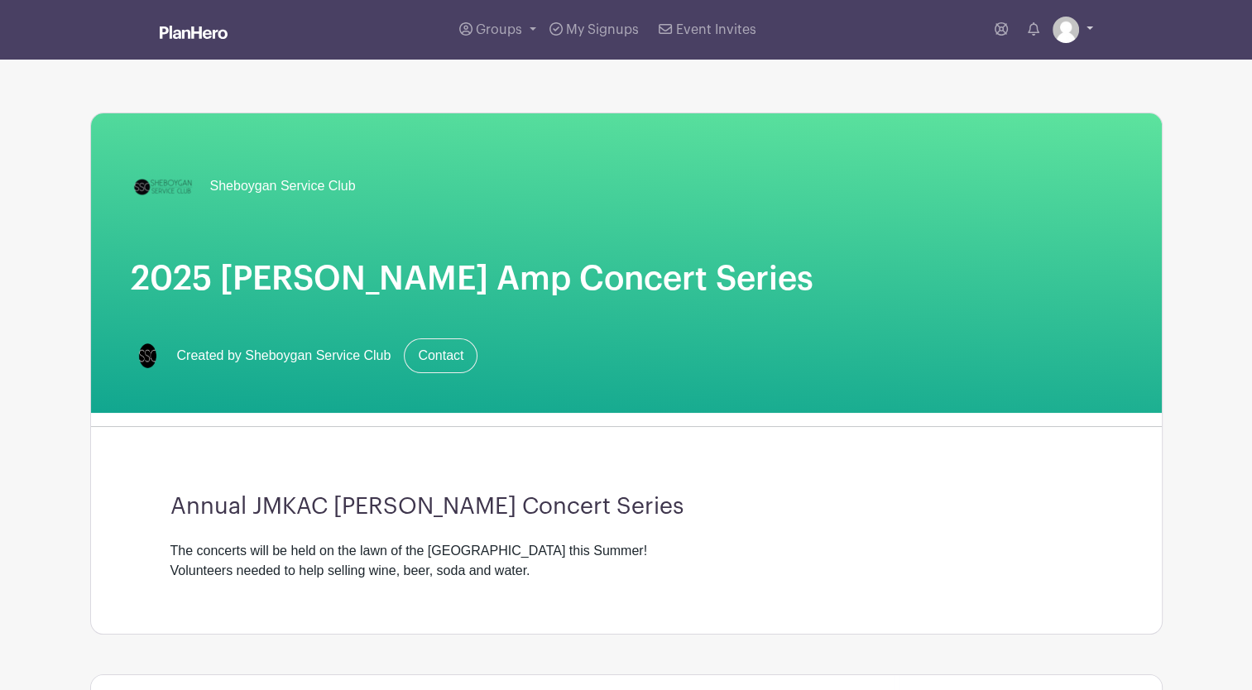
click at [1062, 32] on img at bounding box center [1065, 30] width 26 height 26
click at [990, 113] on link "Logout" at bounding box center [1026, 109] width 131 height 26
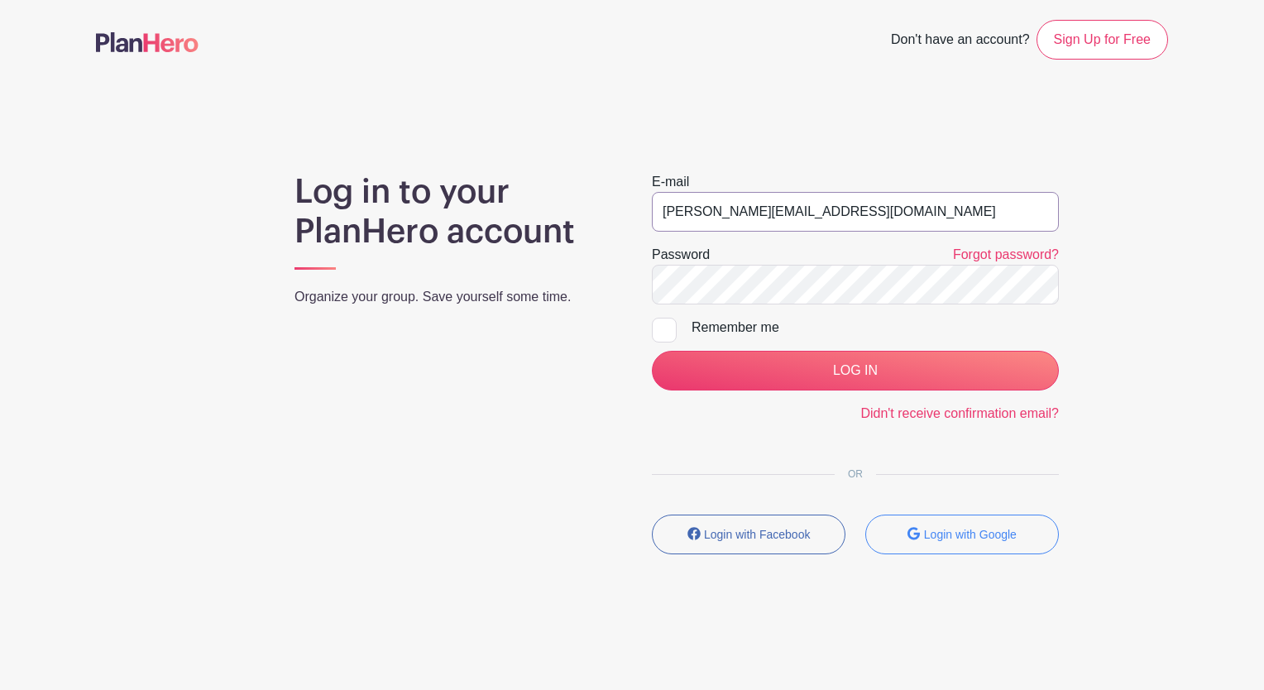
click at [782, 220] on input "emilyn@sheboyganserviceclub.org" at bounding box center [855, 212] width 407 height 40
type input "[EMAIL_ADDRESS][DOMAIN_NAME]"
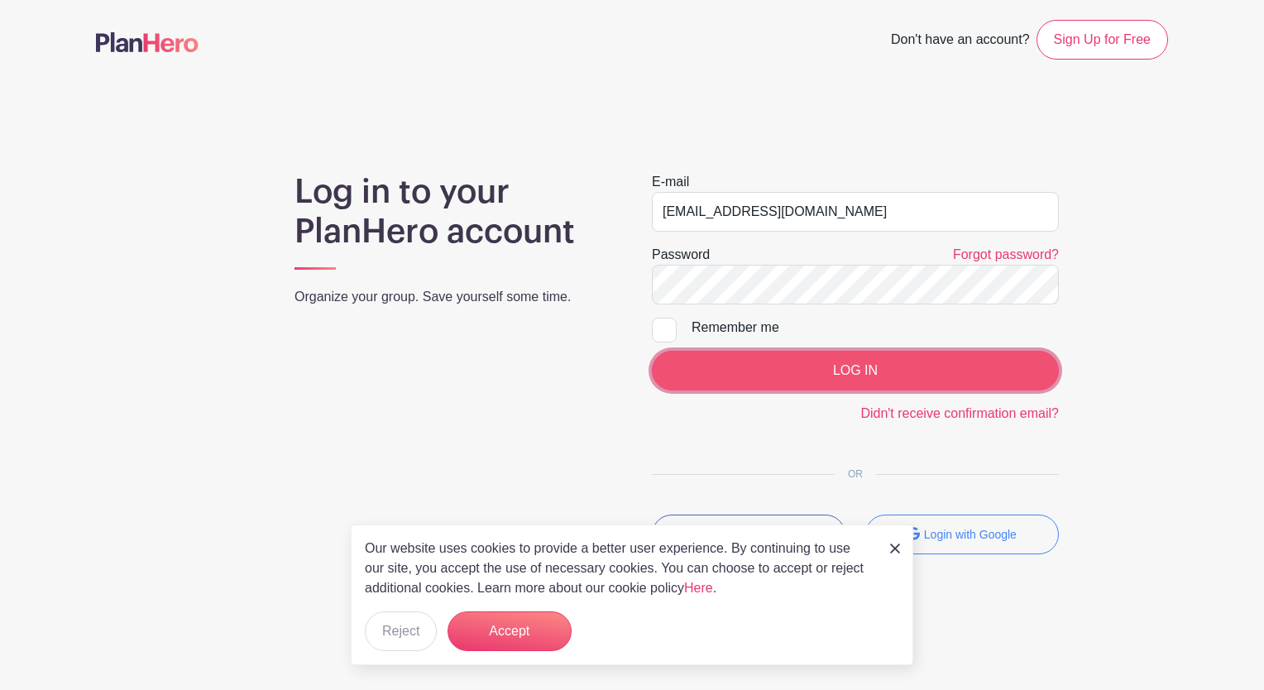
click at [828, 376] on input "LOG IN" at bounding box center [855, 371] width 407 height 40
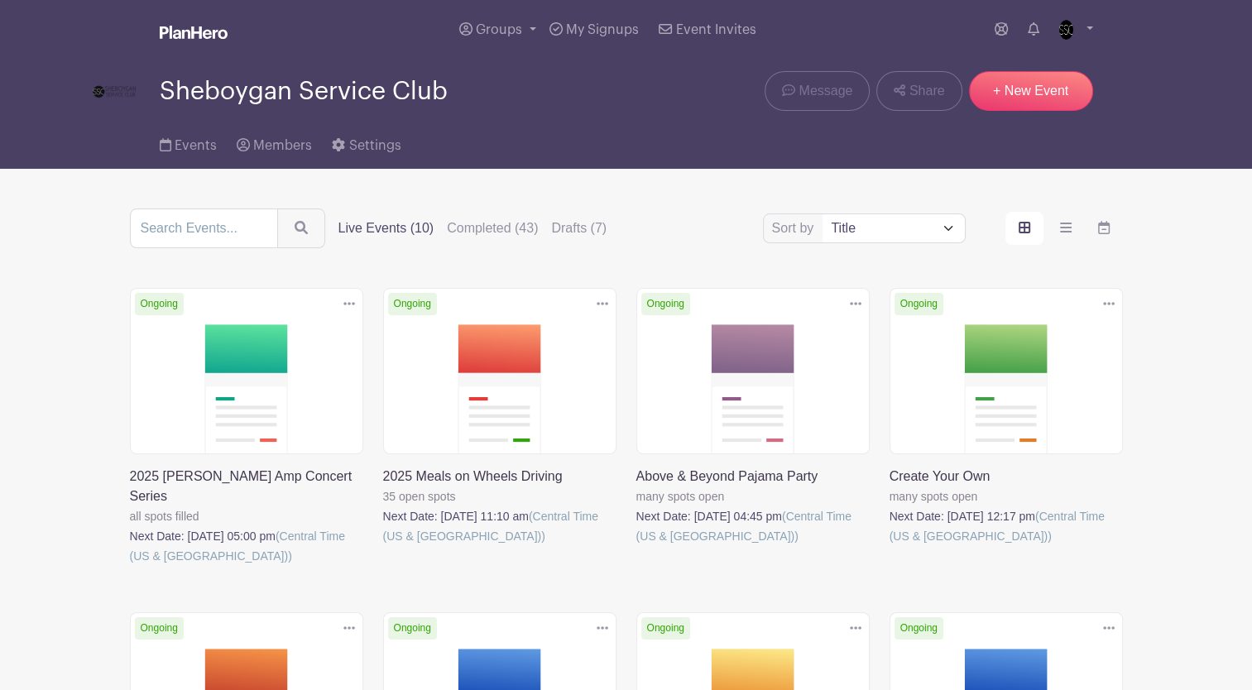
click at [130, 566] on link at bounding box center [130, 566] width 0 height 0
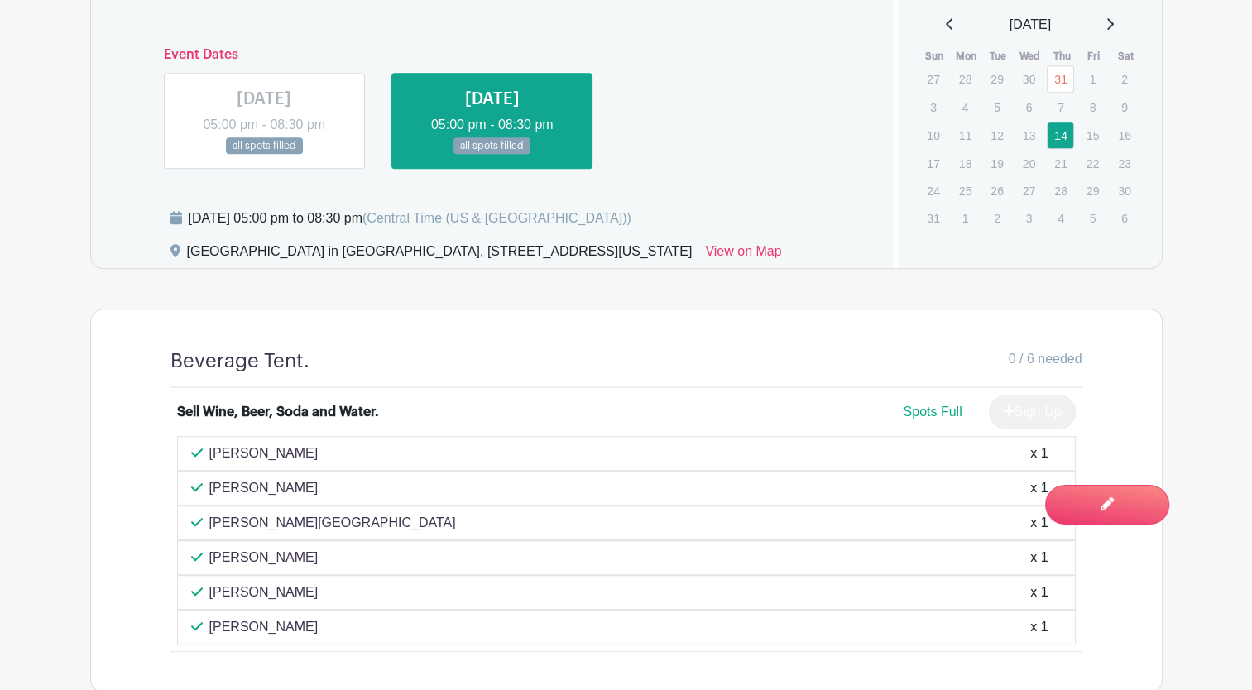
scroll to position [923, 0]
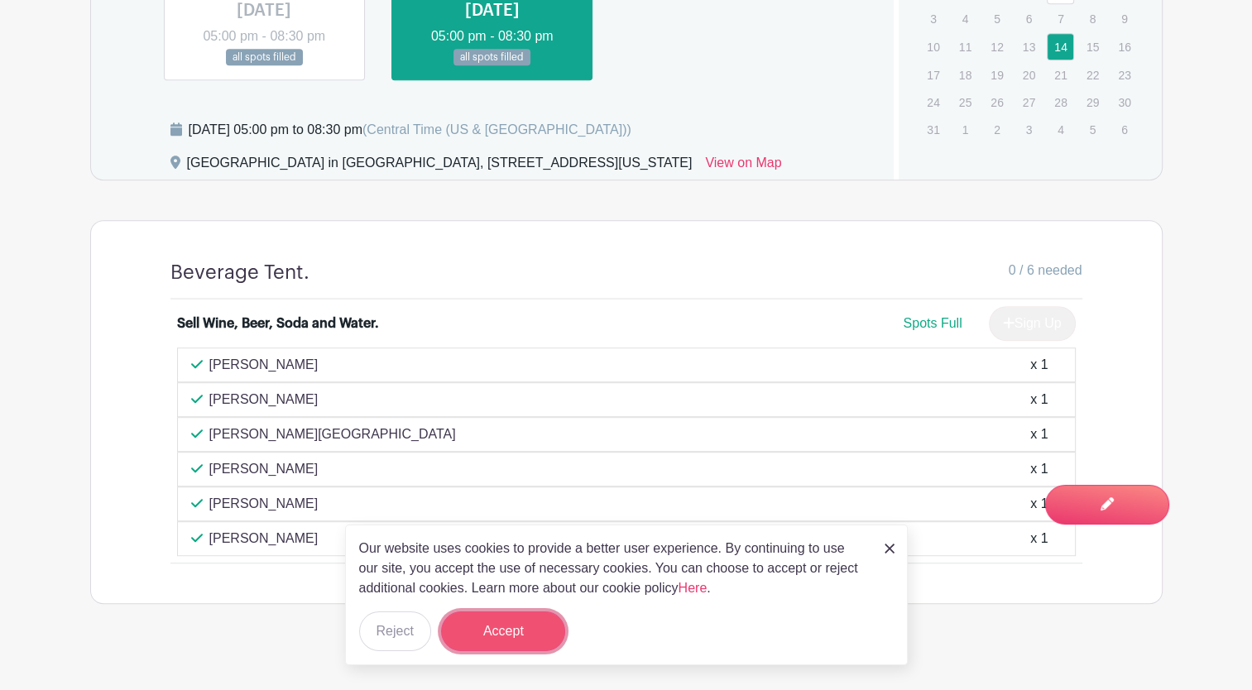
click at [524, 630] on button "Accept" at bounding box center [503, 631] width 124 height 40
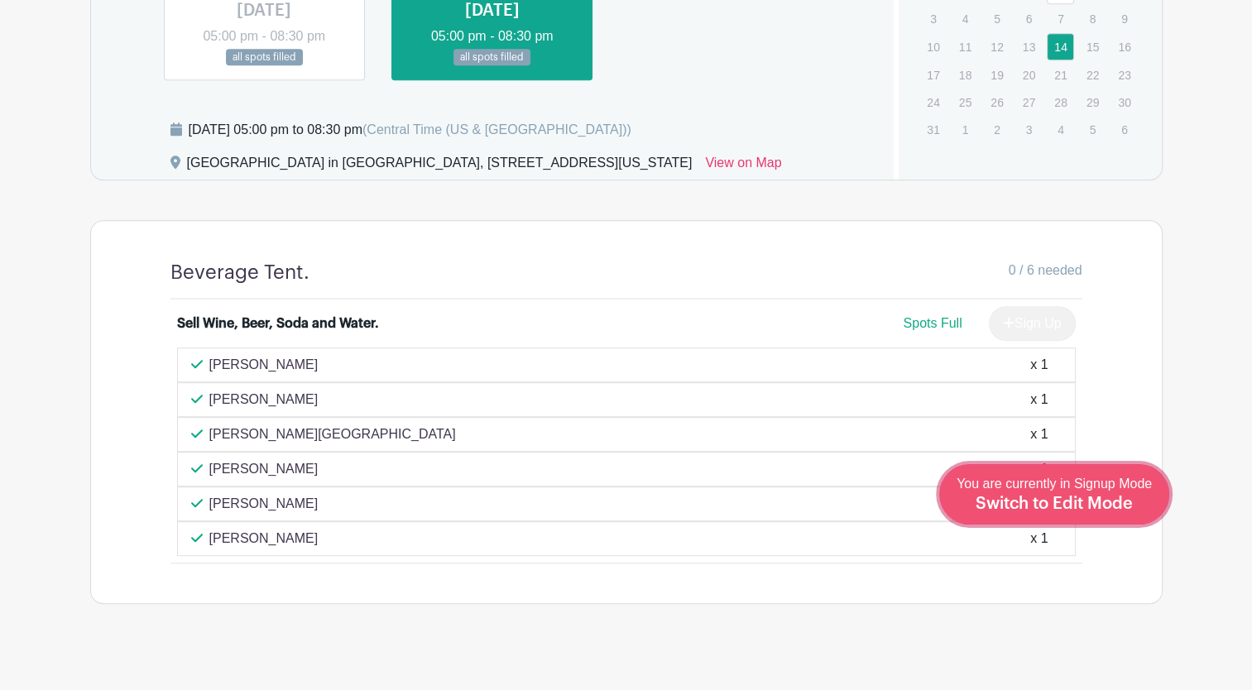
click at [1103, 506] on span "Switch to Edit Mode" at bounding box center [1053, 504] width 157 height 17
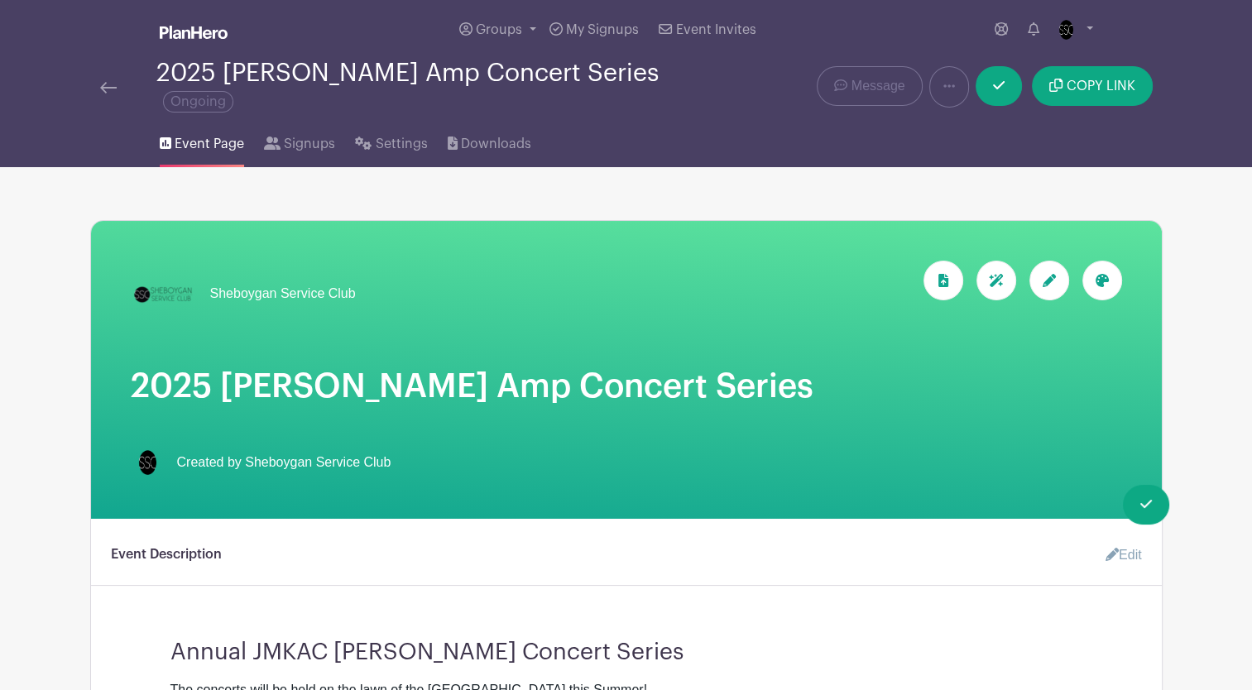
click at [106, 82] on img at bounding box center [108, 88] width 17 height 12
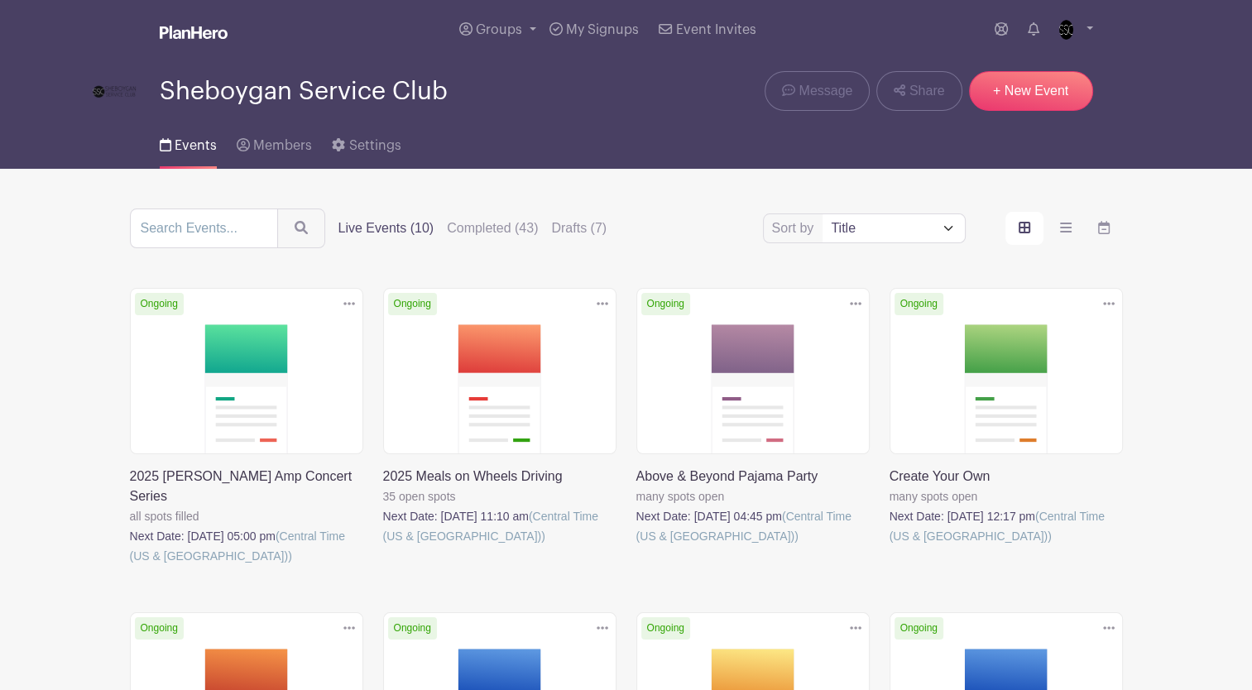
click at [130, 566] on link at bounding box center [130, 566] width 0 height 0
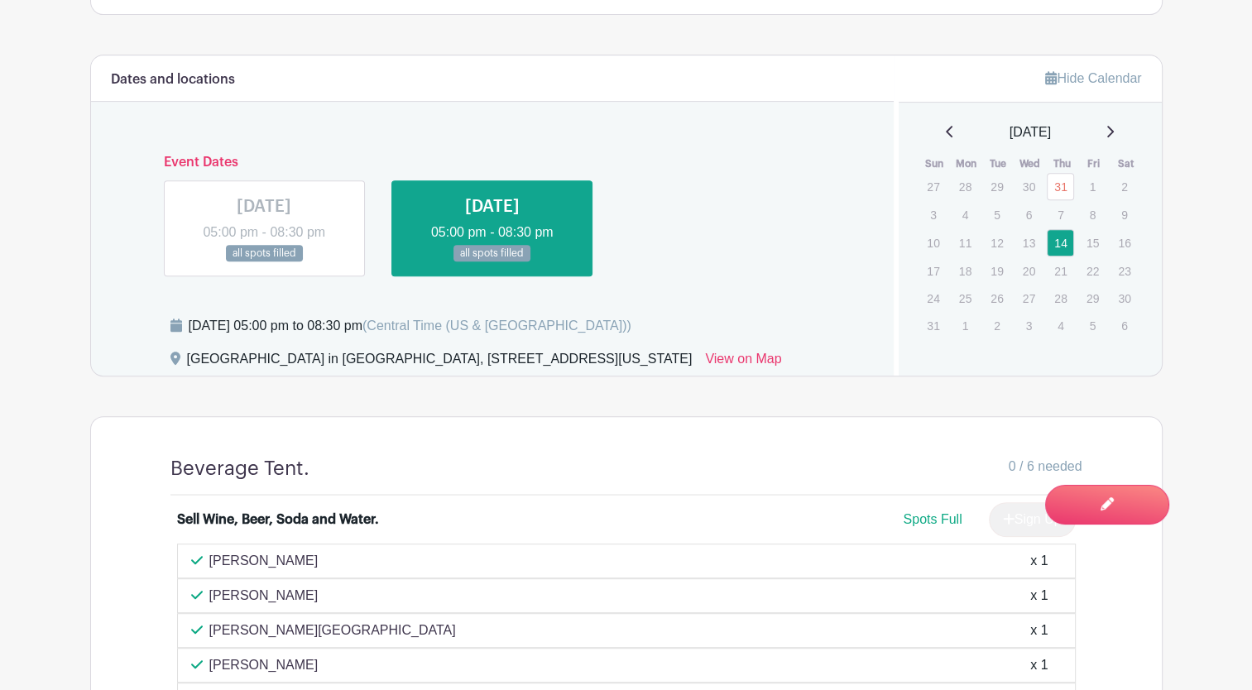
scroll to position [724, 0]
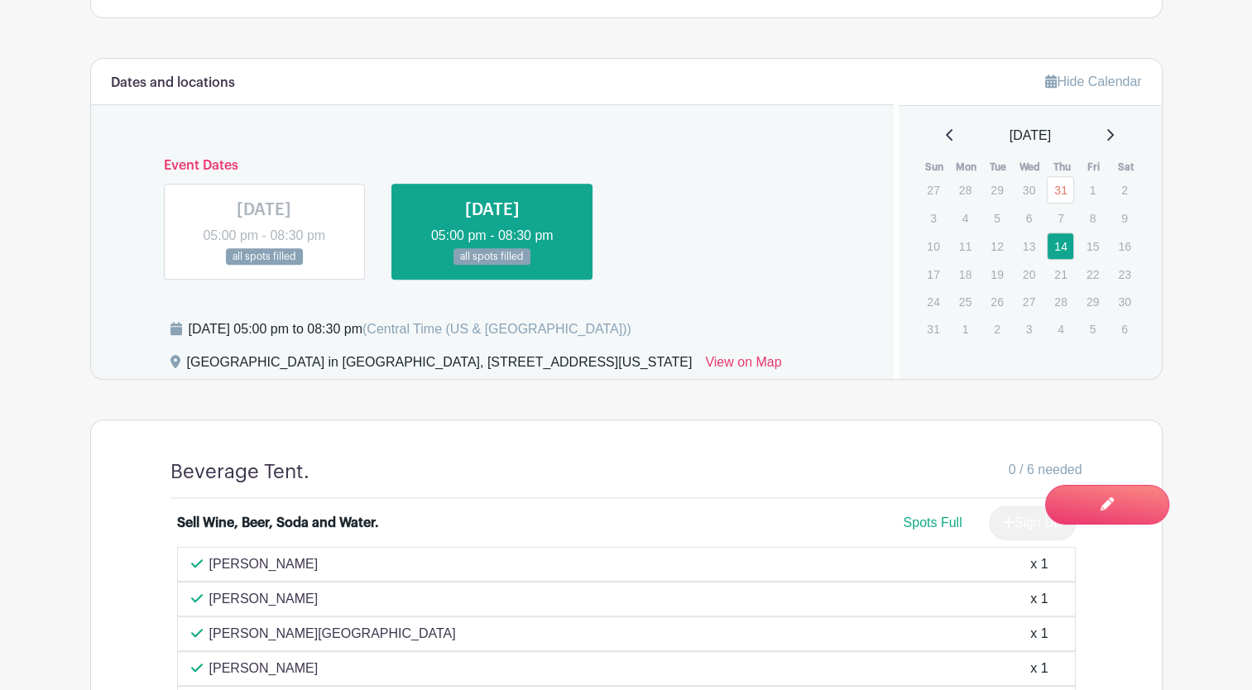
click at [492, 266] on link at bounding box center [492, 266] width 0 height 0
click at [228, 659] on p "[PERSON_NAME]" at bounding box center [263, 669] width 109 height 20
click at [1030, 659] on div "x 1" at bounding box center [1038, 669] width 17 height 20
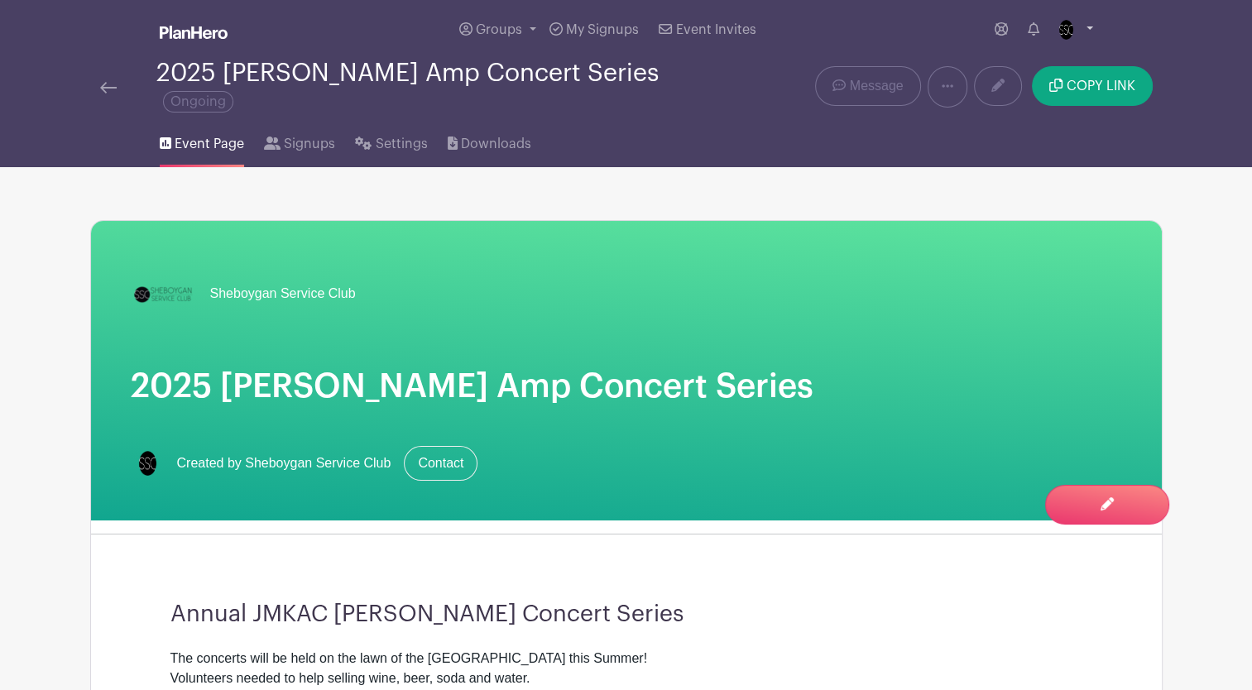
click at [1085, 28] on link at bounding box center [1072, 30] width 41 height 26
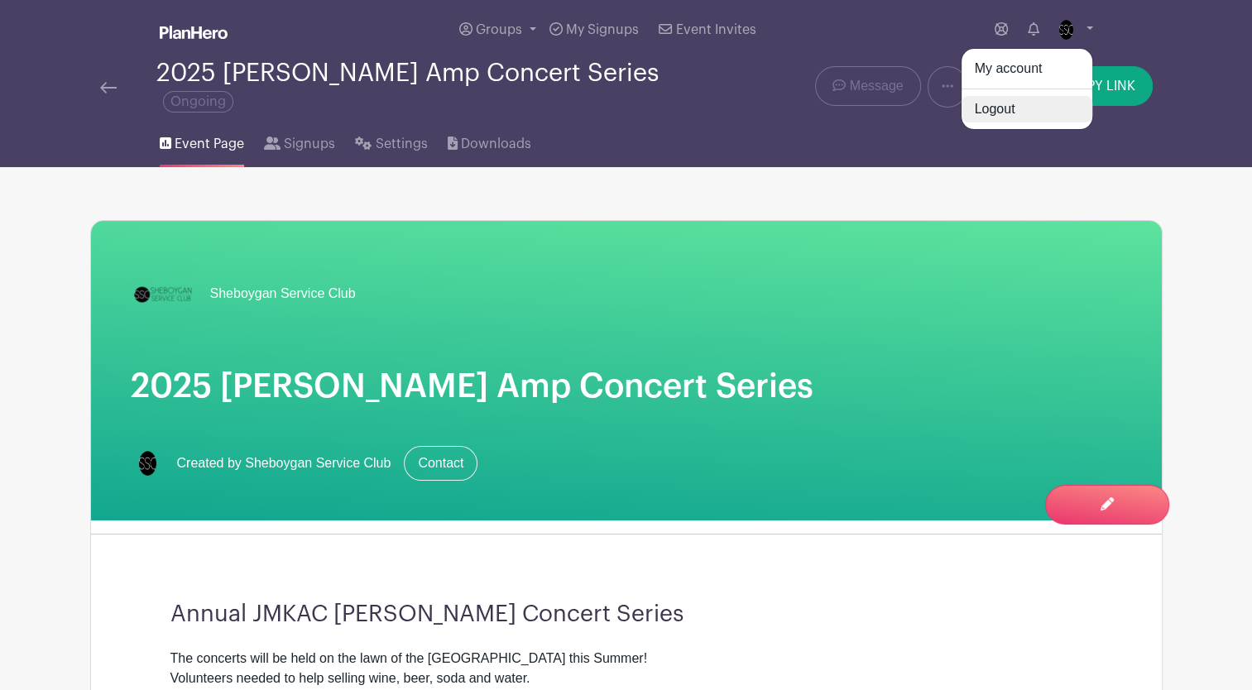
click at [1012, 110] on link "Logout" at bounding box center [1026, 109] width 131 height 26
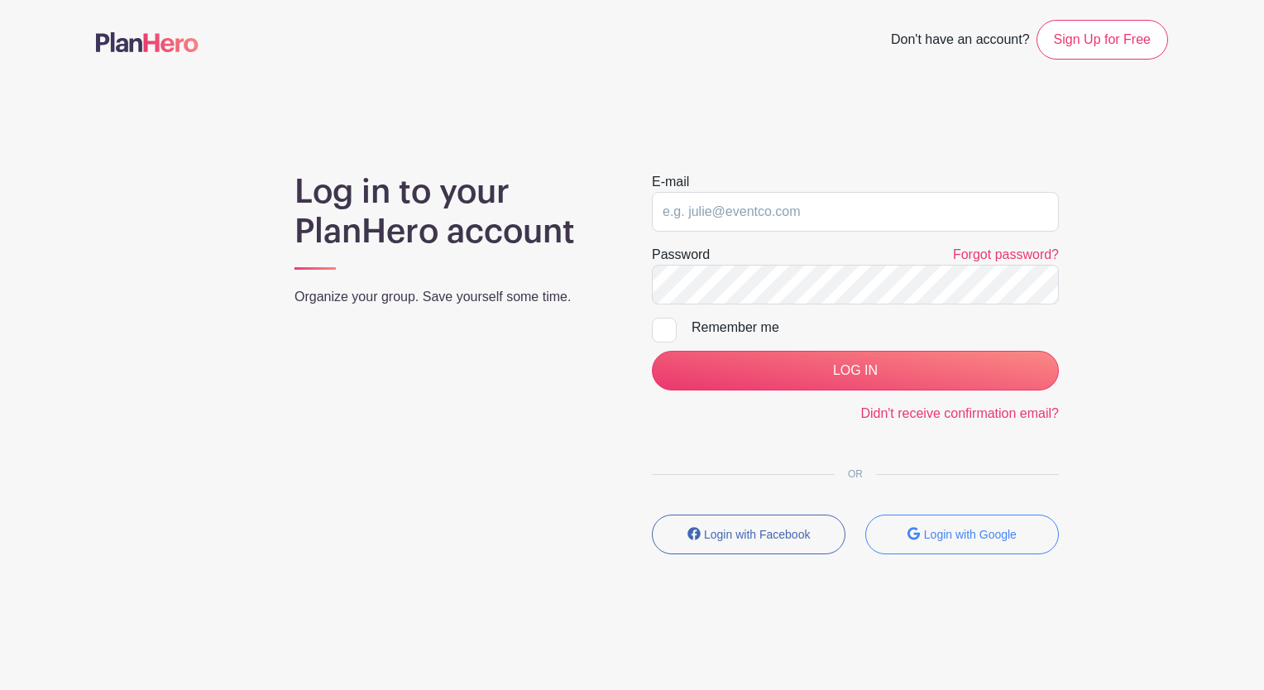
type input "[EMAIL_ADDRESS][DOMAIN_NAME]"
click at [828, 219] on input "[EMAIL_ADDRESS][DOMAIN_NAME]" at bounding box center [855, 212] width 407 height 40
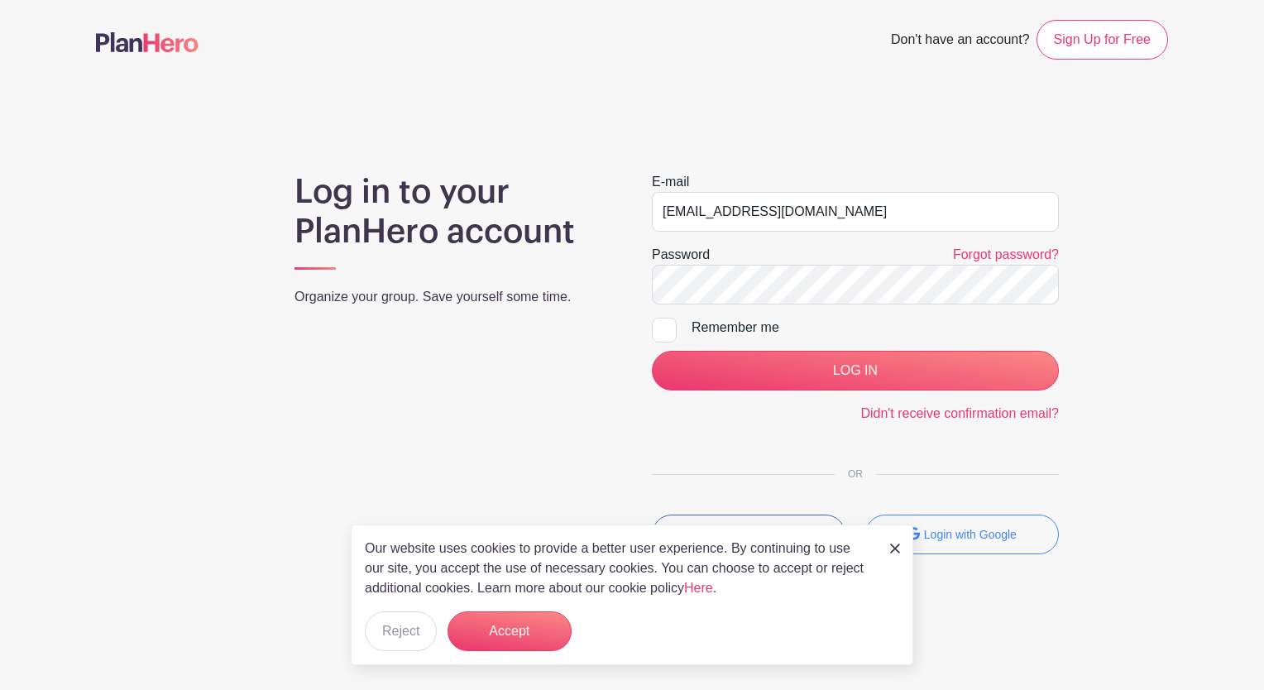
click at [620, 134] on main "Don't have an account? Sign Up for Free Log in to your PlanHero account Organiz…" at bounding box center [632, 335] width 1264 height 671
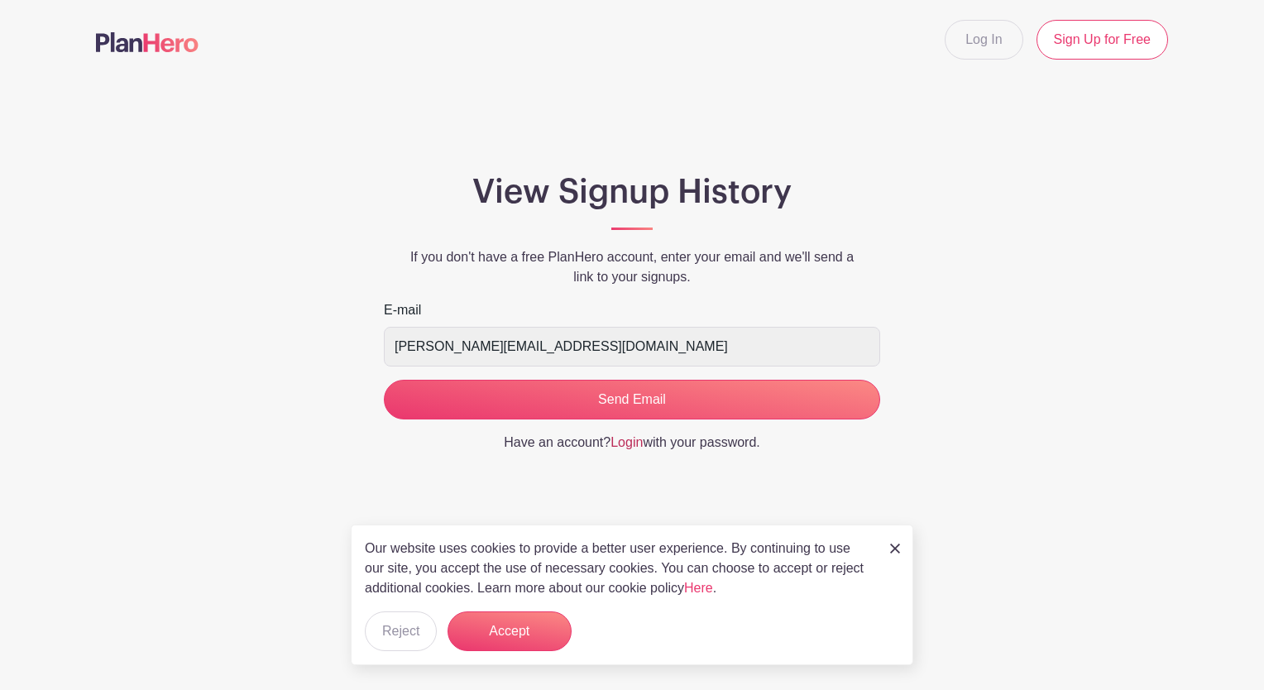
click at [630, 442] on link "Login" at bounding box center [627, 442] width 32 height 14
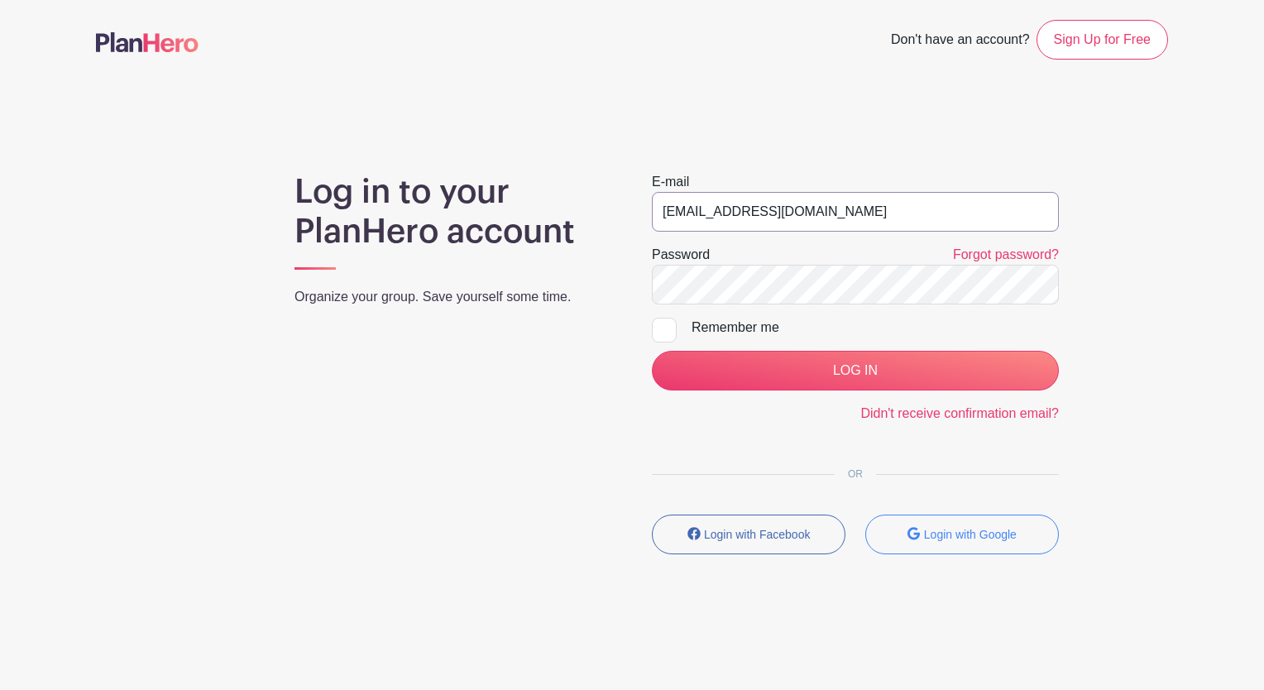
click at [799, 194] on input "media@sheboyganserviceclub.org" at bounding box center [855, 212] width 407 height 40
type input "[PERSON_NAME][EMAIL_ADDRESS][DOMAIN_NAME]"
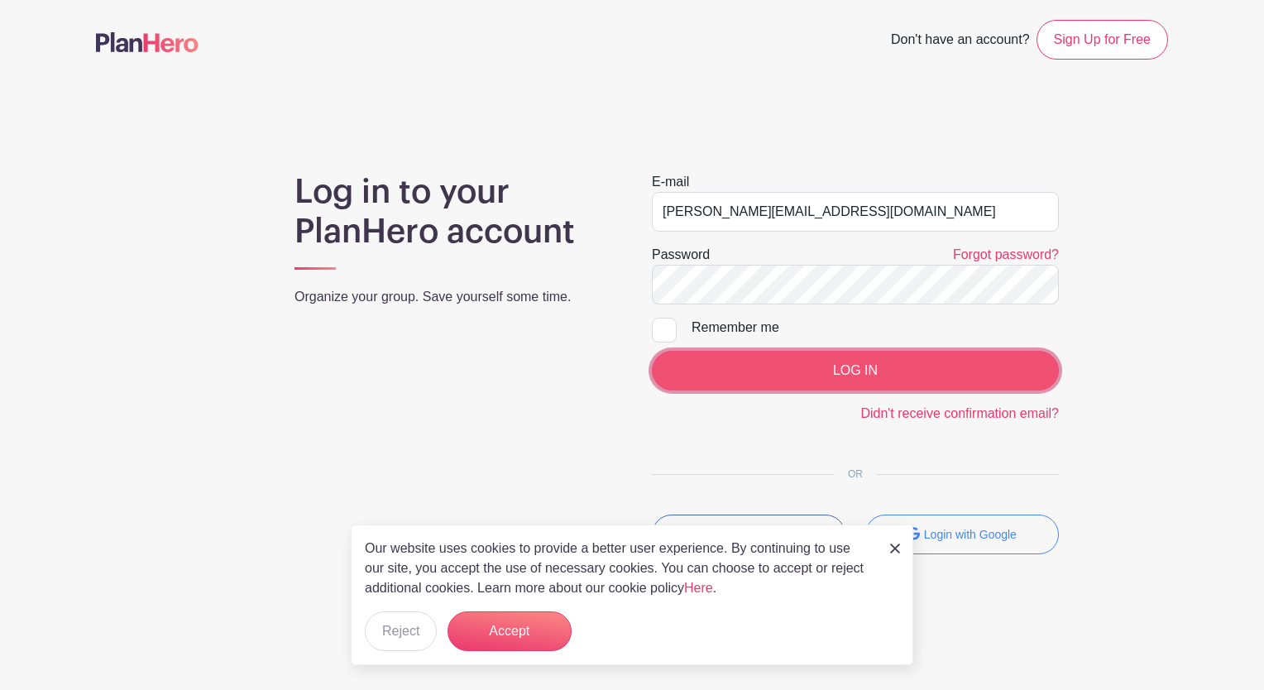
click at [860, 366] on input "LOG IN" at bounding box center [855, 371] width 407 height 40
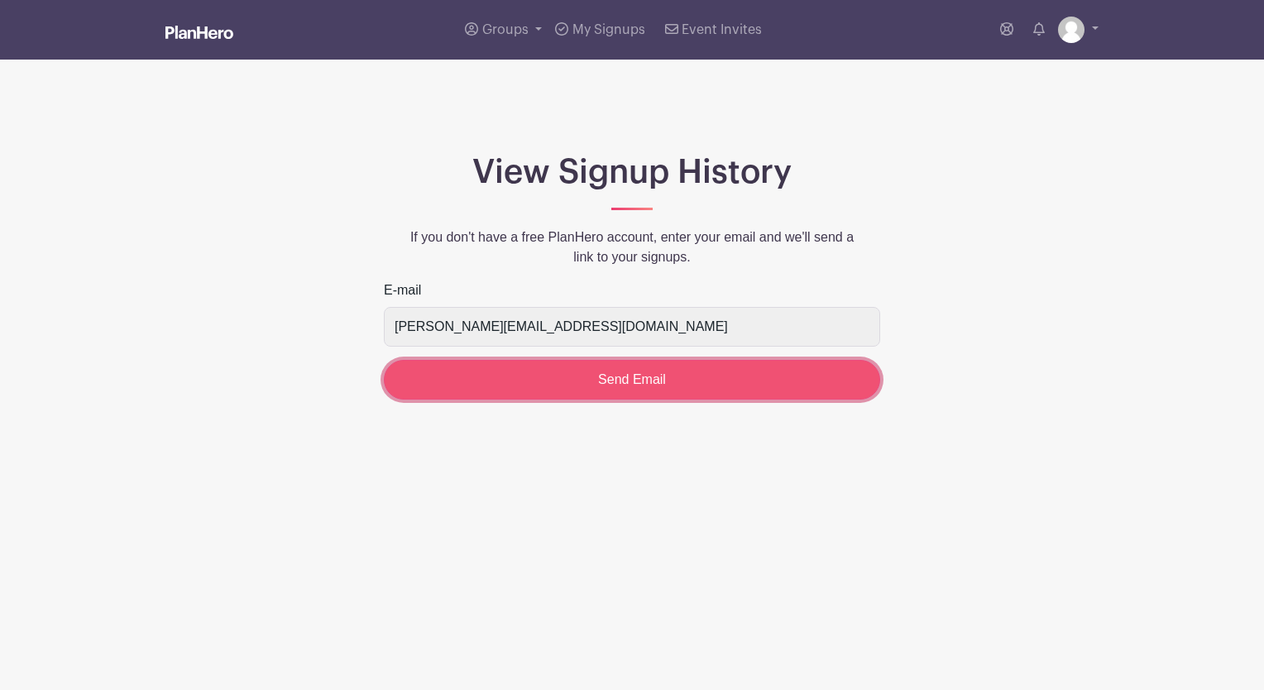
click at [599, 389] on input "Send Email" at bounding box center [632, 380] width 496 height 40
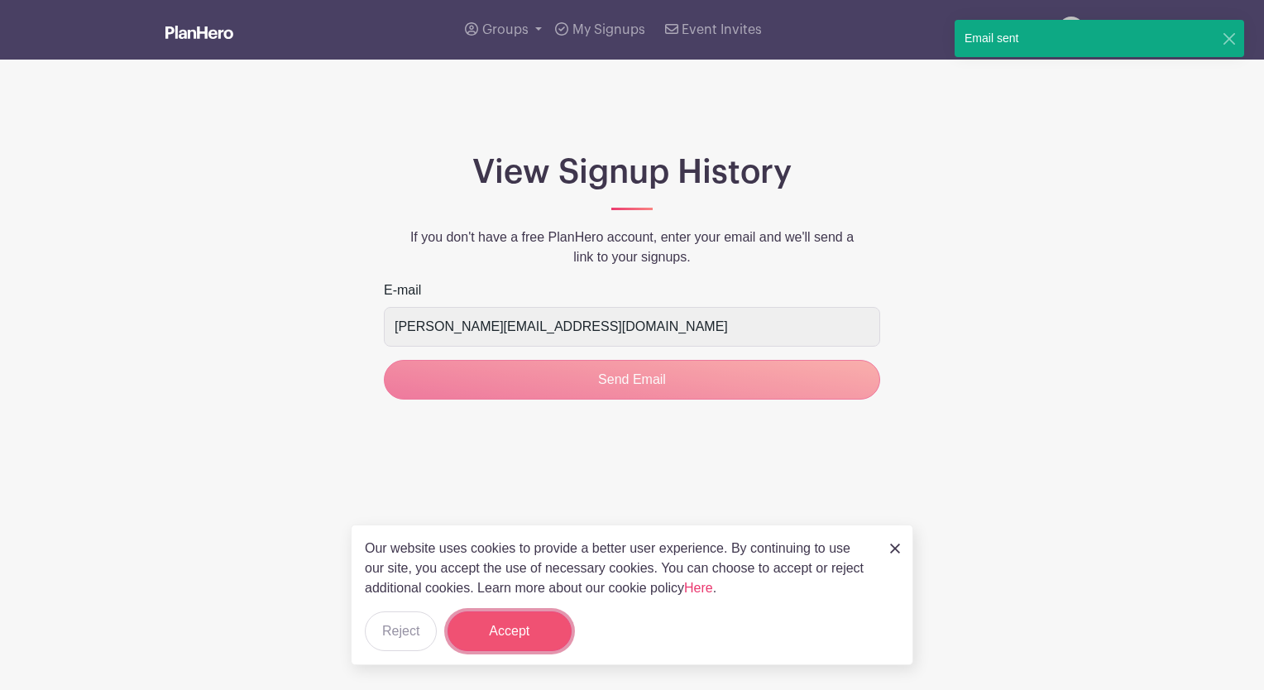
click at [513, 622] on button "Accept" at bounding box center [510, 631] width 124 height 40
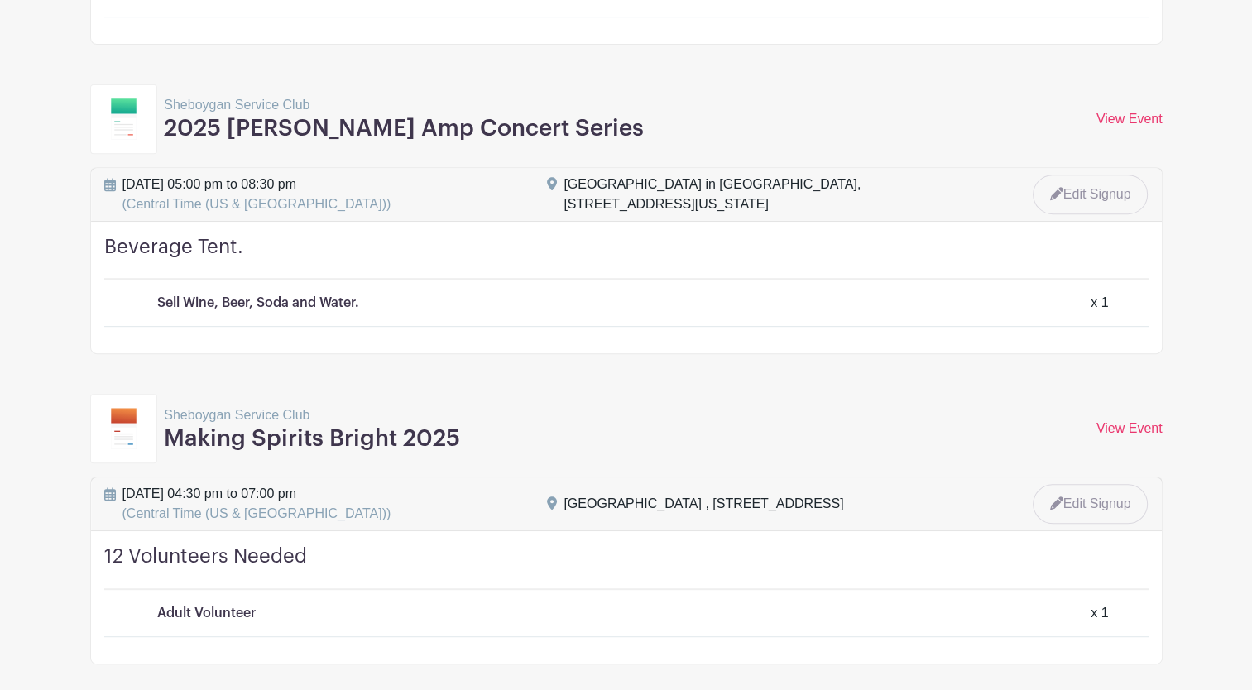
scroll to position [681, 0]
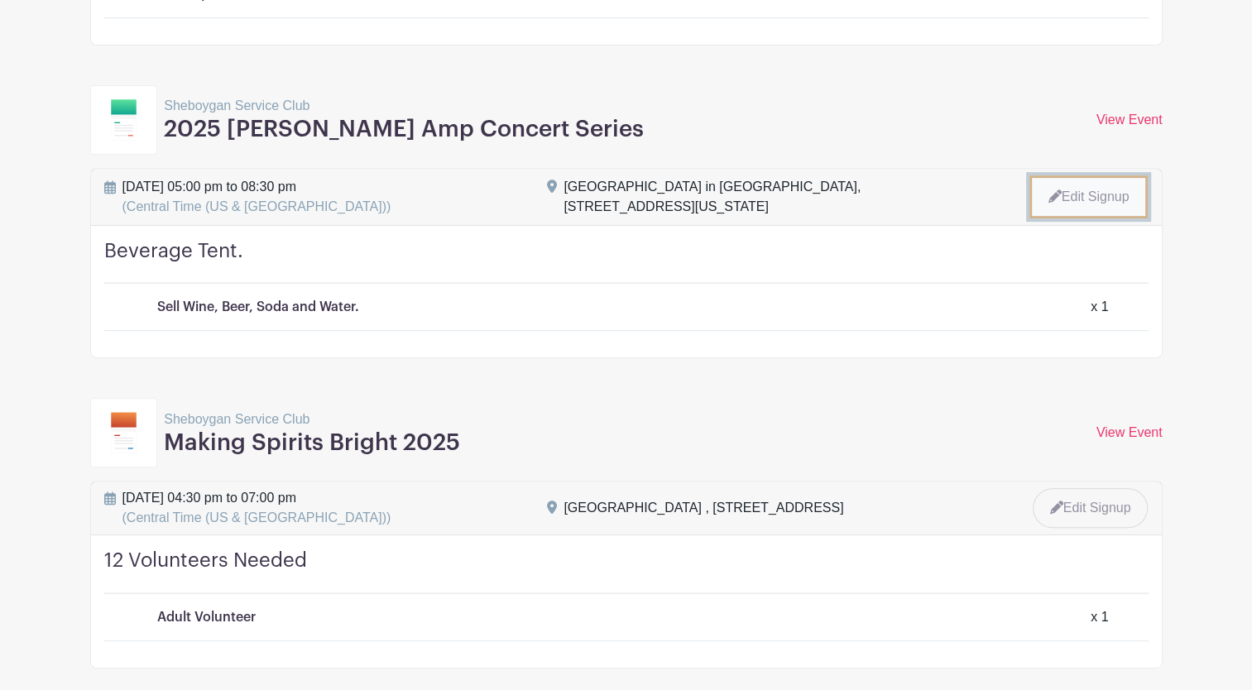
click at [1089, 218] on link "Edit Signup" at bounding box center [1088, 196] width 119 height 43
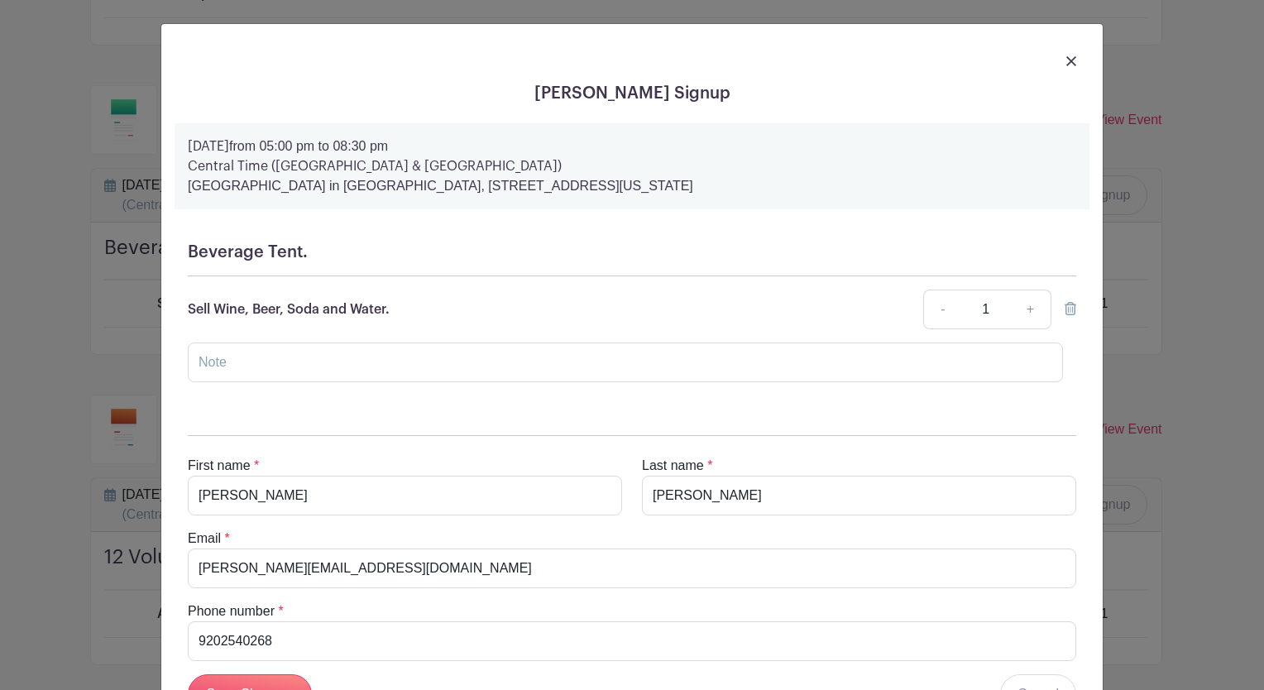
click at [1066, 311] on icon at bounding box center [1071, 308] width 12 height 13
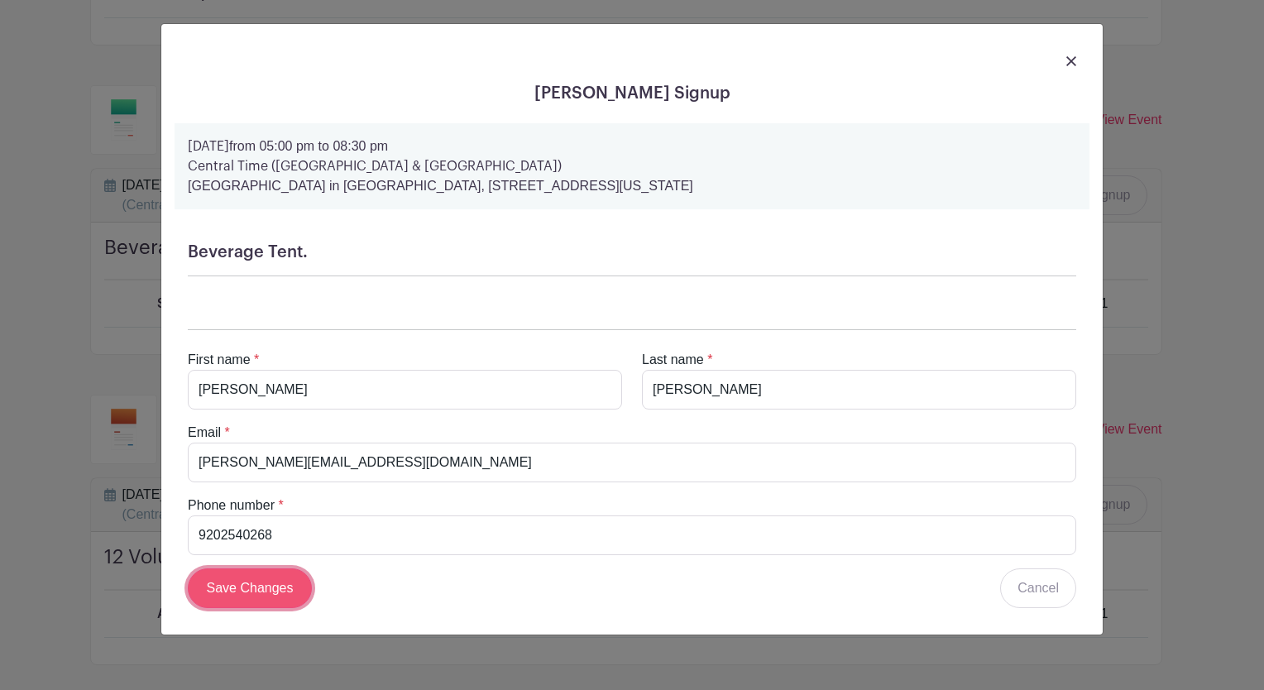
click at [238, 587] on input "Save Changes" at bounding box center [250, 588] width 124 height 40
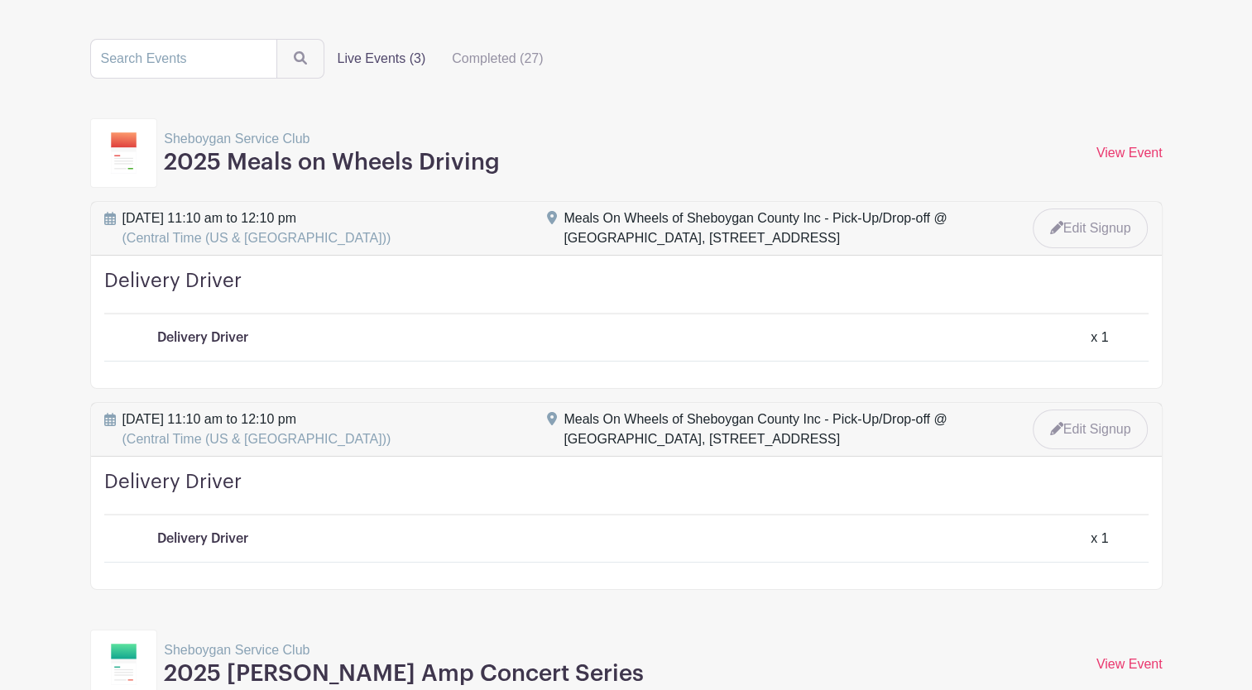
scroll to position [0, 0]
